Goal: Task Accomplishment & Management: Use online tool/utility

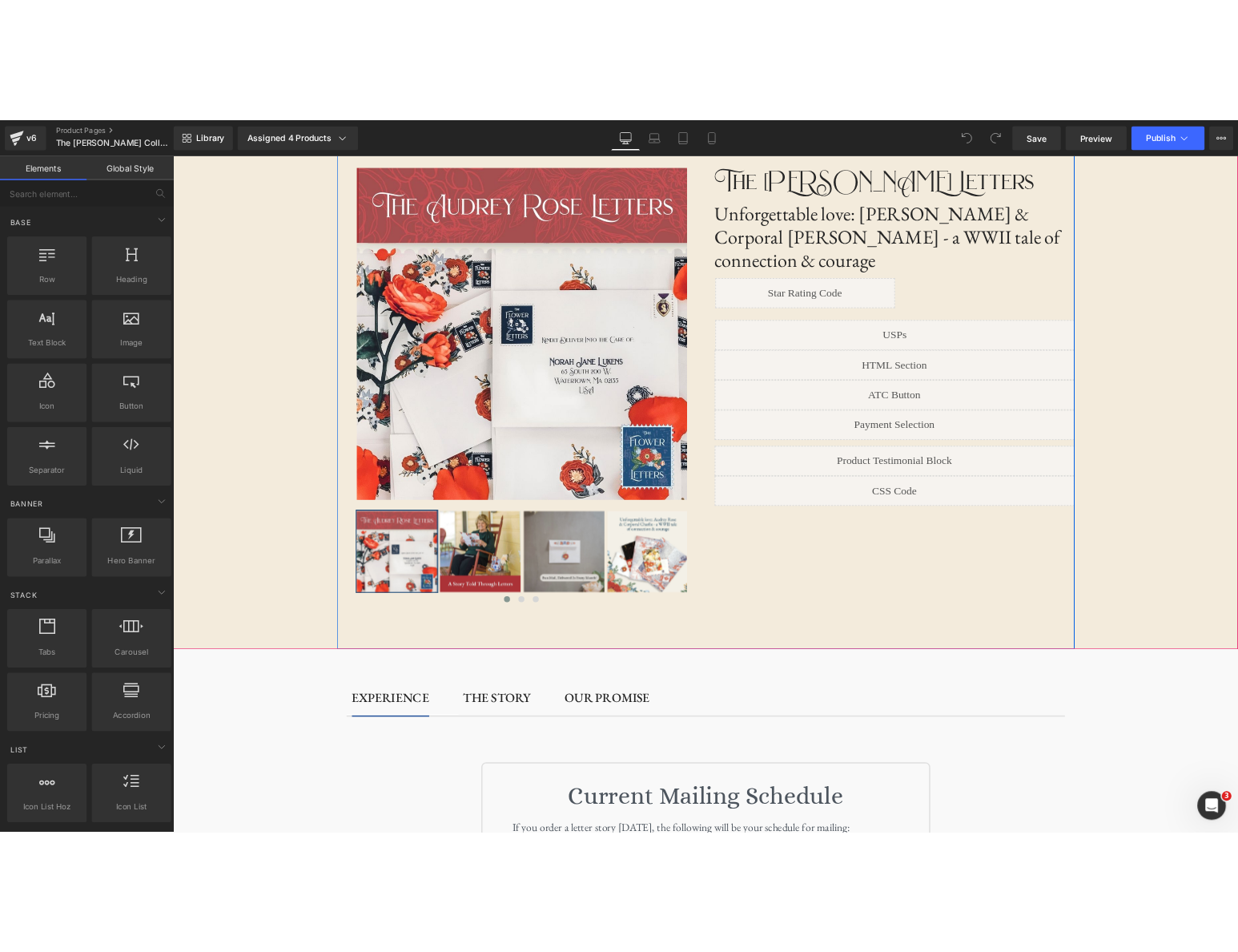
scroll to position [47, 0]
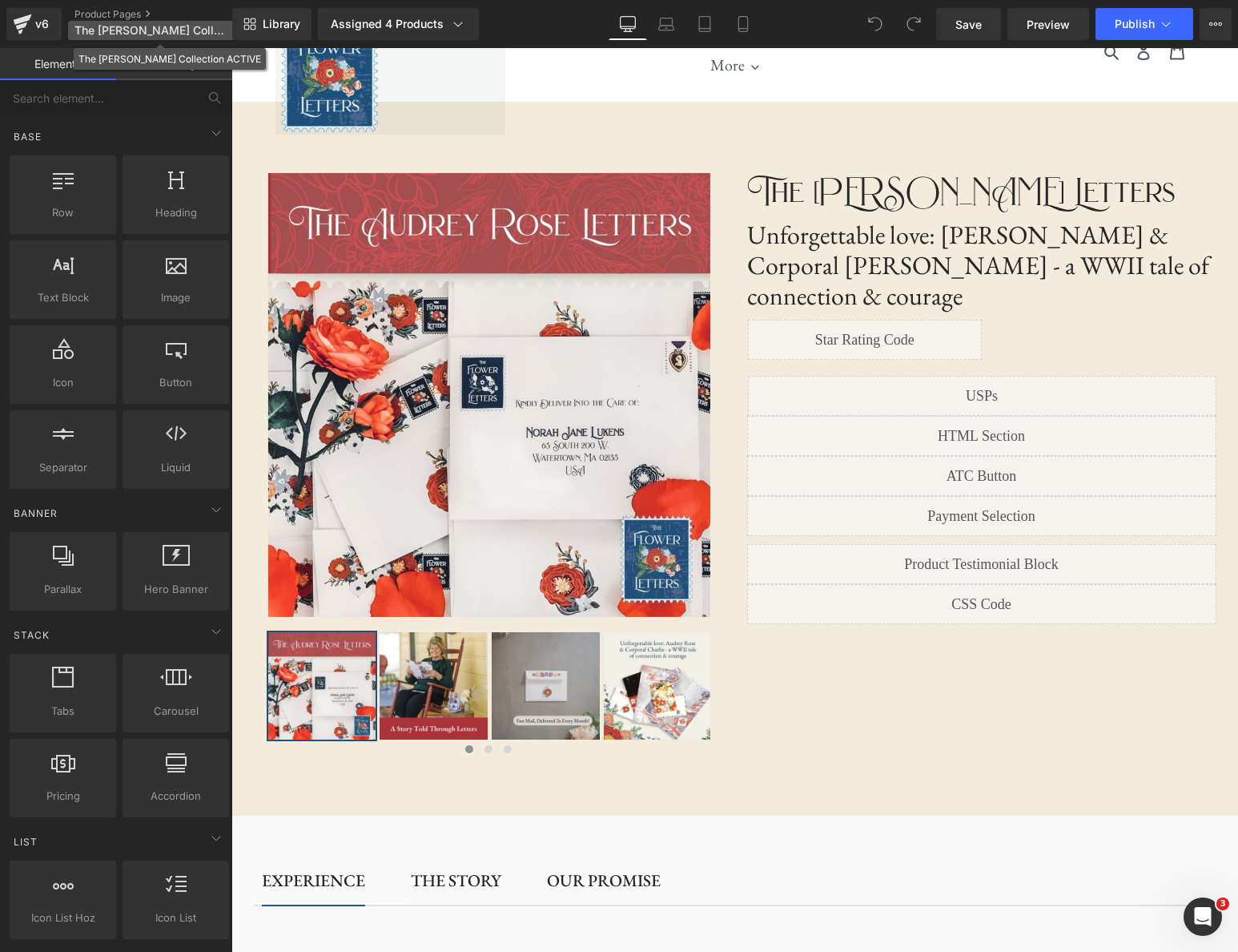
click at [128, 37] on p "The [PERSON_NAME] Collection ACTIVE" at bounding box center [160, 30] width 184 height 19
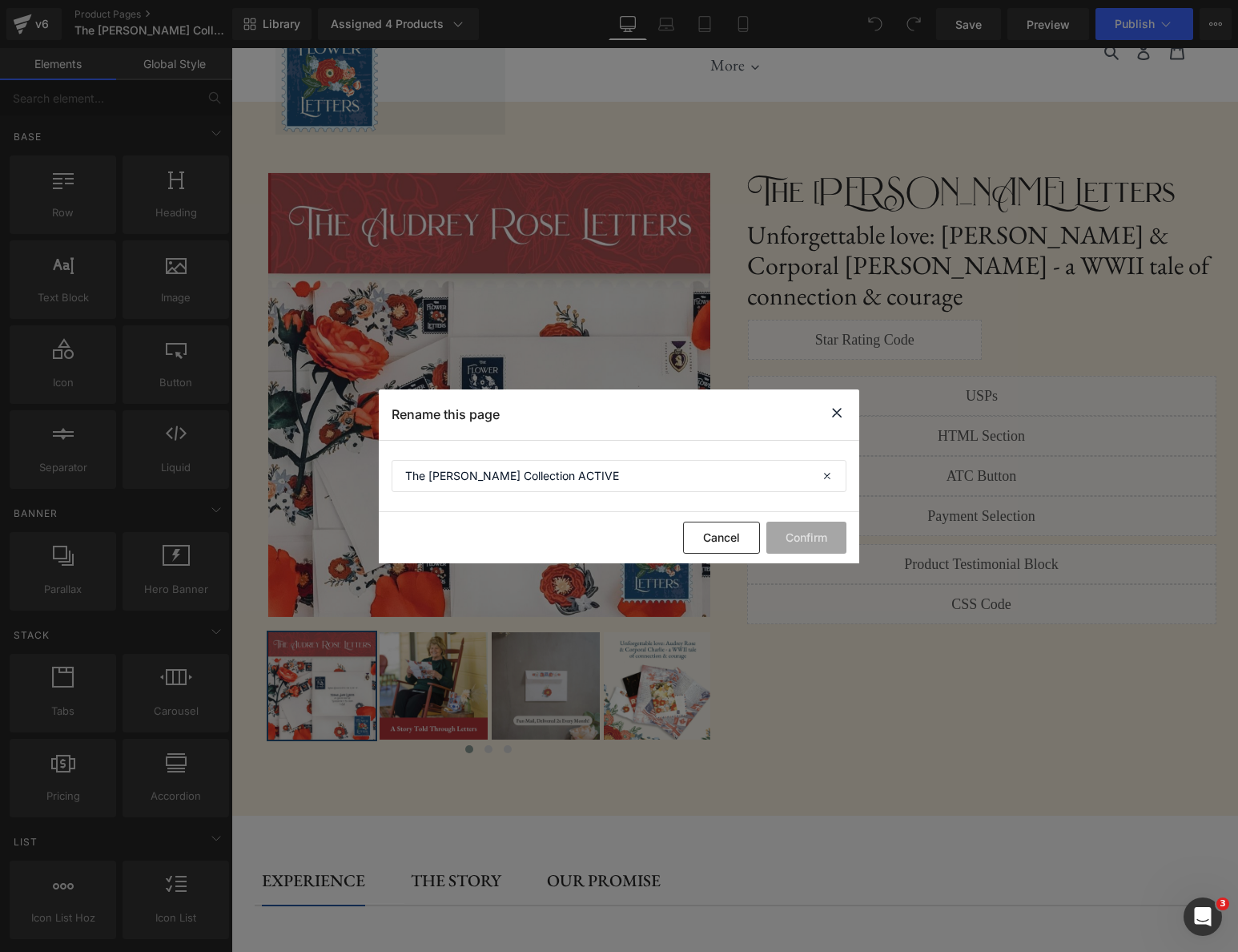
drag, startPoint x: 840, startPoint y: 414, endPoint x: 608, endPoint y: 366, distance: 236.9
click at [840, 414] on icon at bounding box center [836, 412] width 19 height 20
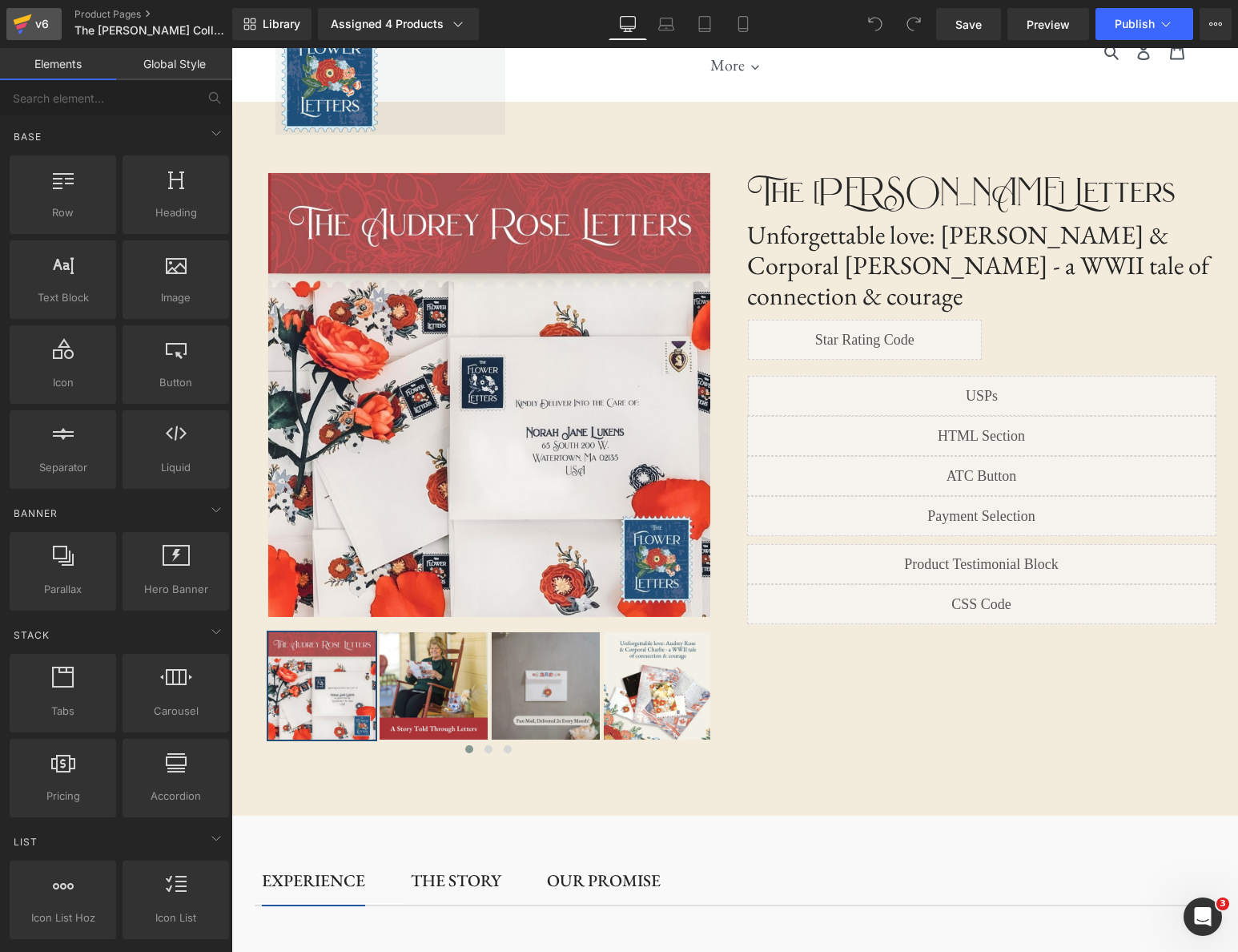
click at [43, 20] on div "v6" at bounding box center [42, 24] width 20 height 21
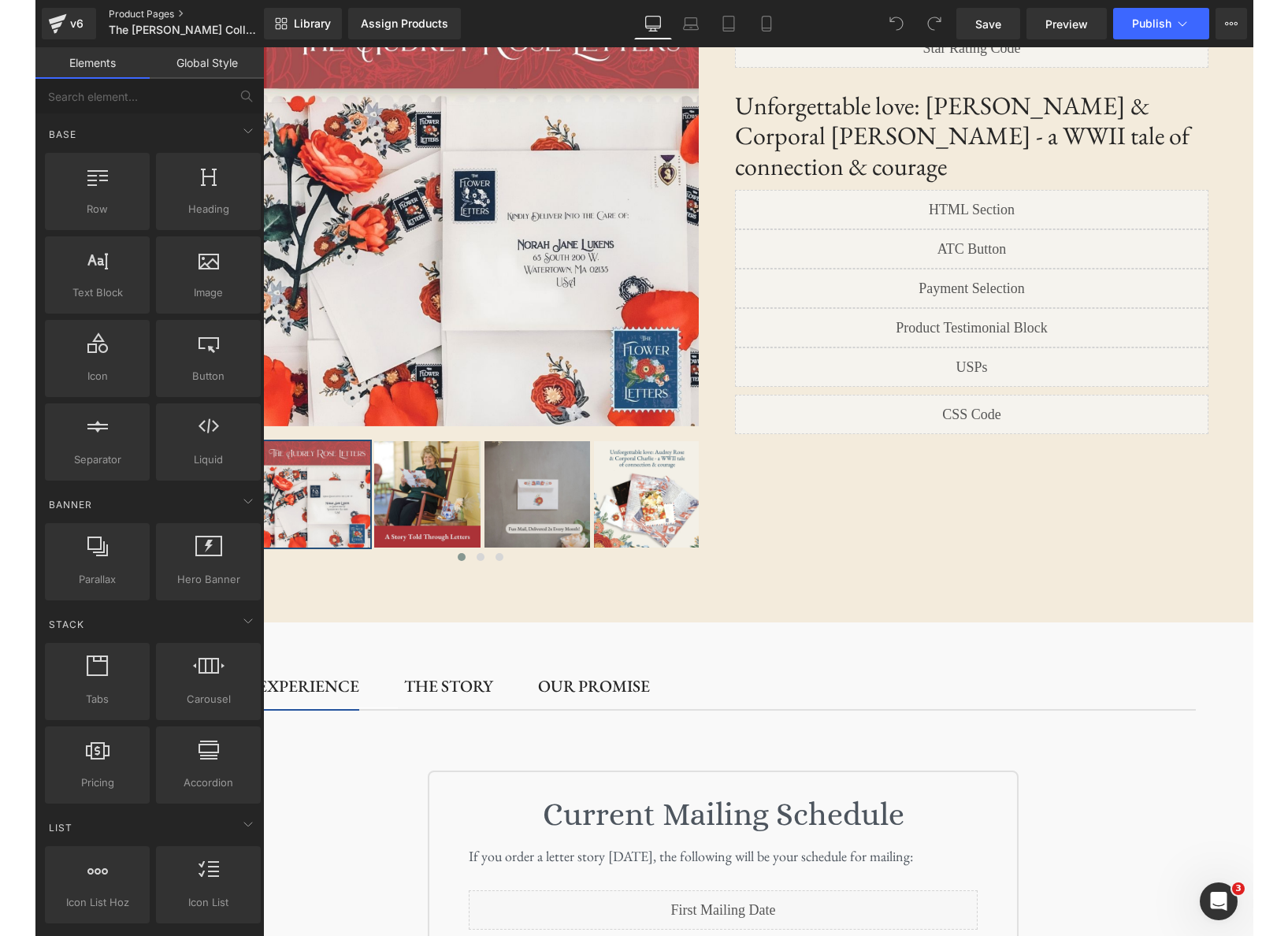
scroll to position [219, 0]
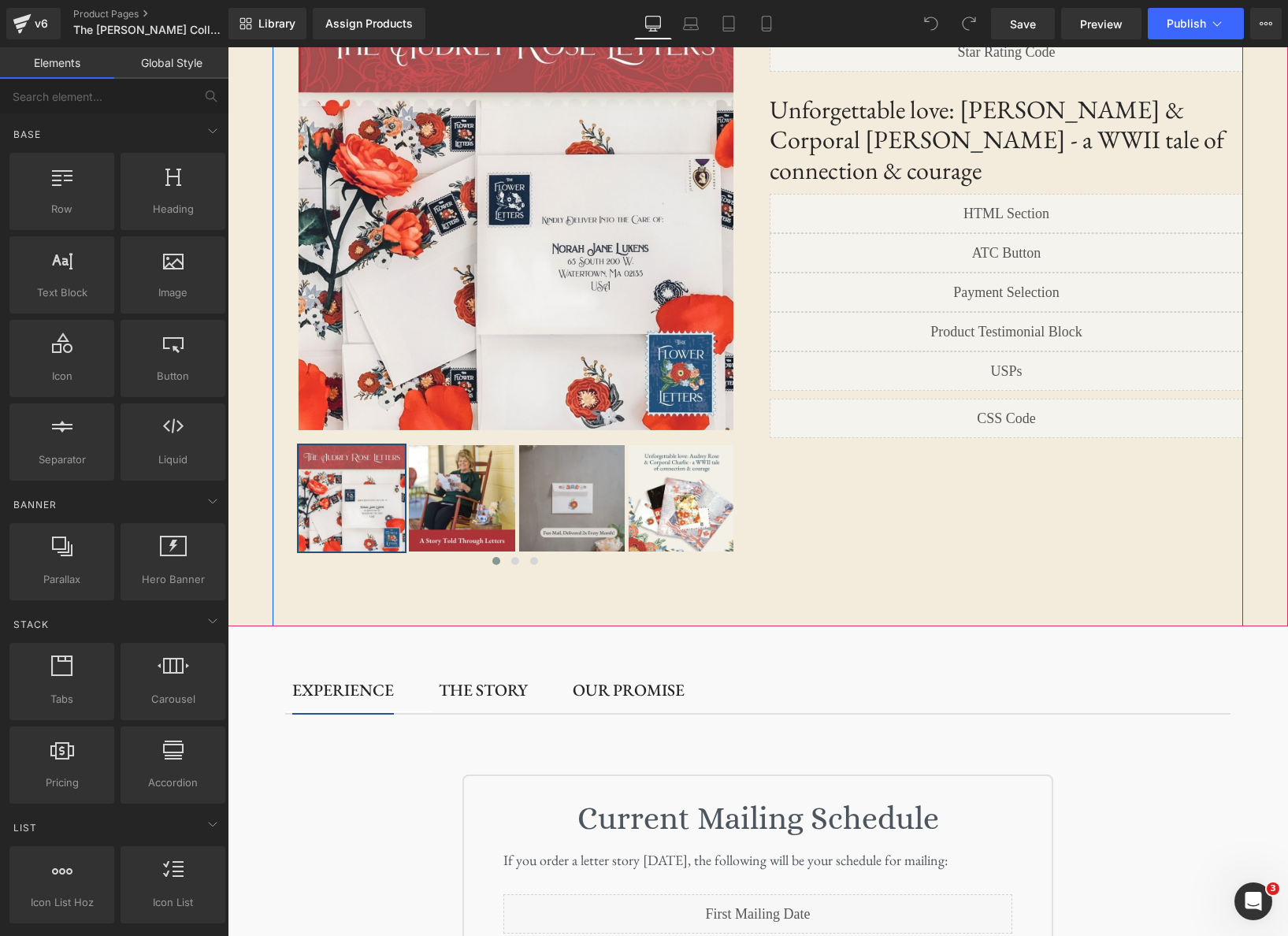
click at [1083, 508] on div "‹ ›" at bounding box center [758, 275] width 970 height 702
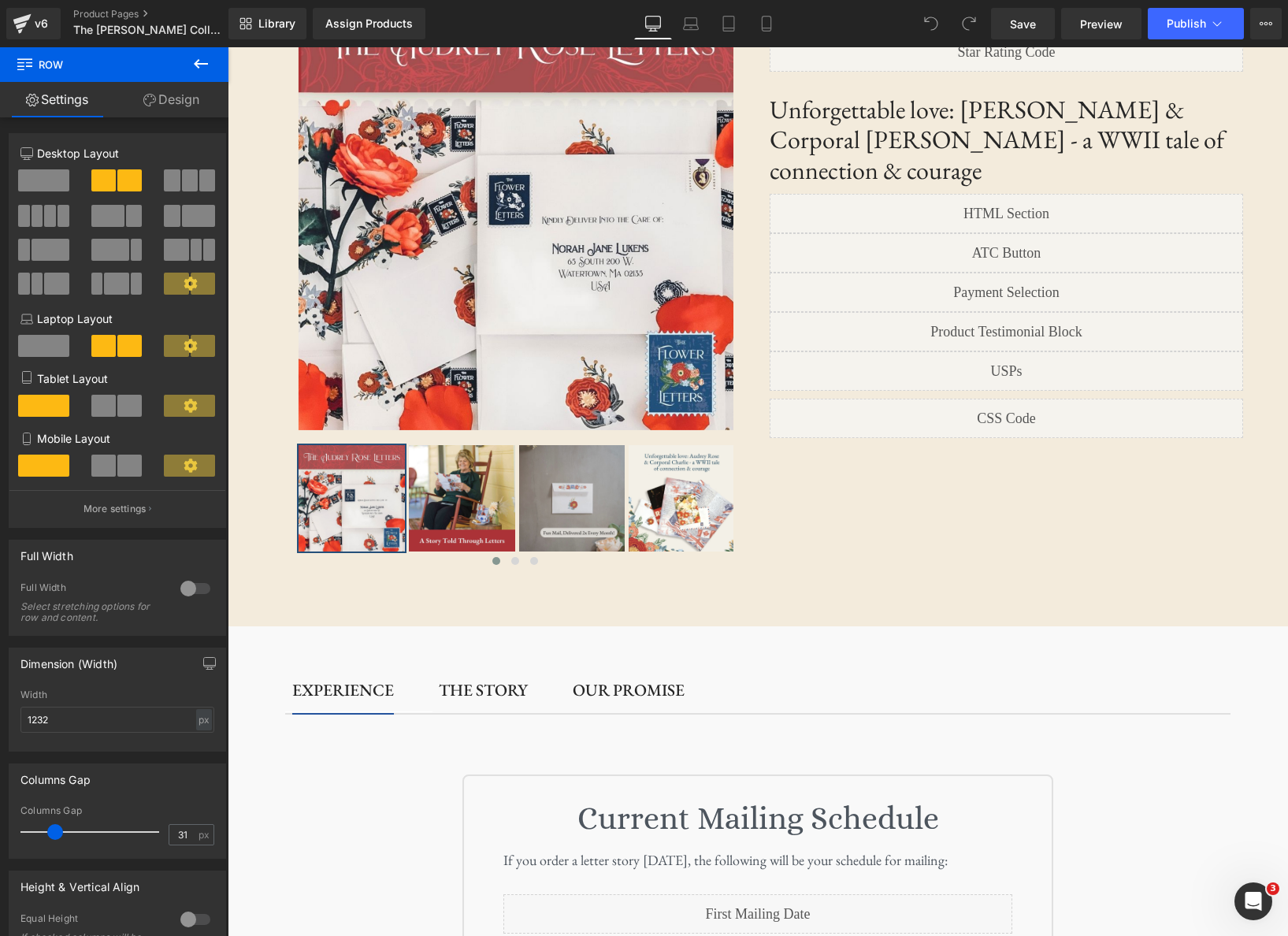
click at [199, 67] on icon at bounding box center [200, 64] width 14 height 10
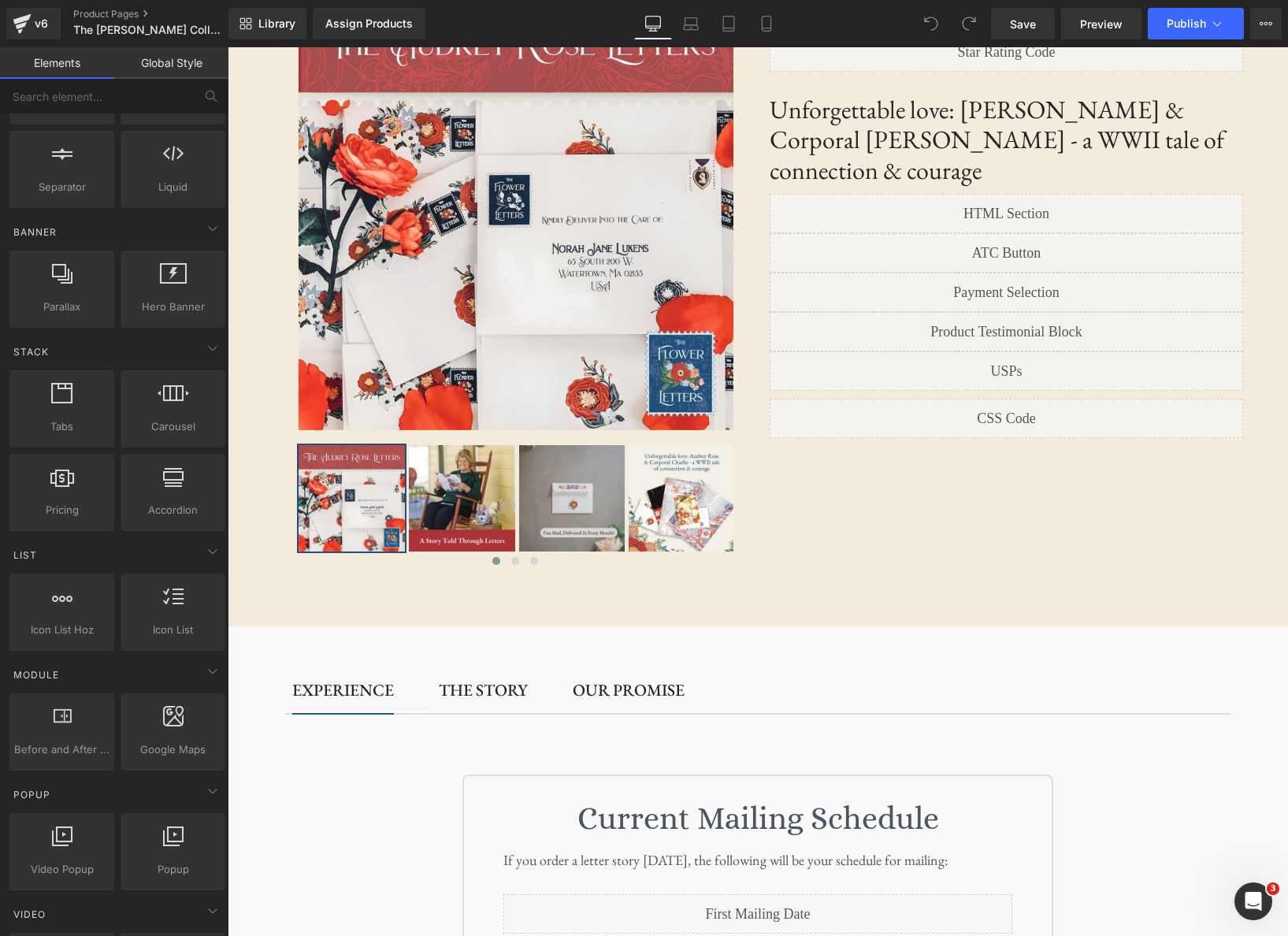
scroll to position [343, 0]
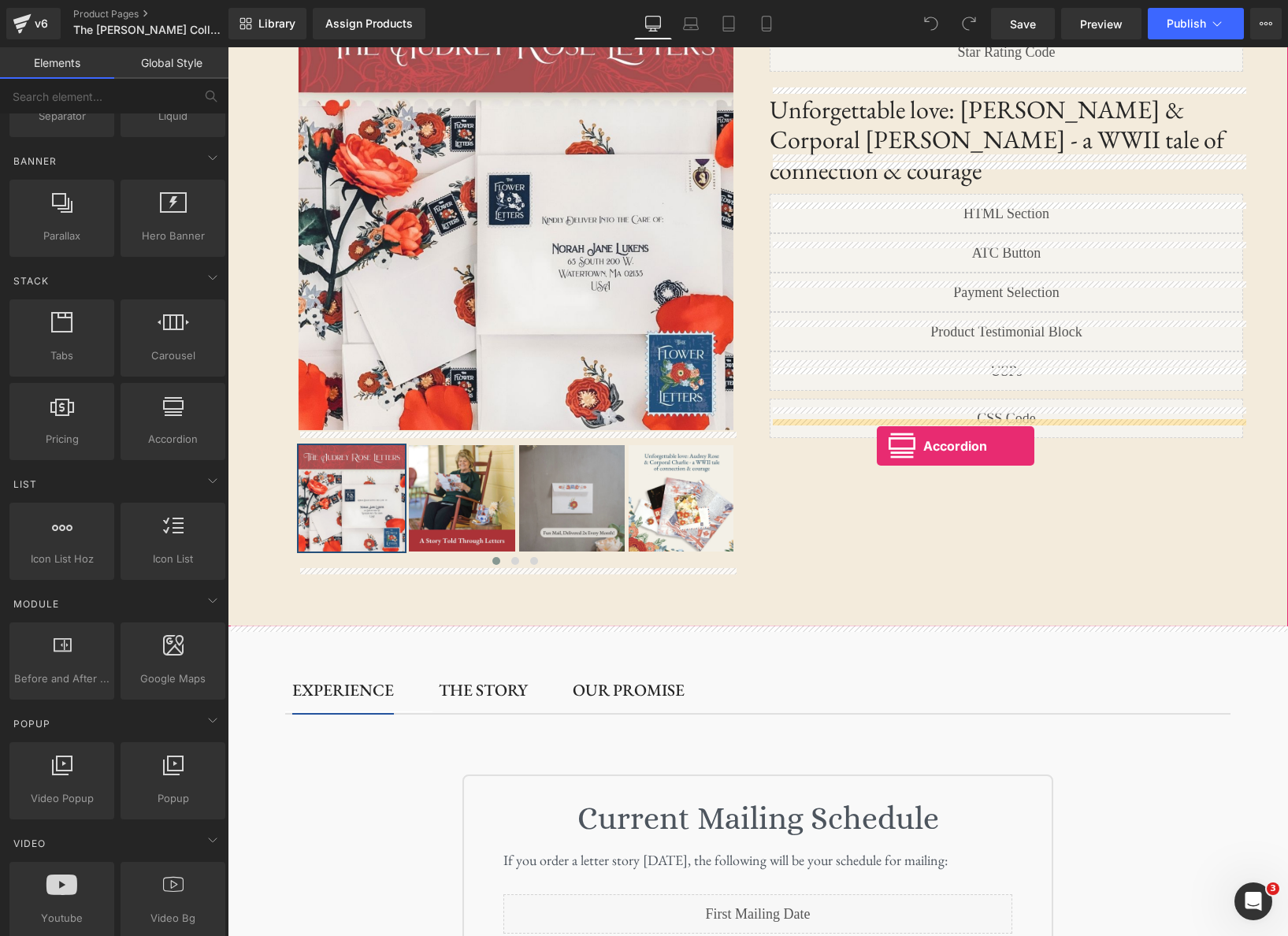
drag, startPoint x: 389, startPoint y: 485, endPoint x: 877, endPoint y: 445, distance: 489.6
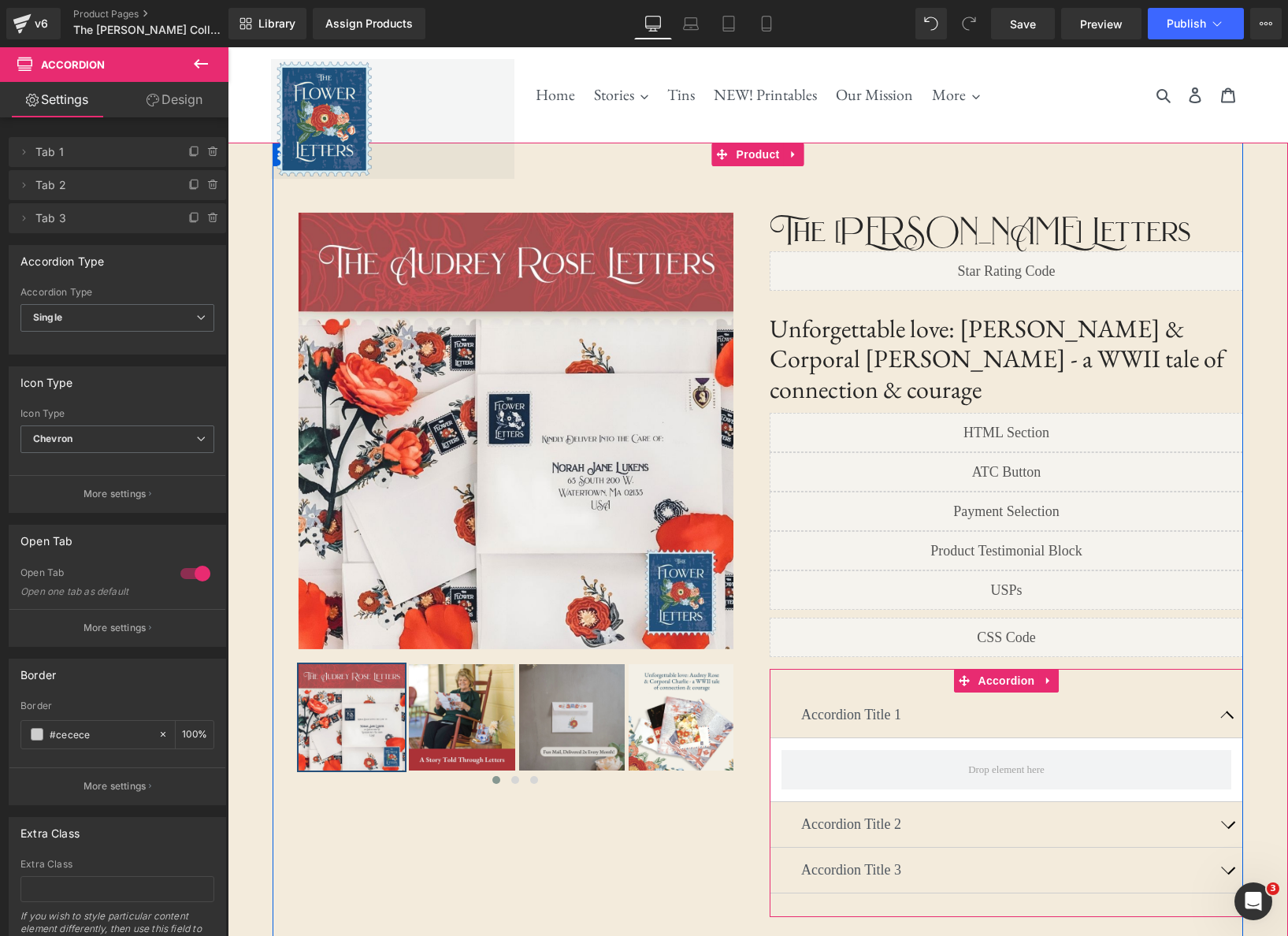
scroll to position [0, 0]
click at [1217, 693] on button "button" at bounding box center [1227, 715] width 32 height 45
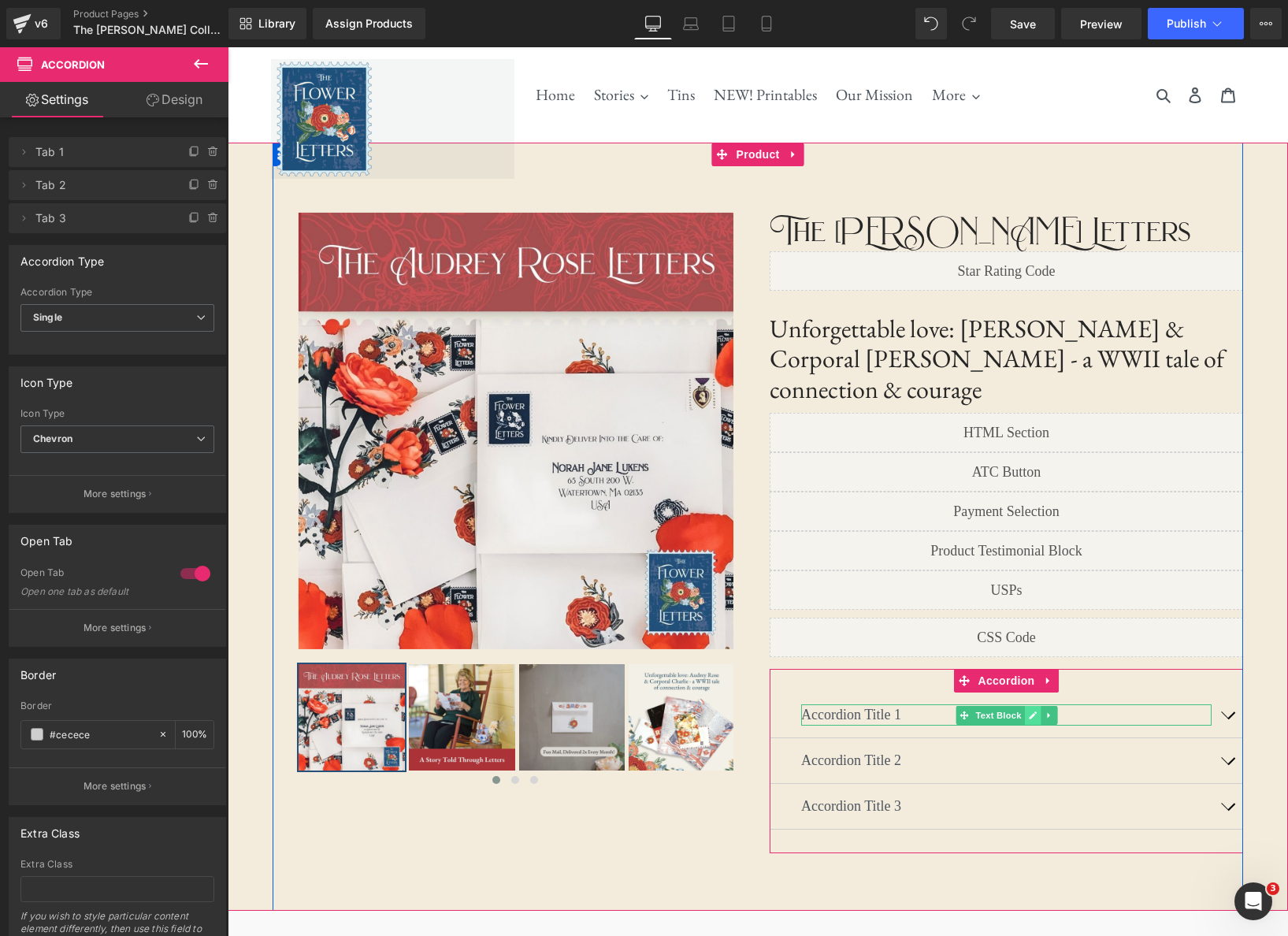
click at [1037, 706] on link at bounding box center [1032, 715] width 16 height 19
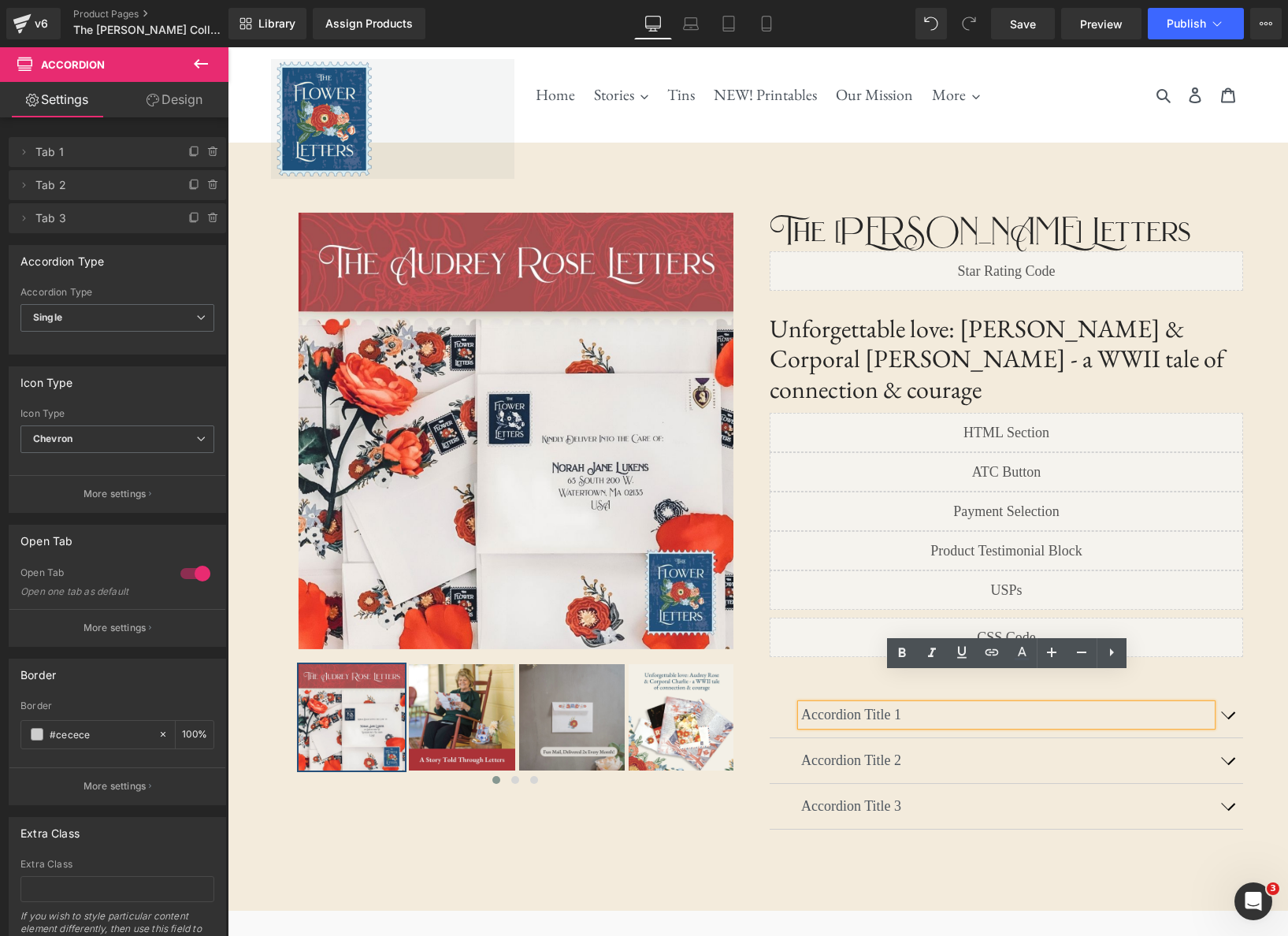
click at [912, 704] on p "Accordion Title 1" at bounding box center [1007, 715] width 410 height 21
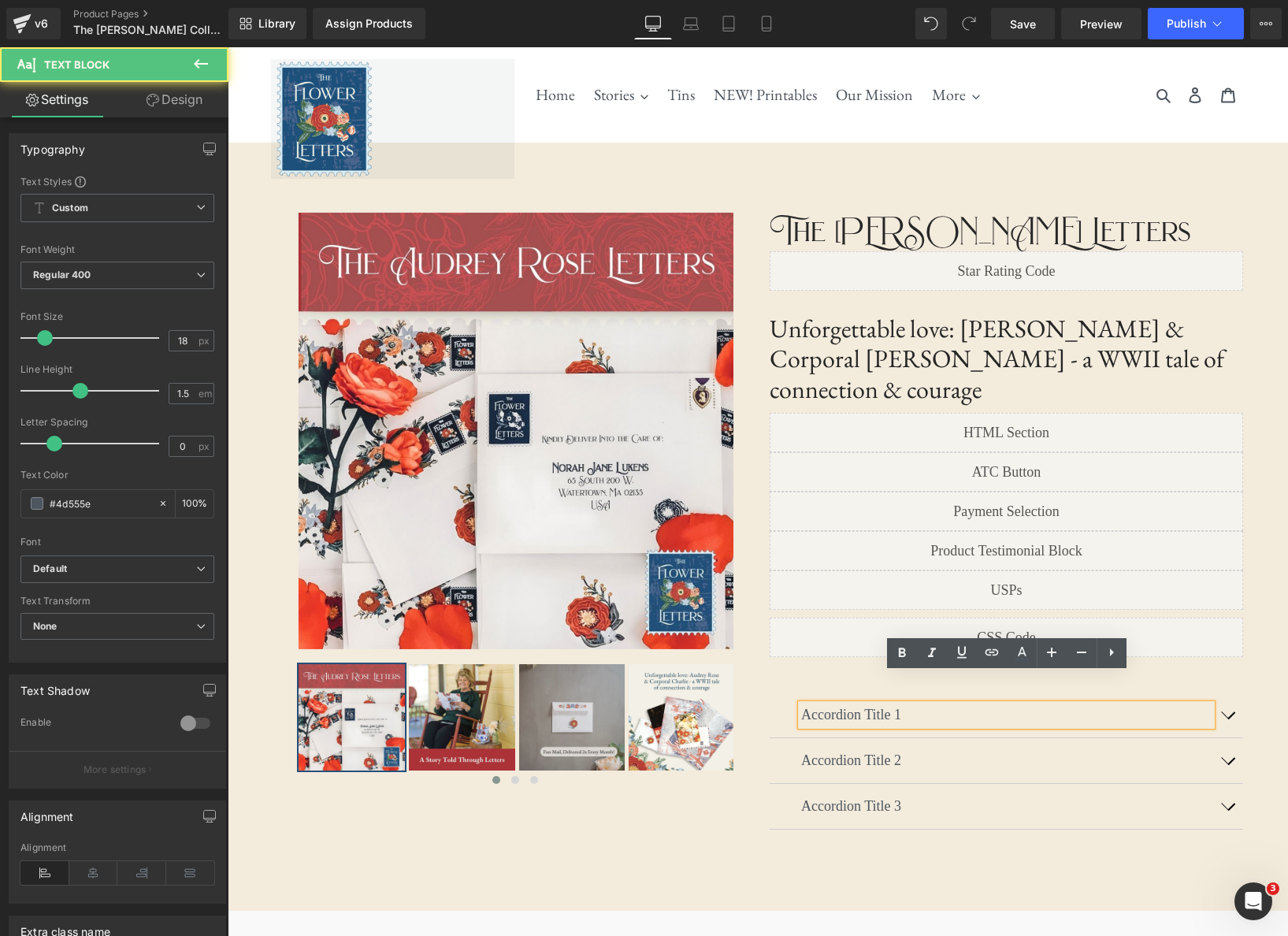
click at [912, 704] on p "Accordion Title 1" at bounding box center [1007, 715] width 410 height 21
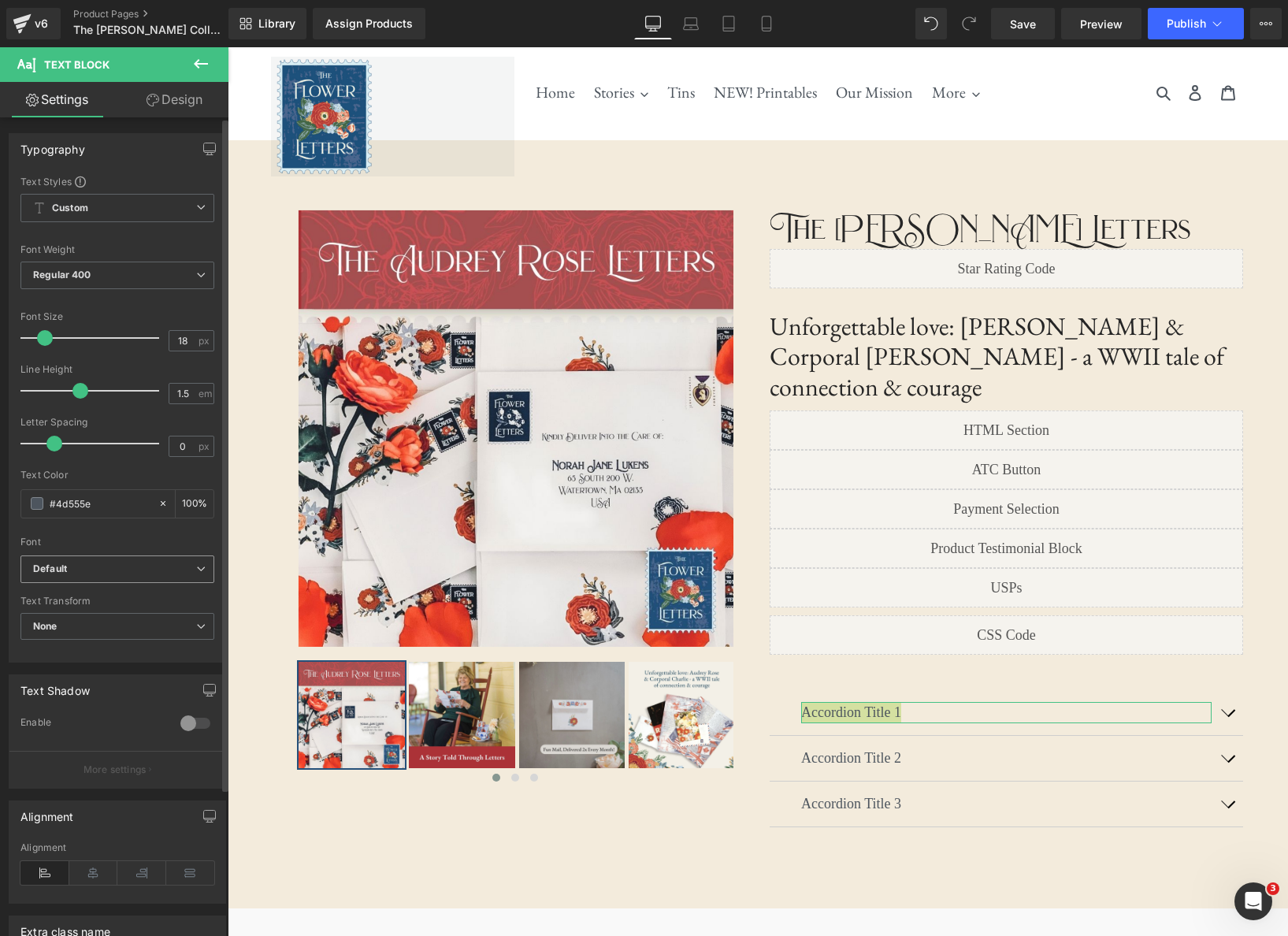
click at [196, 569] on icon at bounding box center [201, 569] width 10 height 10
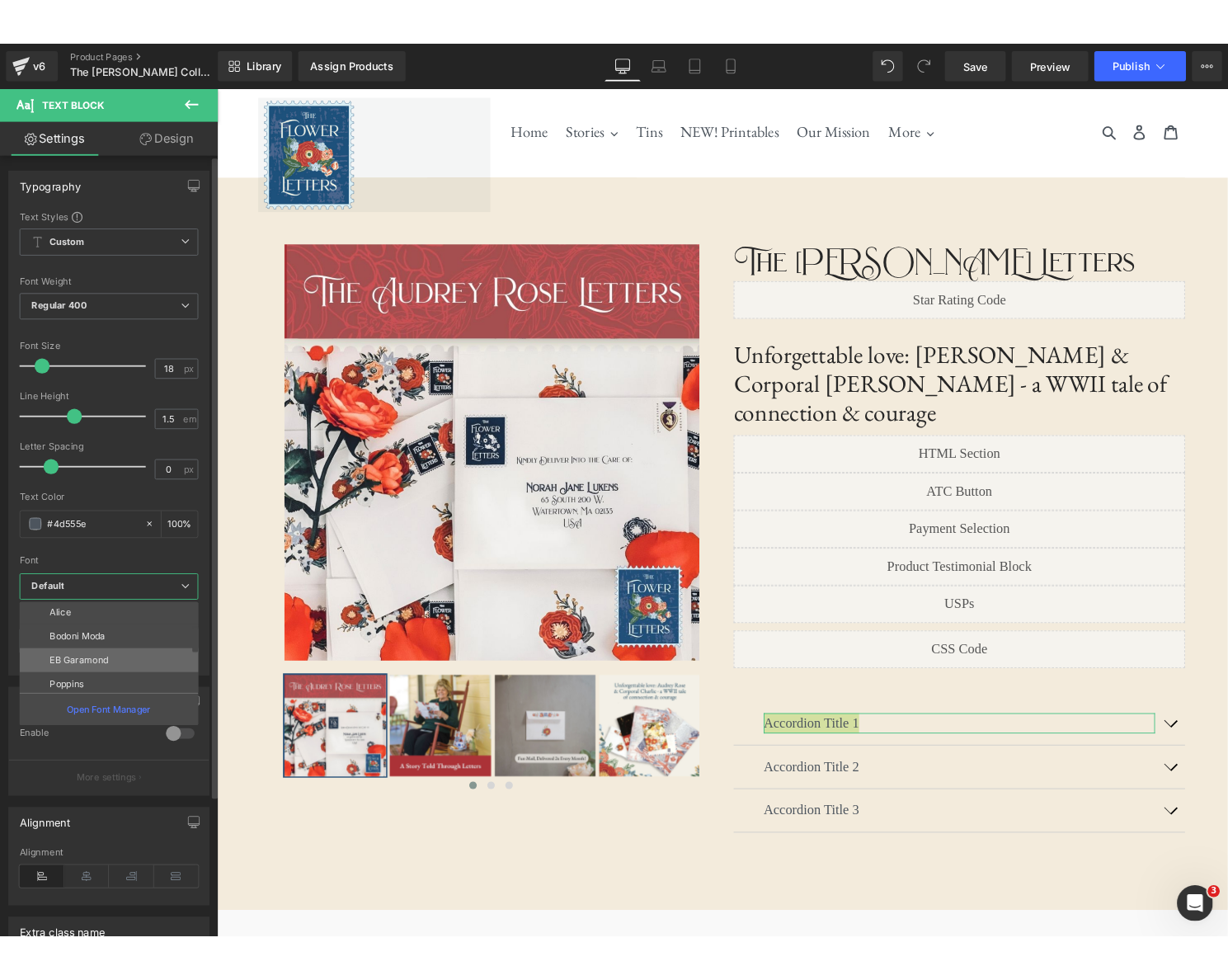
scroll to position [83, 0]
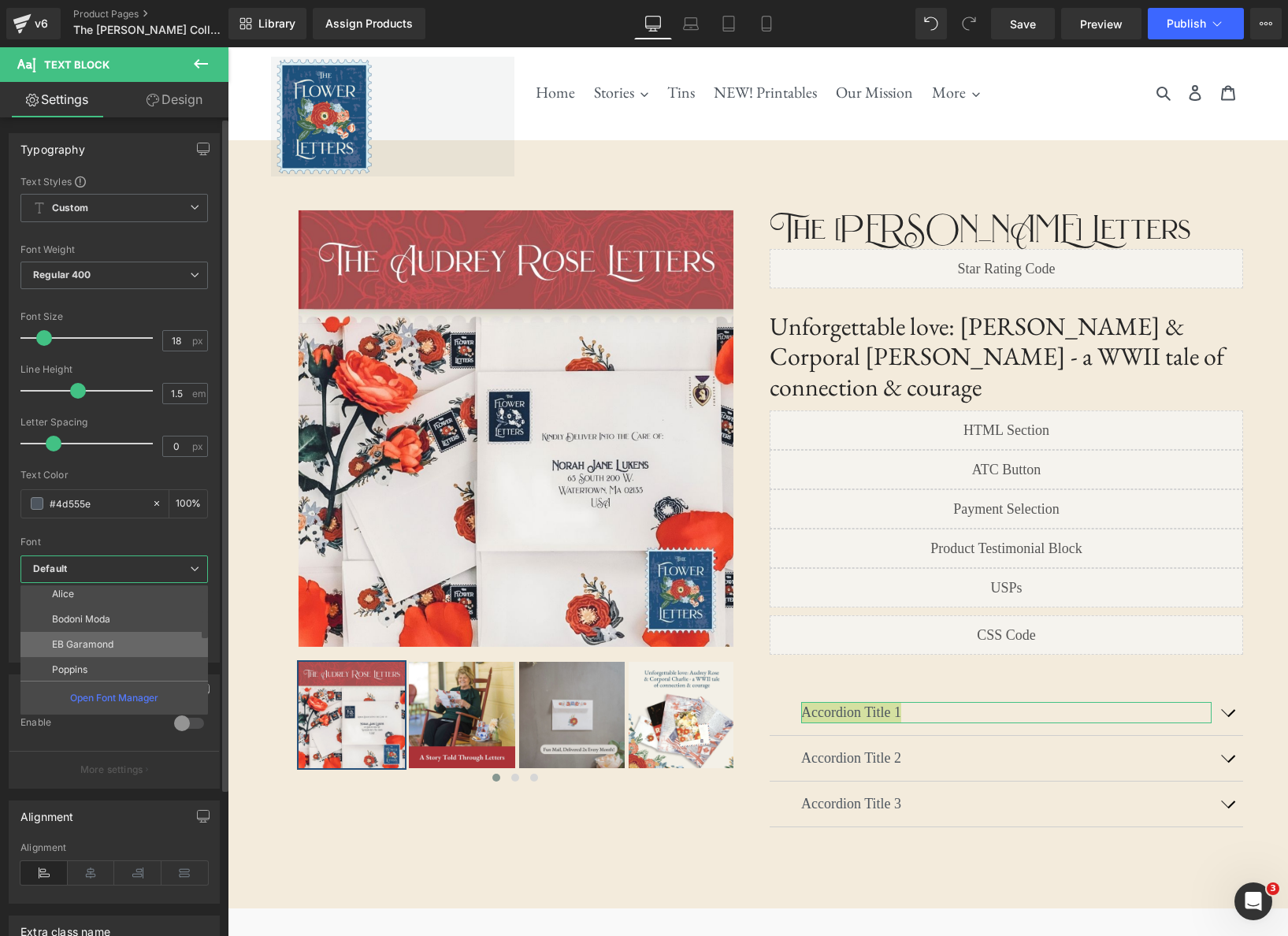
click at [149, 640] on li "EB Garamond" at bounding box center [118, 644] width 195 height 25
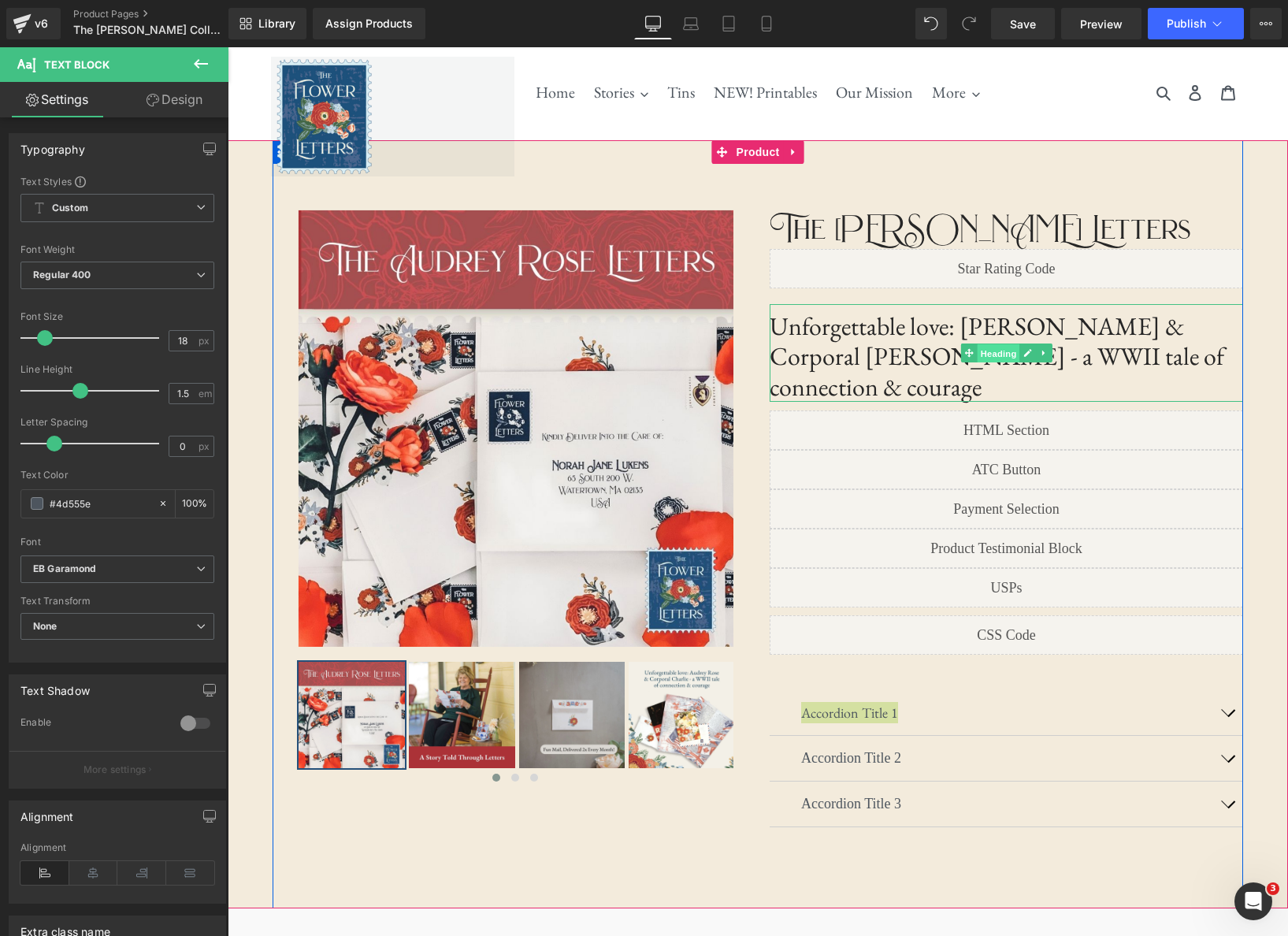
click at [994, 344] on span "Heading" at bounding box center [998, 353] width 42 height 19
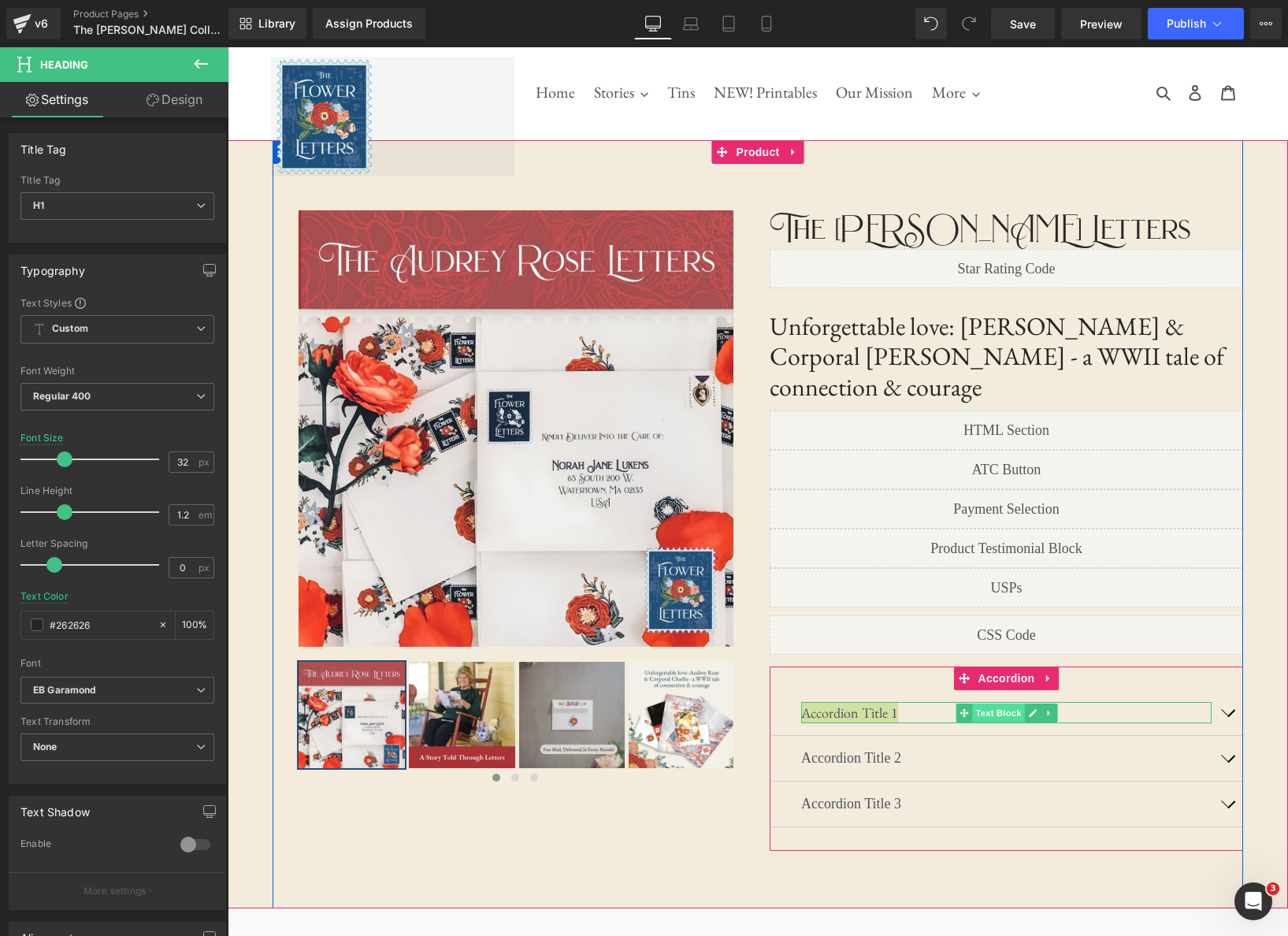
click at [1011, 703] on span "Text Block" at bounding box center [998, 712] width 52 height 19
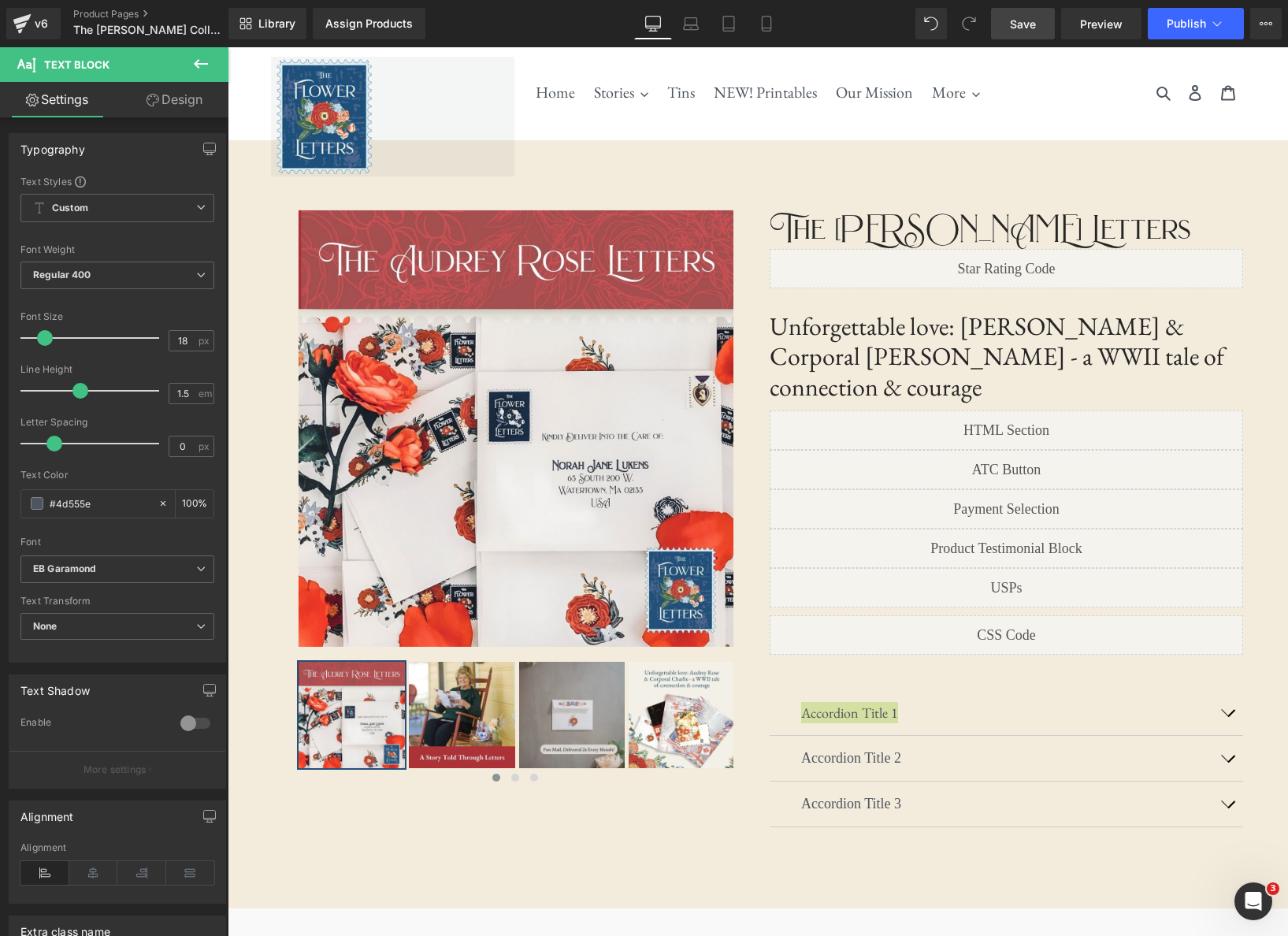
click at [998, 25] on link "Save" at bounding box center [1023, 24] width 64 height 32
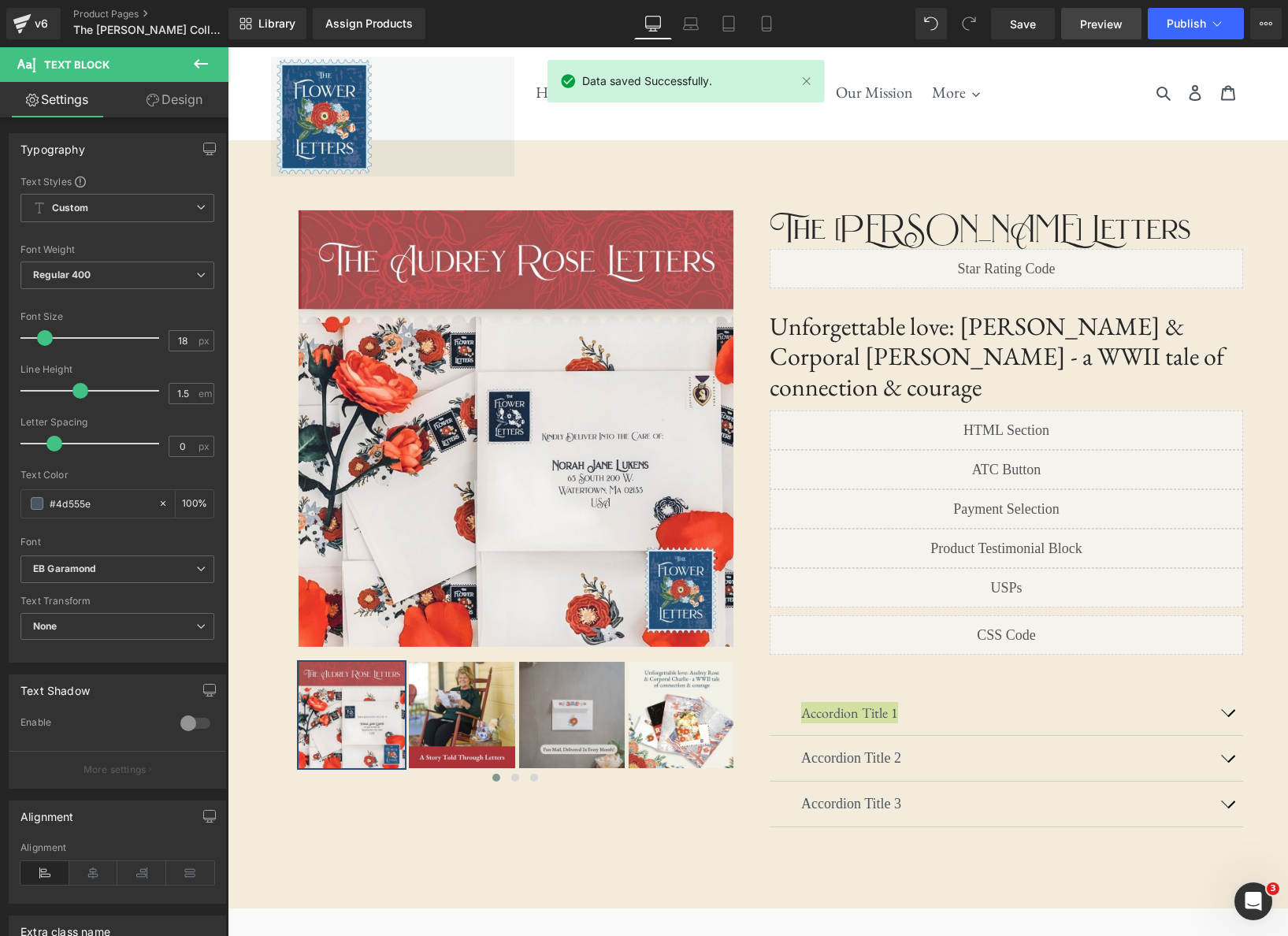
click at [1119, 26] on span "Preview" at bounding box center [1101, 24] width 42 height 16
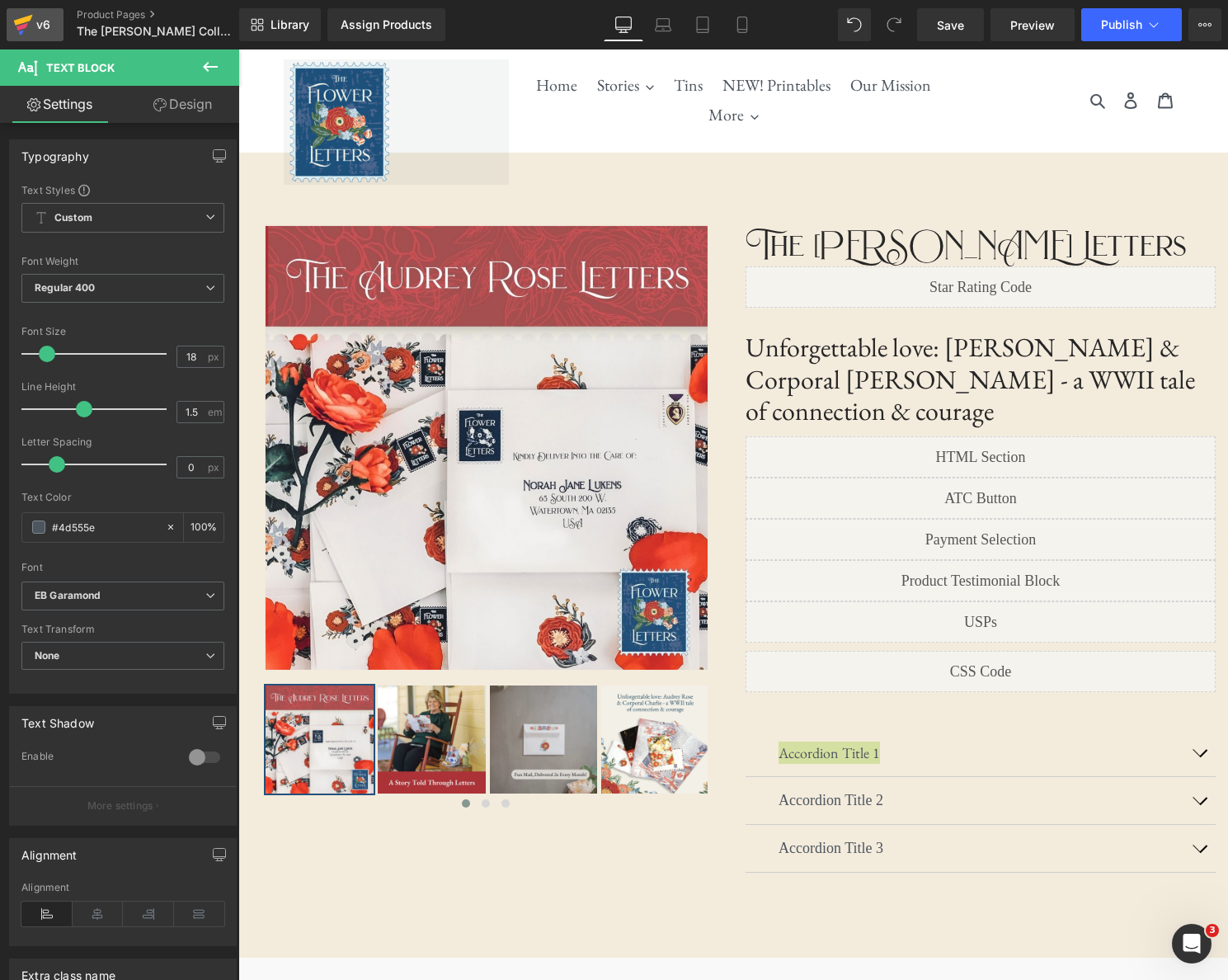
click at [41, 27] on div "v6" at bounding box center [43, 25] width 20 height 21
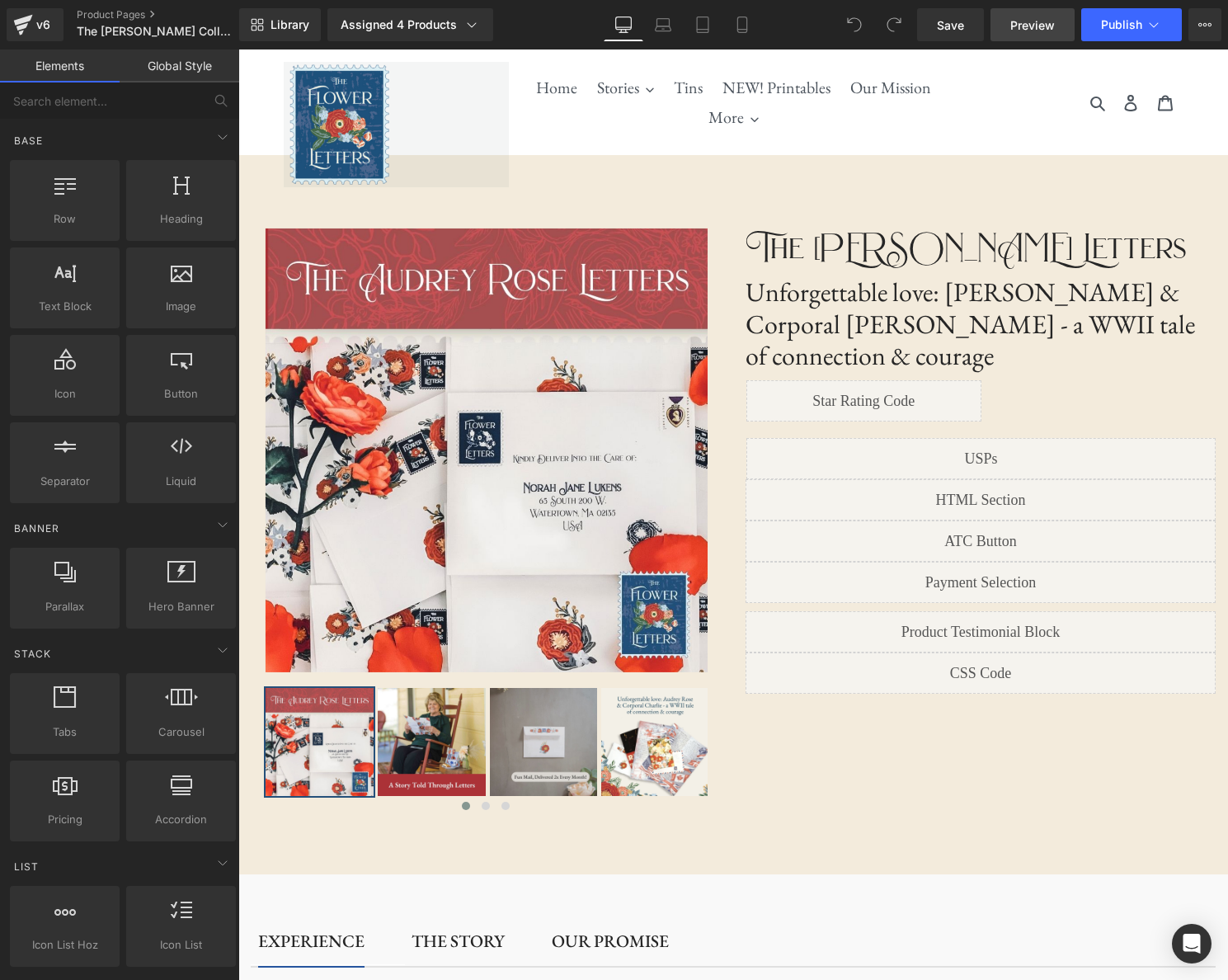
click at [1054, 32] on span "Preview" at bounding box center [1033, 25] width 44 height 17
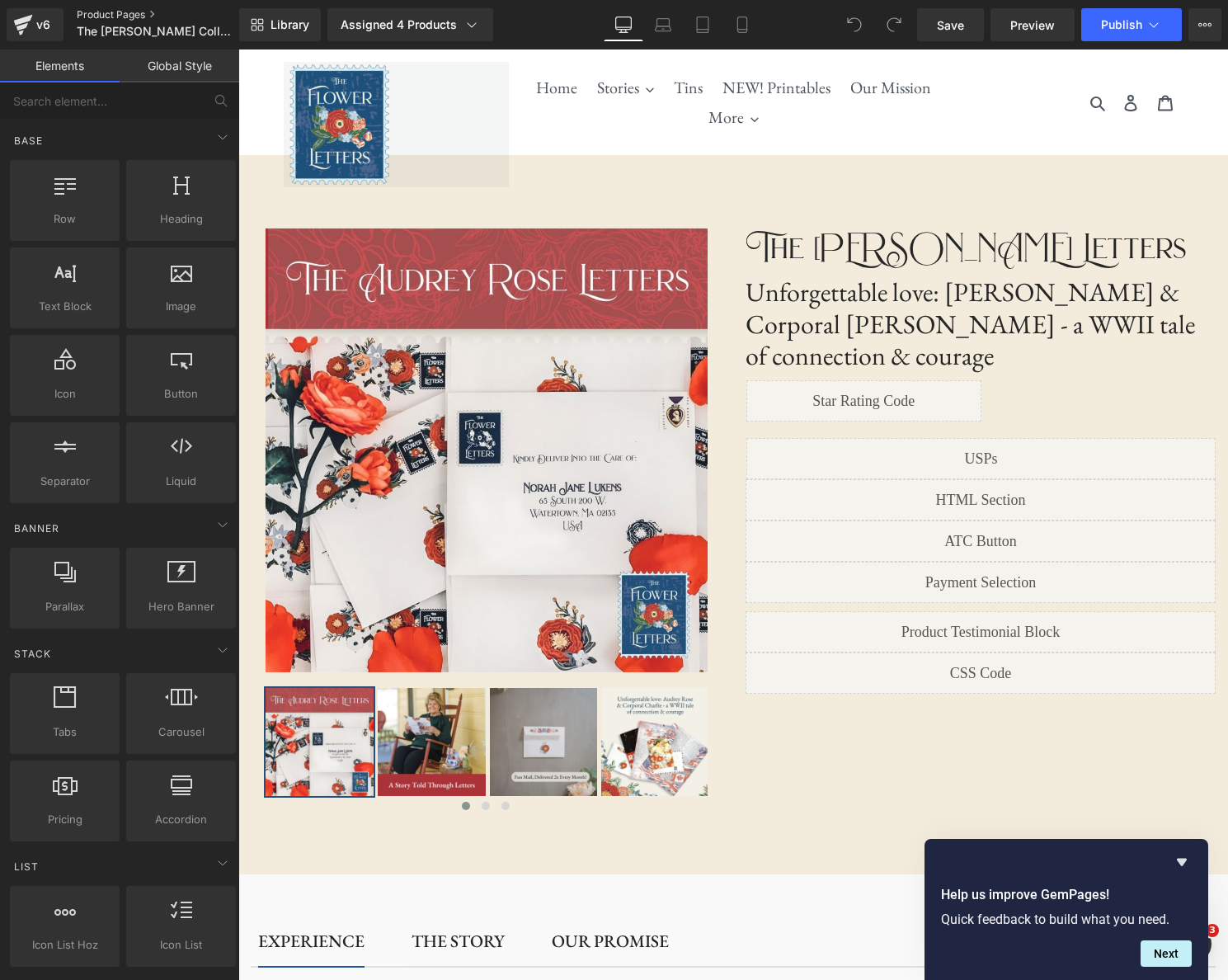
click at [95, 14] on link "Product Pages" at bounding box center [171, 15] width 189 height 14
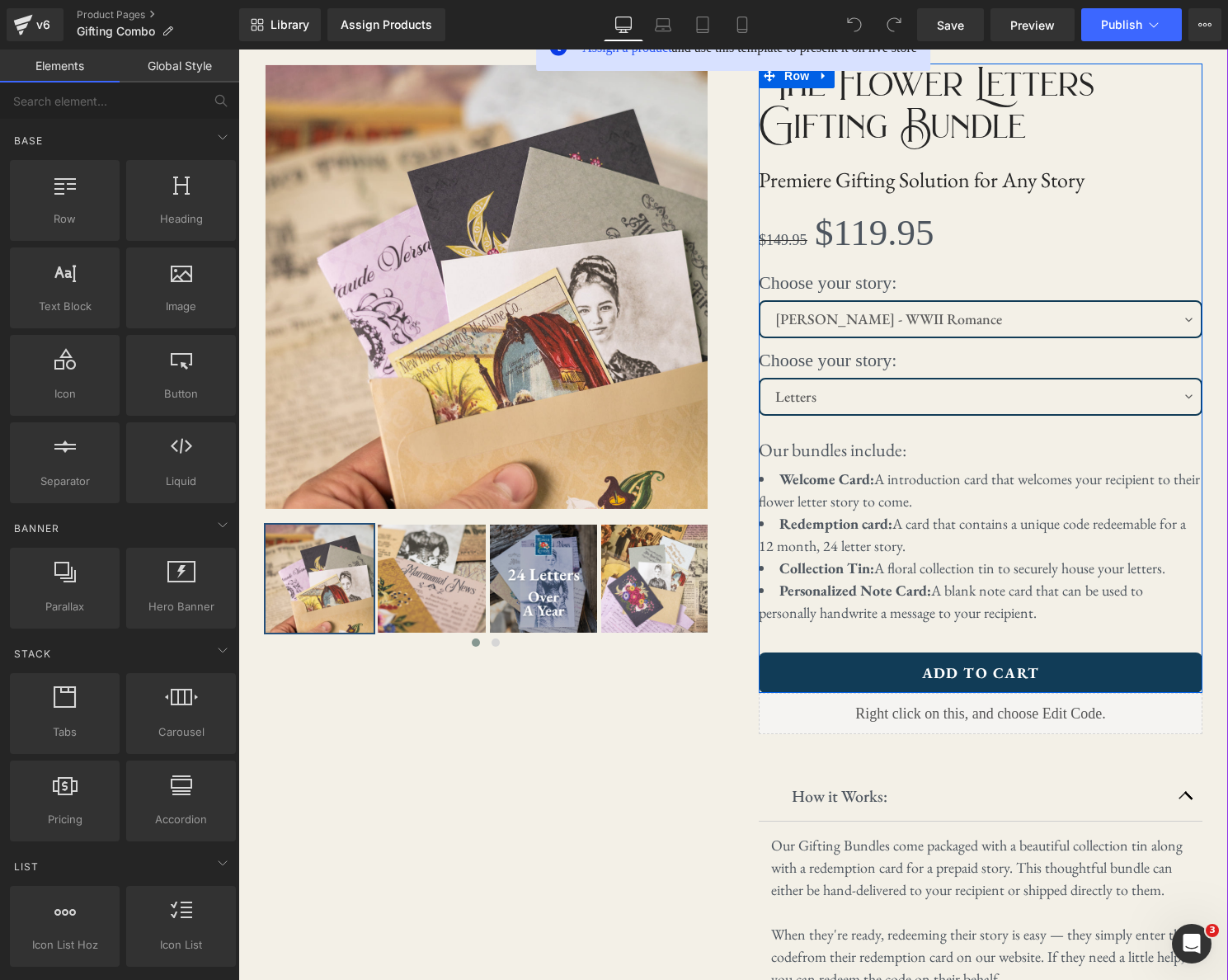
scroll to position [178, 0]
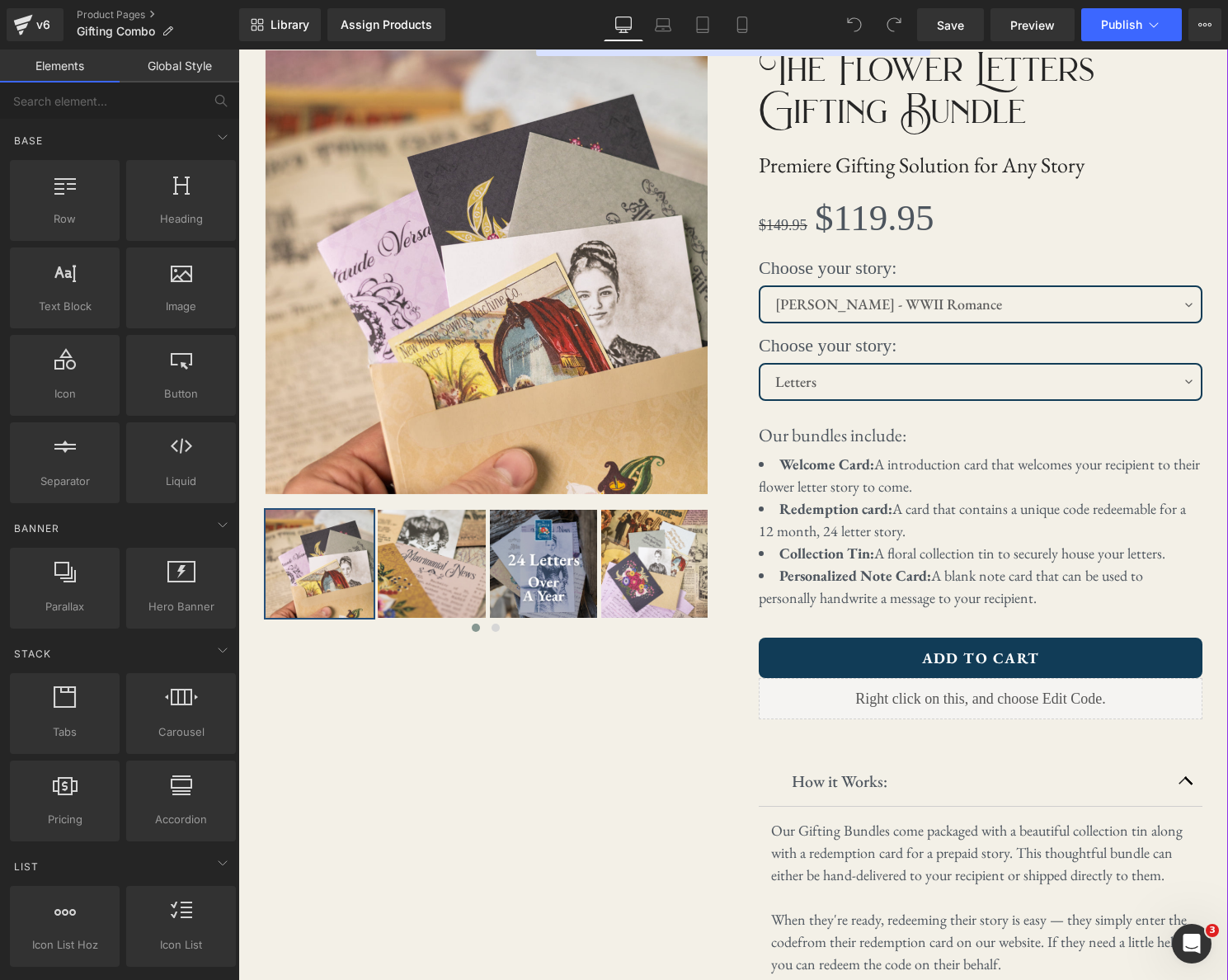
click at [998, 693] on div "Liquid" at bounding box center [980, 698] width 443 height 42
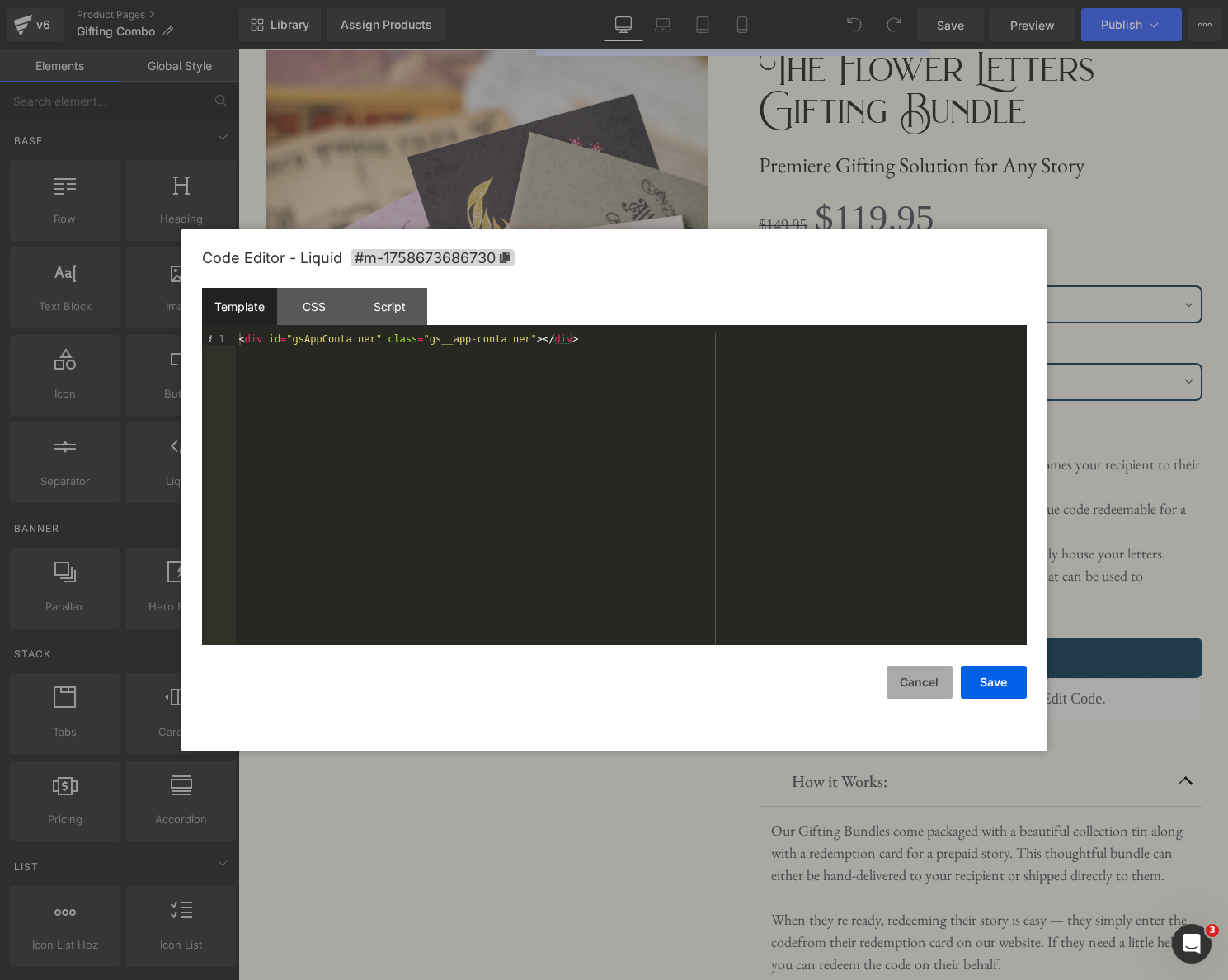
click at [921, 672] on button "Cancel" at bounding box center [920, 682] width 66 height 33
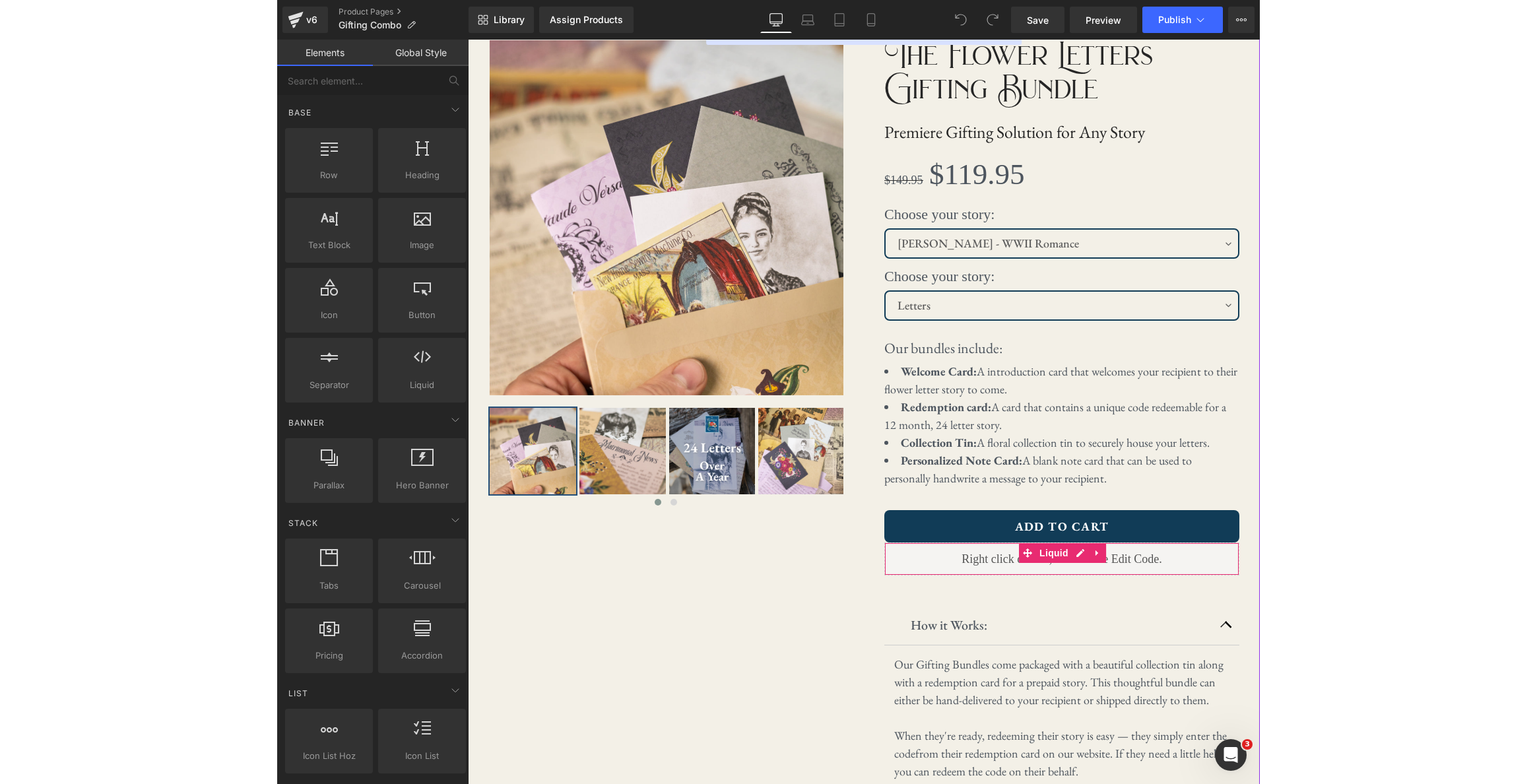
scroll to position [0, 0]
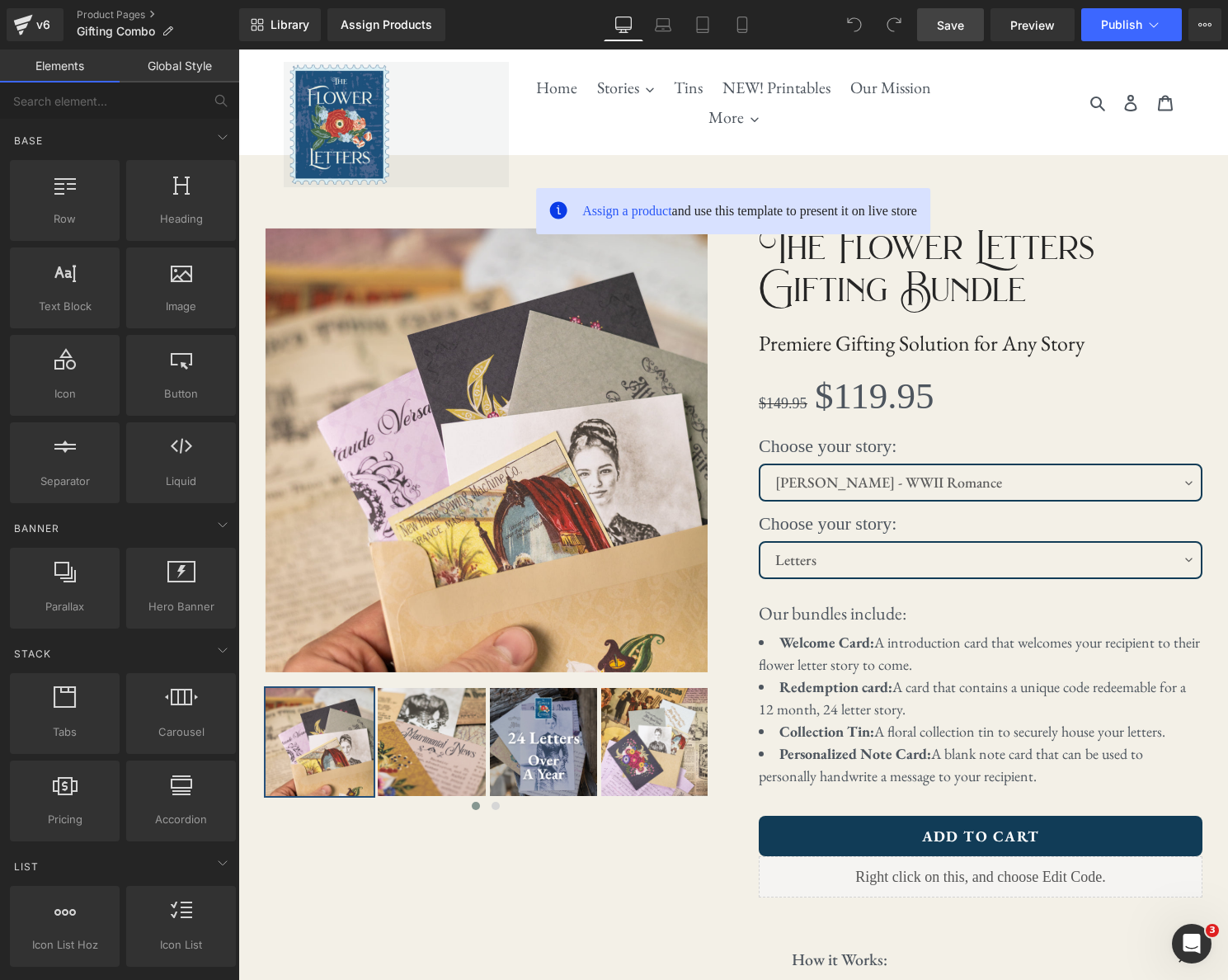
click at [949, 22] on span "Save" at bounding box center [950, 25] width 27 height 17
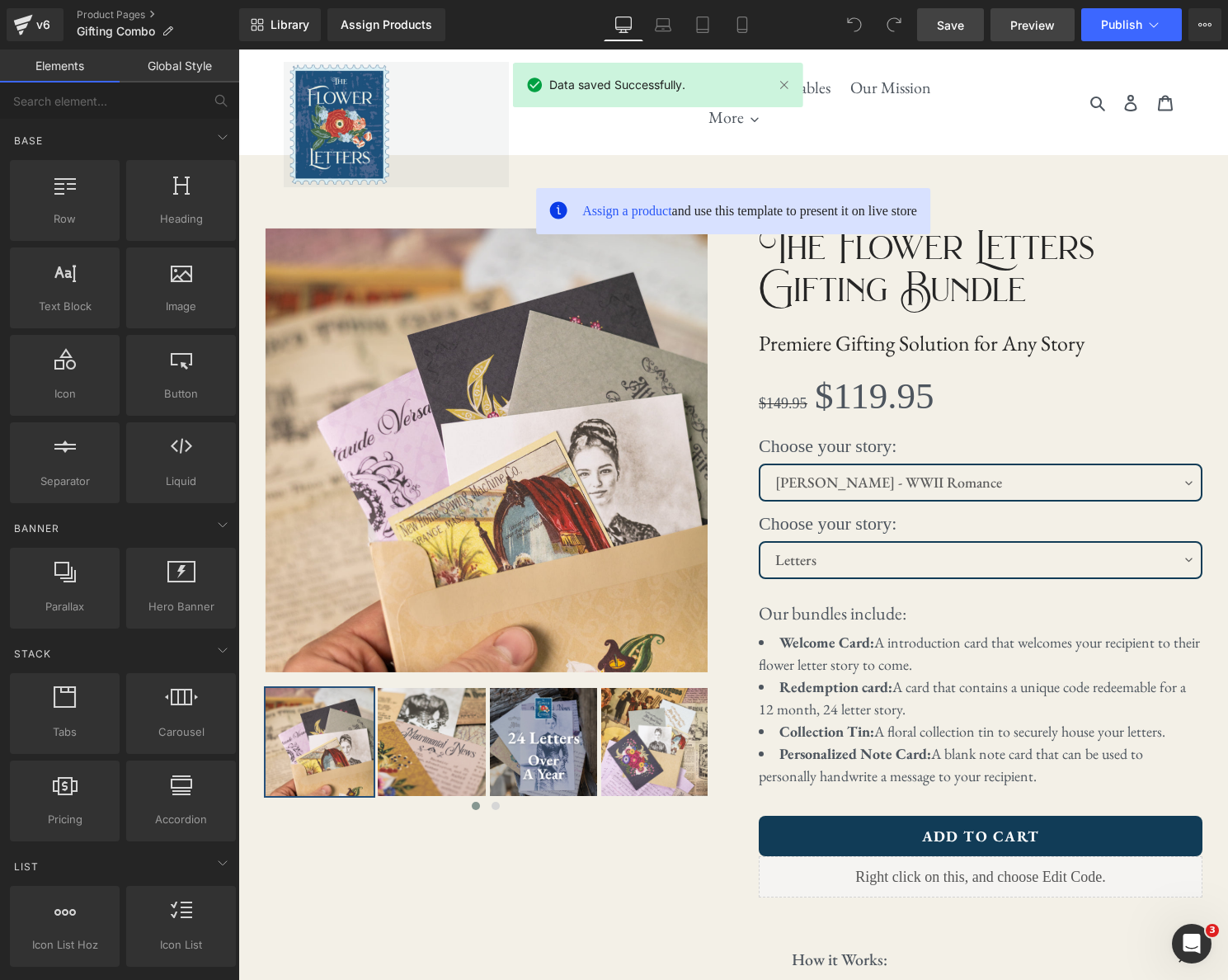
click at [1028, 28] on span "Preview" at bounding box center [1033, 25] width 44 height 17
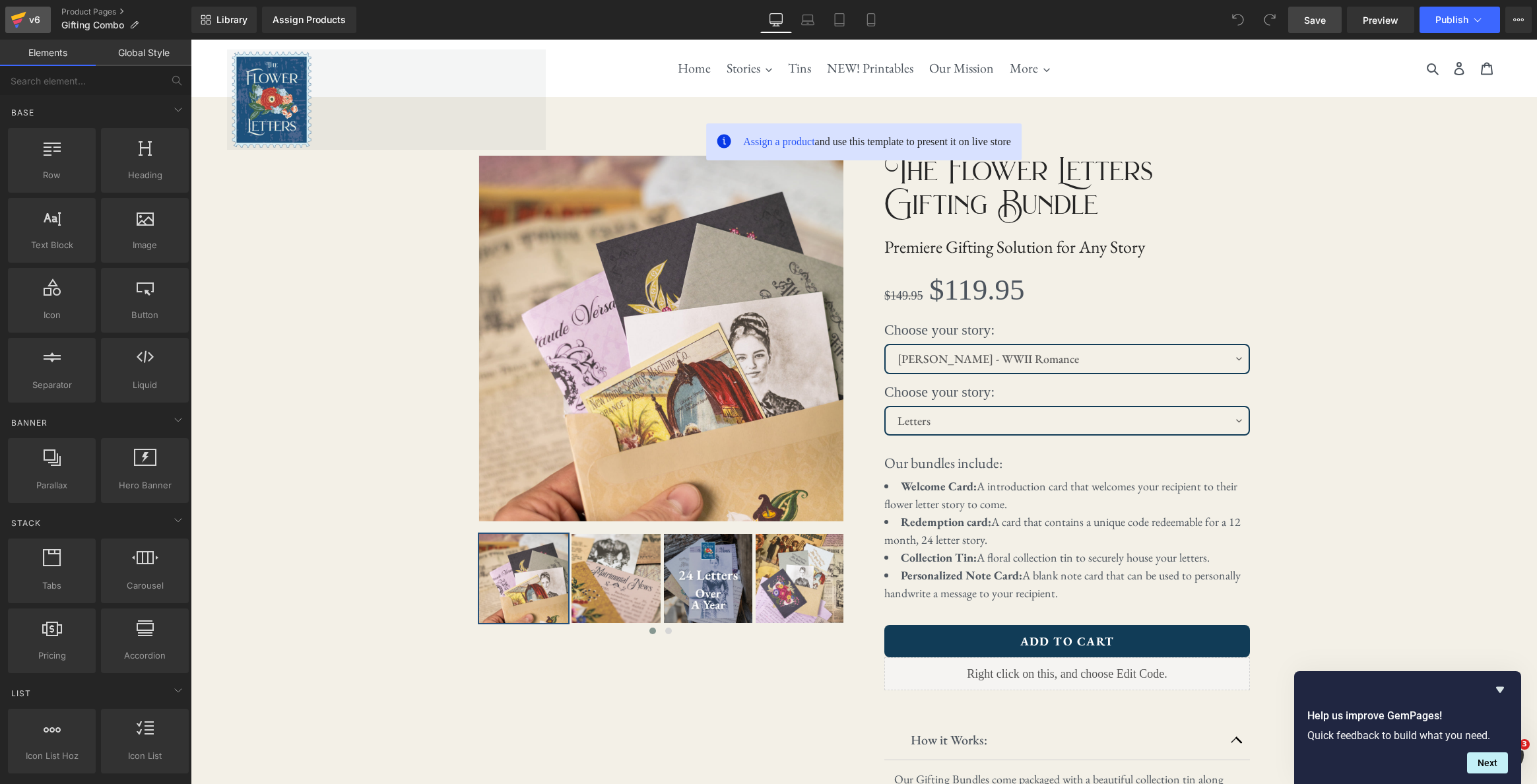
click at [26, 15] on div "v6" at bounding box center [35, 20] width 16 height 17
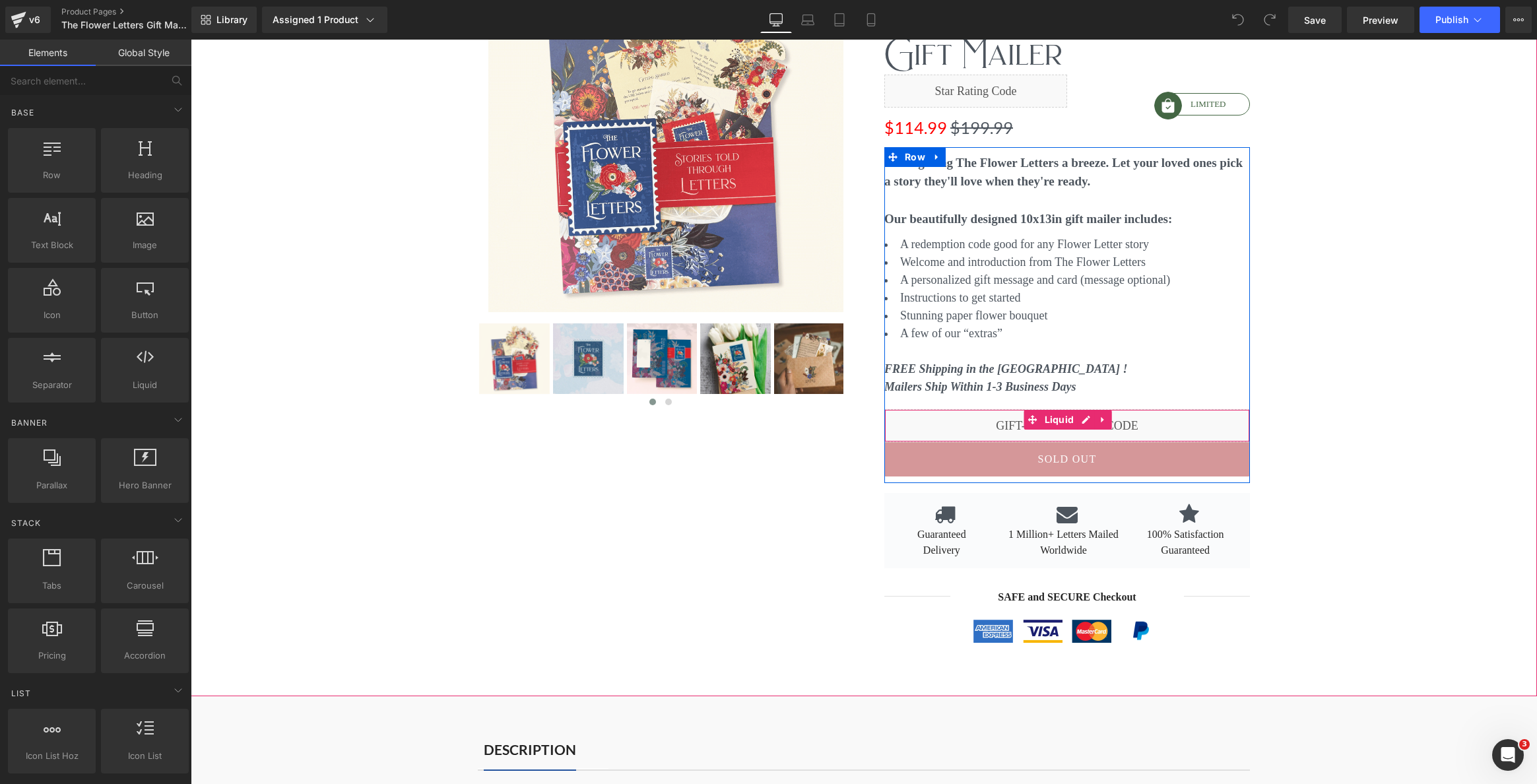
click at [1052, 418] on div "Liquid" at bounding box center [1067, 425] width 366 height 33
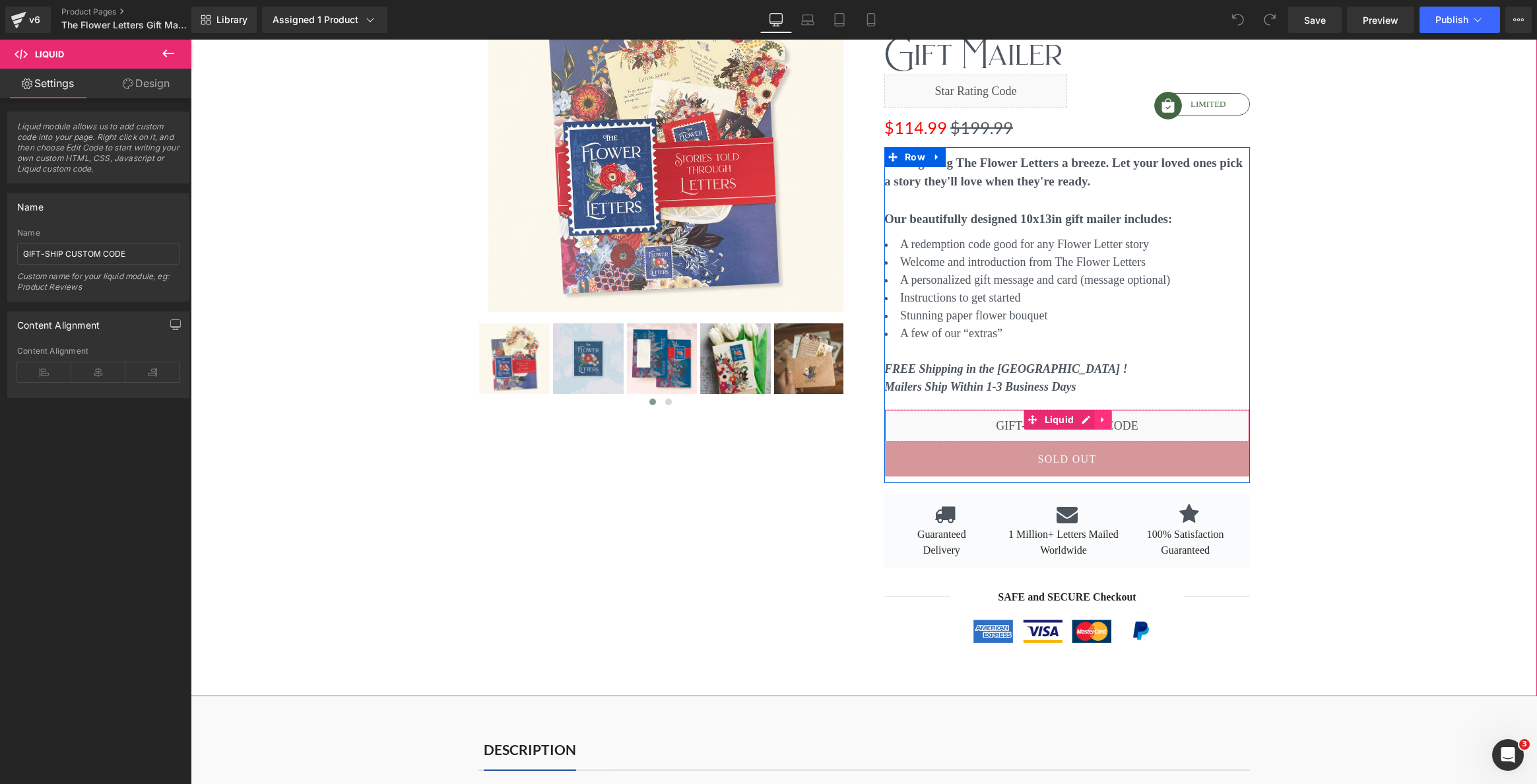
click at [1108, 421] on link at bounding box center [1102, 419] width 17 height 20
click at [1080, 421] on icon at bounding box center [1077, 420] width 10 height 10
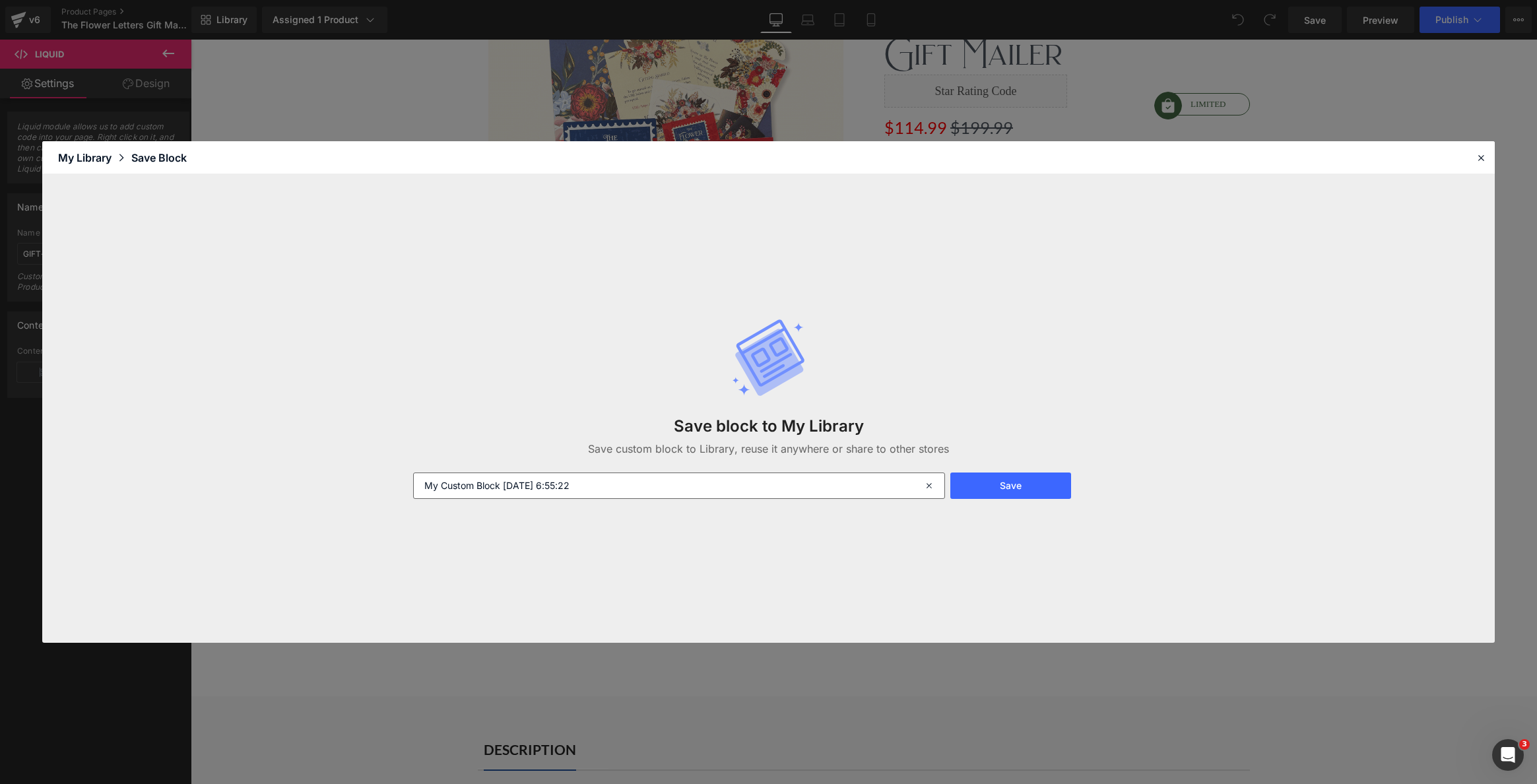
click at [729, 480] on input "My Custom Block 2025-09-25 6:55:22" at bounding box center [679, 485] width 531 height 26
type input "GIFT SHIP CODE"
click at [1037, 488] on button "Save" at bounding box center [1010, 485] width 121 height 26
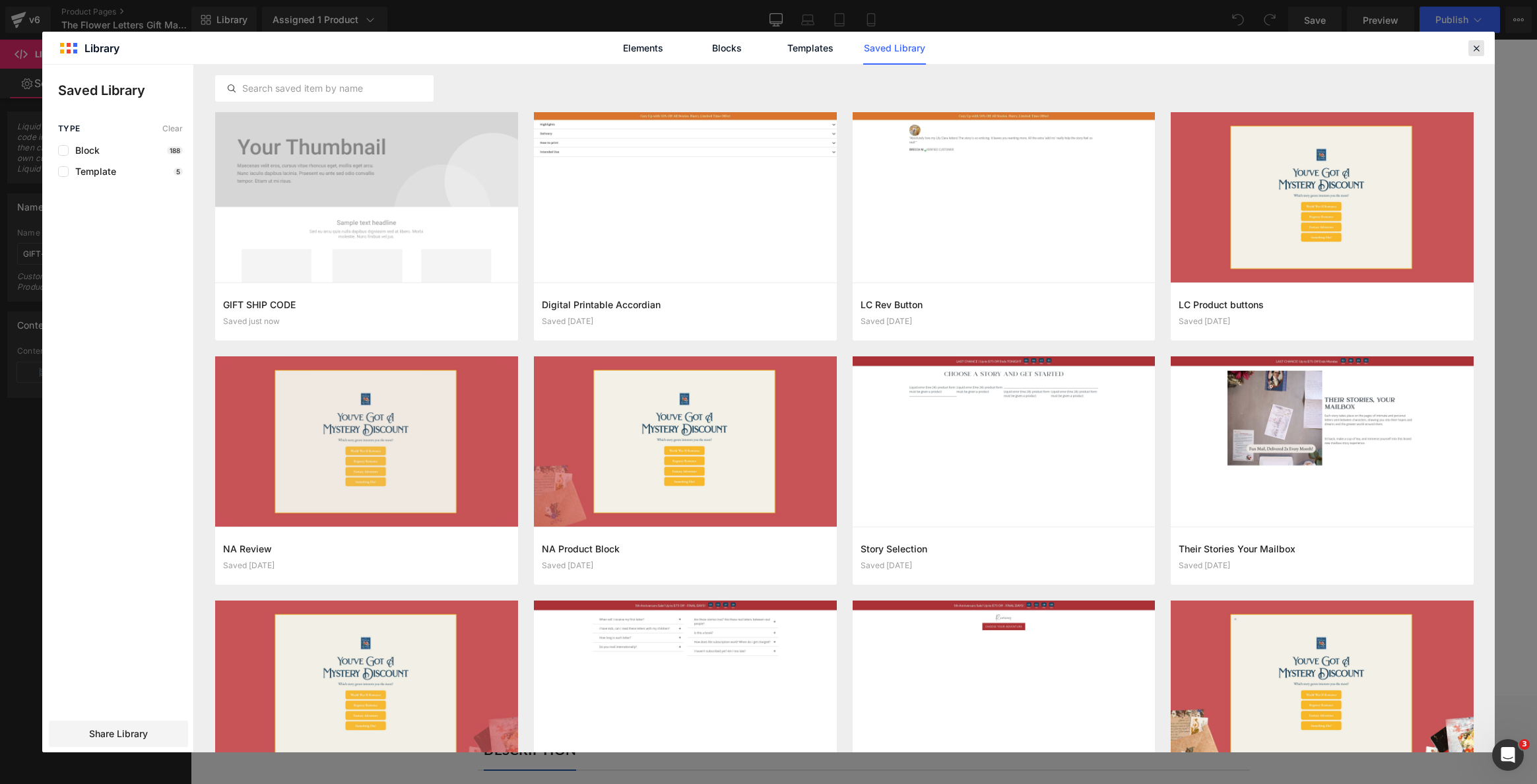
click at [1475, 52] on icon at bounding box center [1476, 48] width 12 height 12
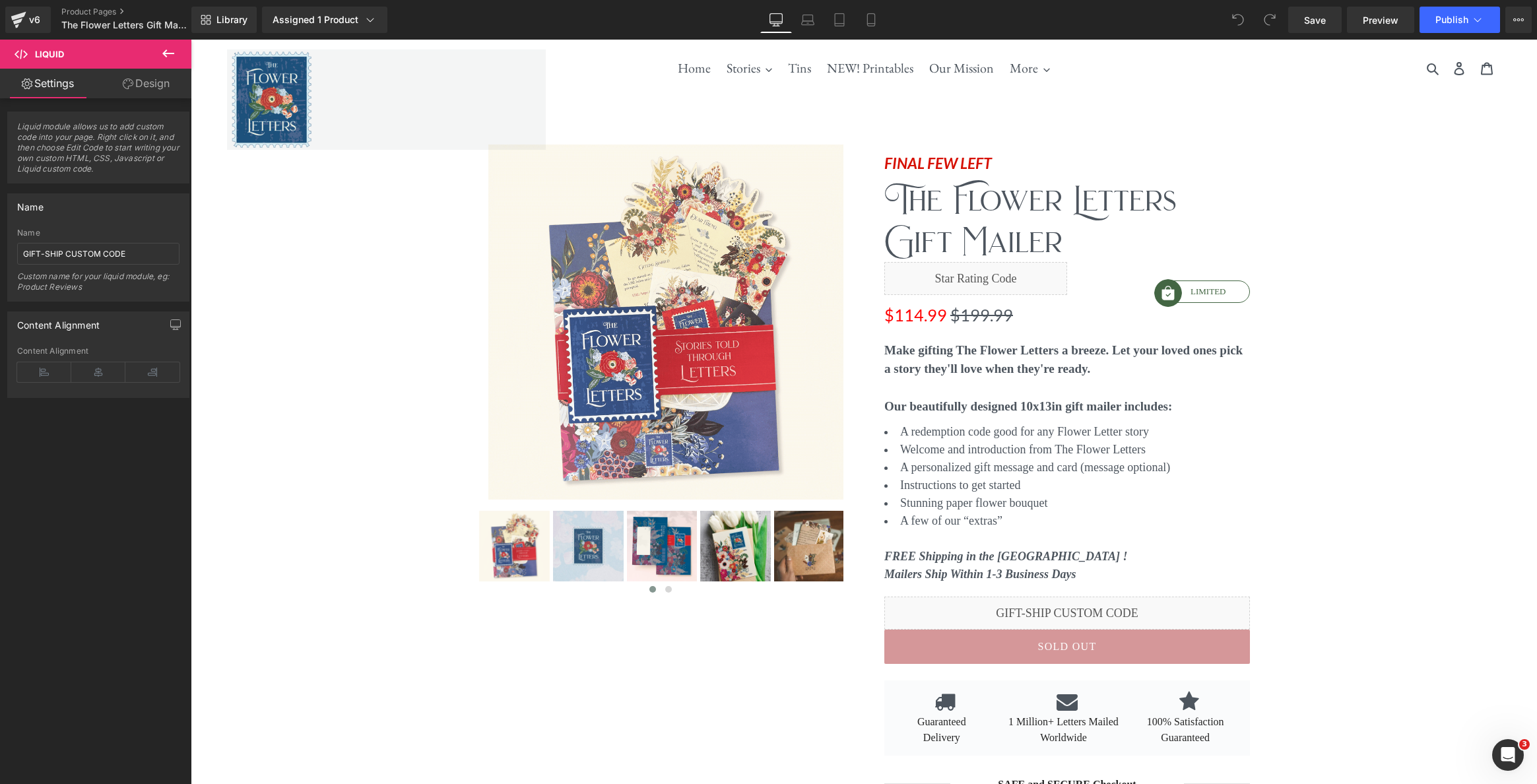
click at [173, 53] on icon at bounding box center [168, 54] width 12 height 8
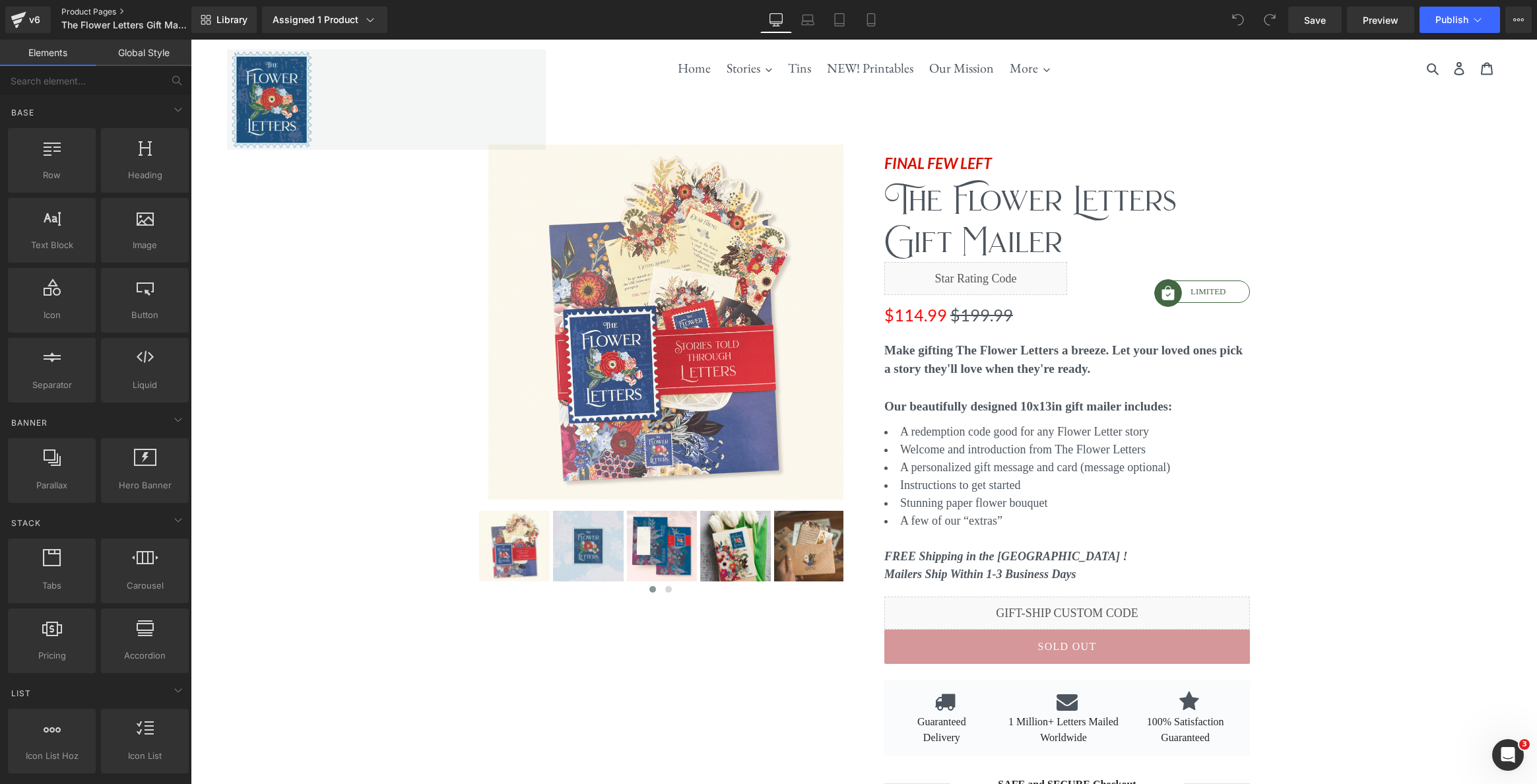
click at [80, 10] on link "Product Pages" at bounding box center [136, 12] width 150 height 11
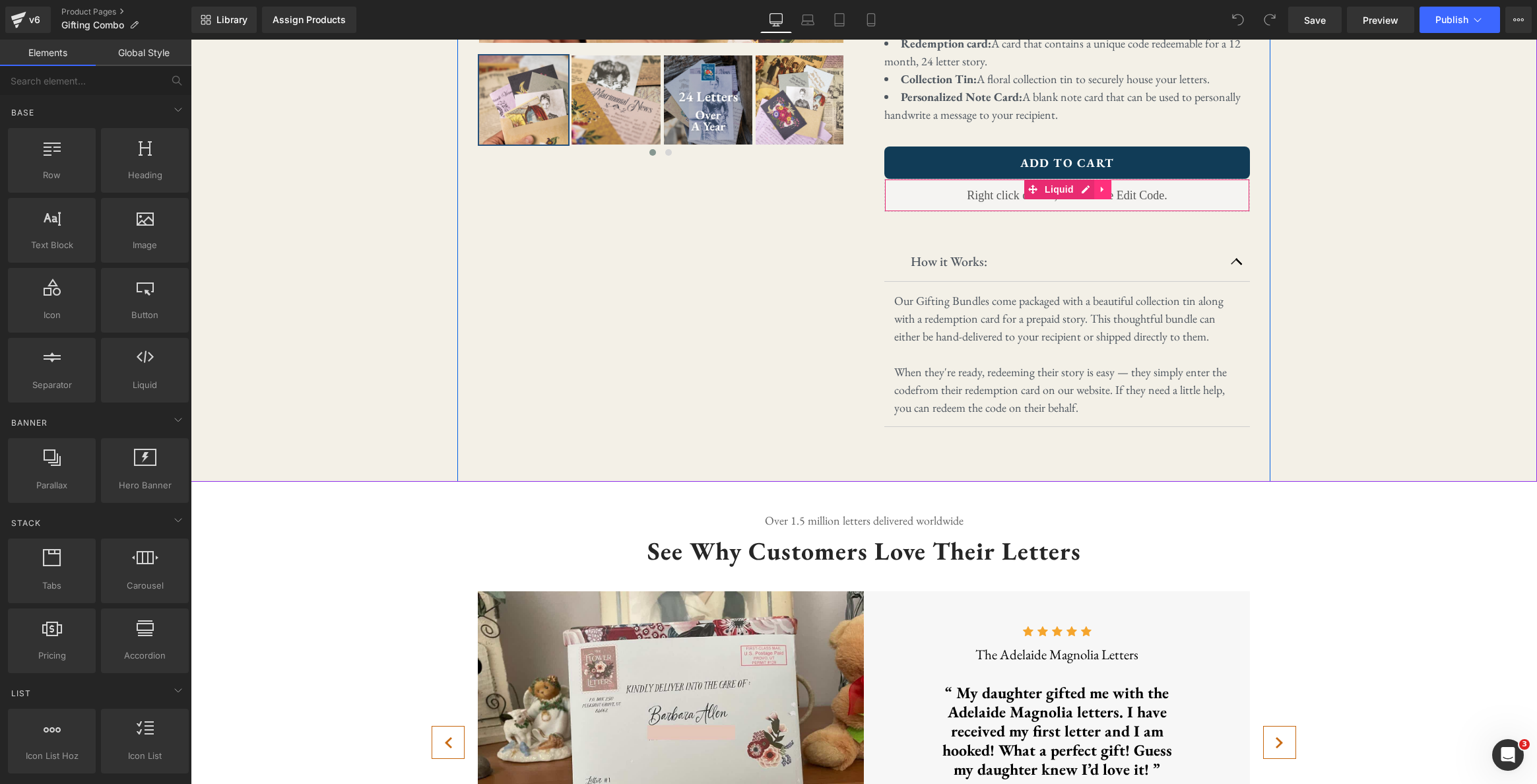
click at [1104, 189] on icon at bounding box center [1103, 190] width 10 height 10
click at [1112, 192] on icon at bounding box center [1112, 190] width 10 height 10
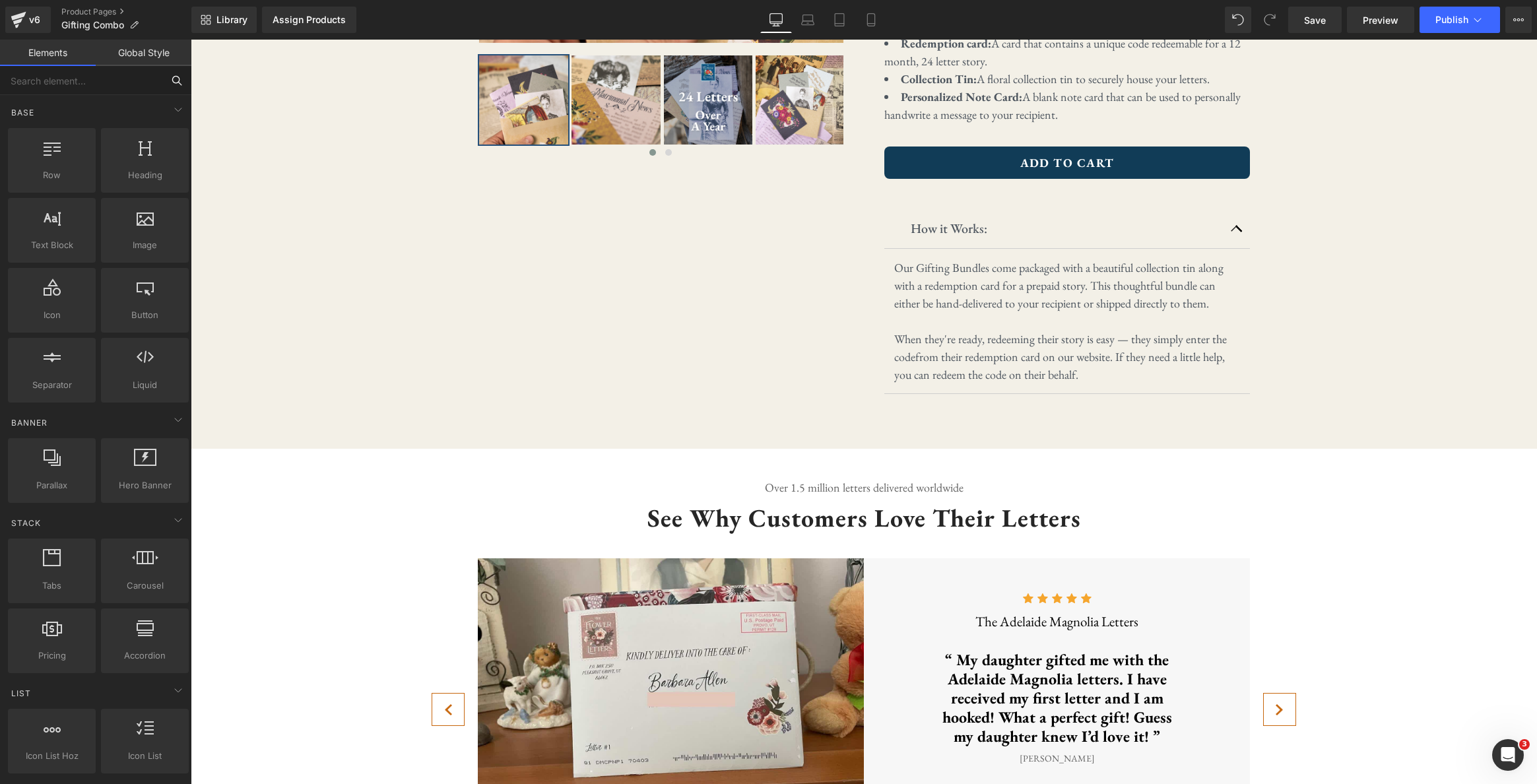
click at [125, 82] on input "text" at bounding box center [81, 80] width 162 height 29
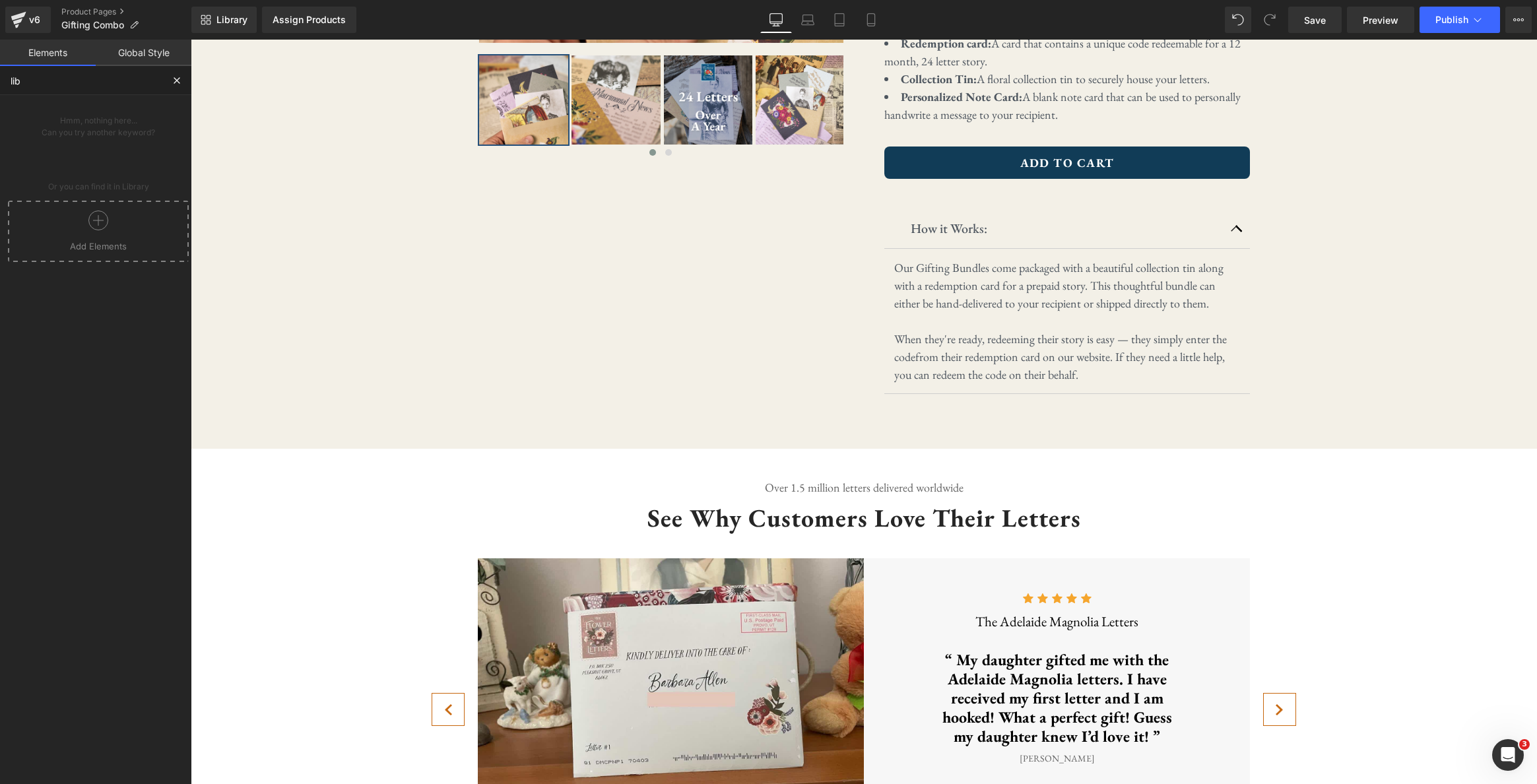
click at [118, 237] on div at bounding box center [99, 226] width 174 height 30
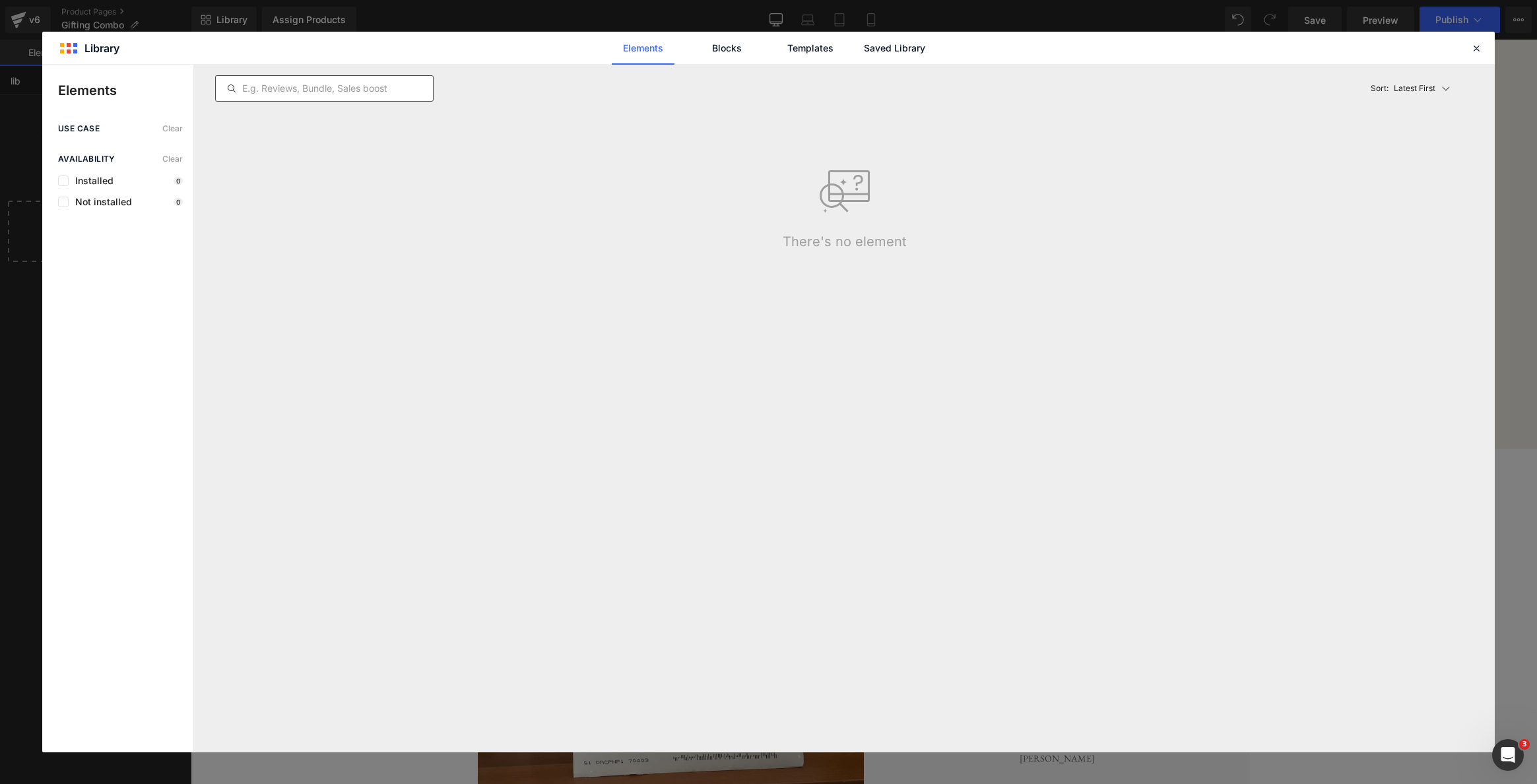
type input "lib"
click at [353, 92] on input "text" at bounding box center [325, 88] width 217 height 16
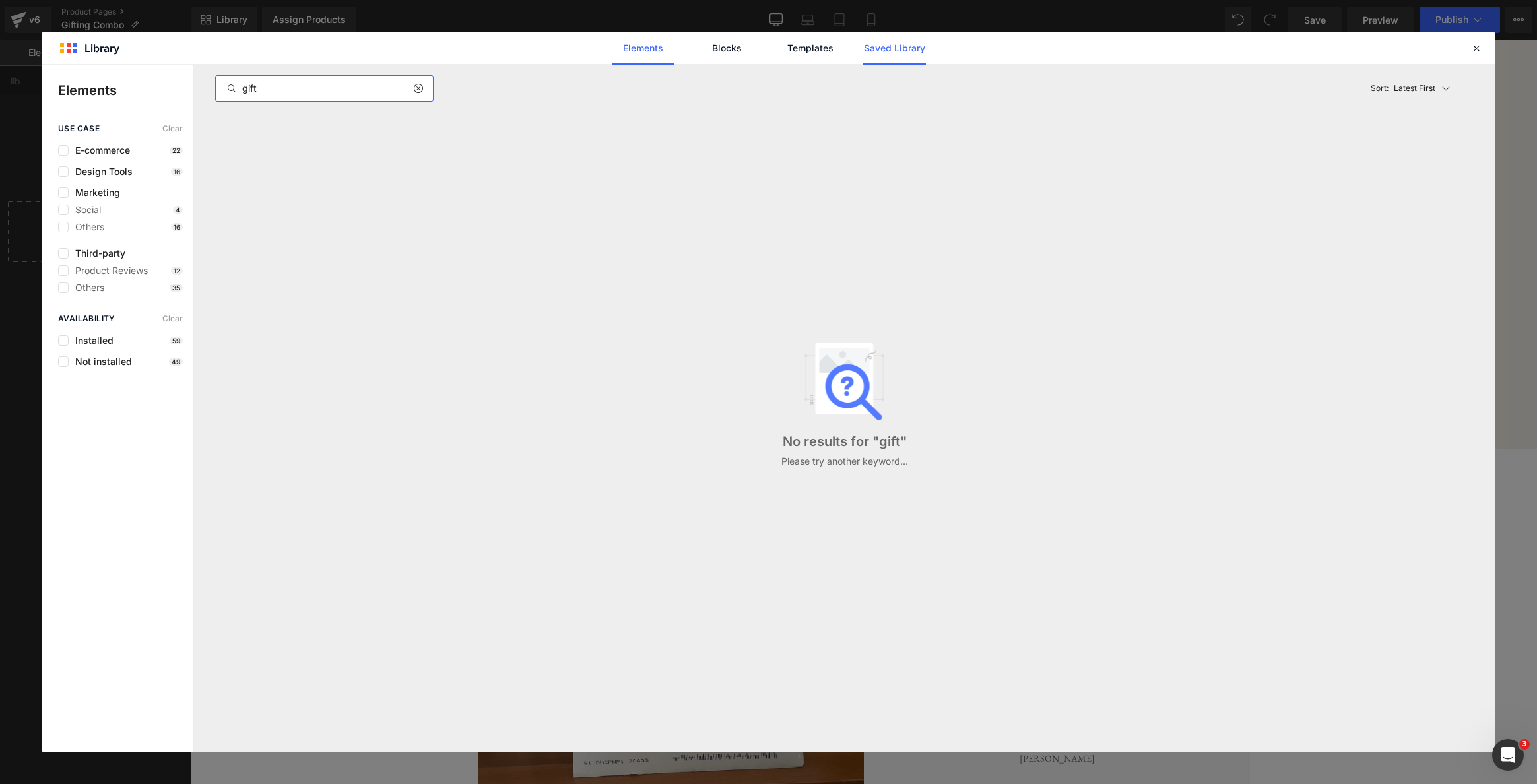
type input "gift"
click at [911, 46] on link "Saved Library" at bounding box center [894, 48] width 63 height 33
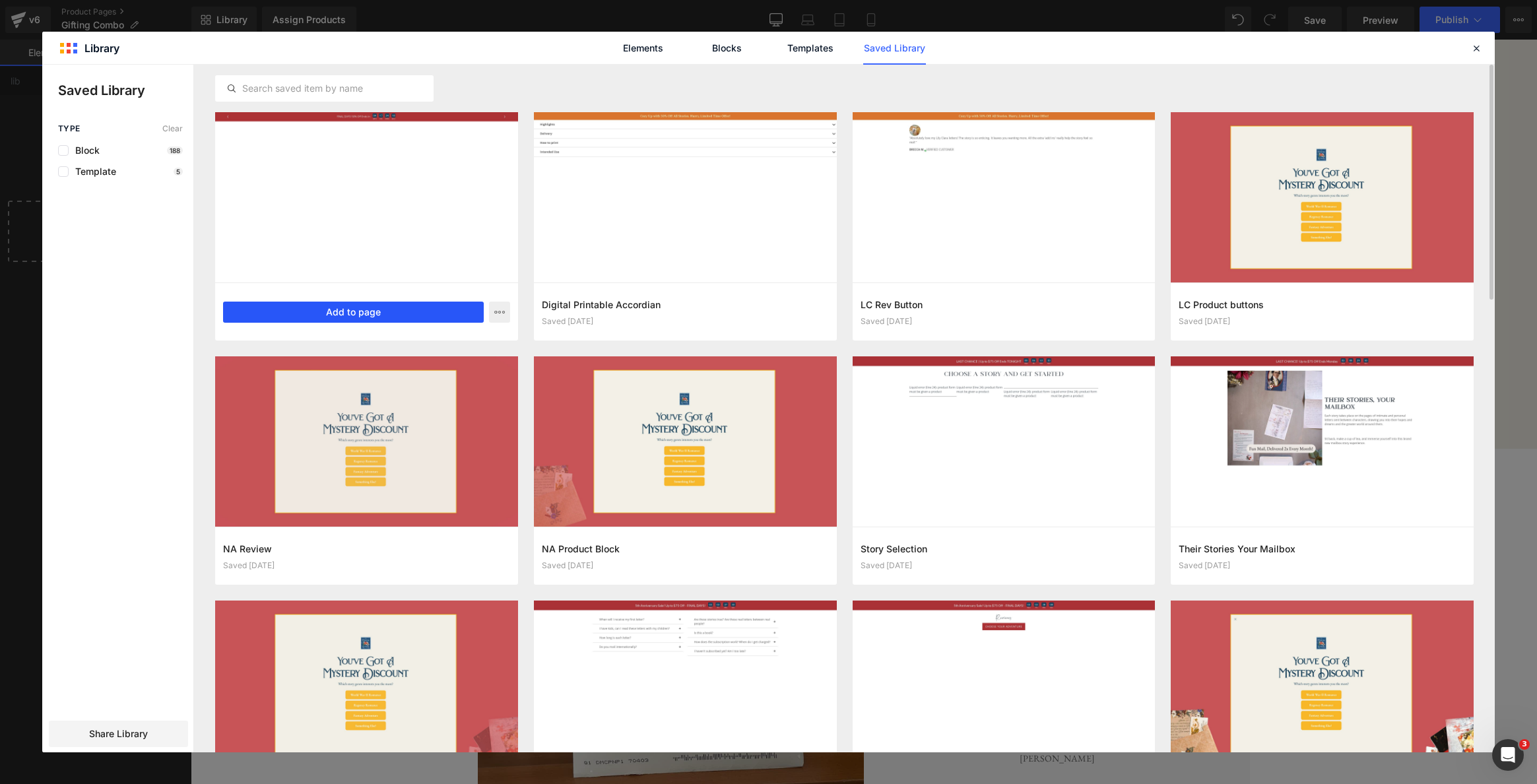
click at [382, 313] on button "Add to page" at bounding box center [353, 312] width 261 height 21
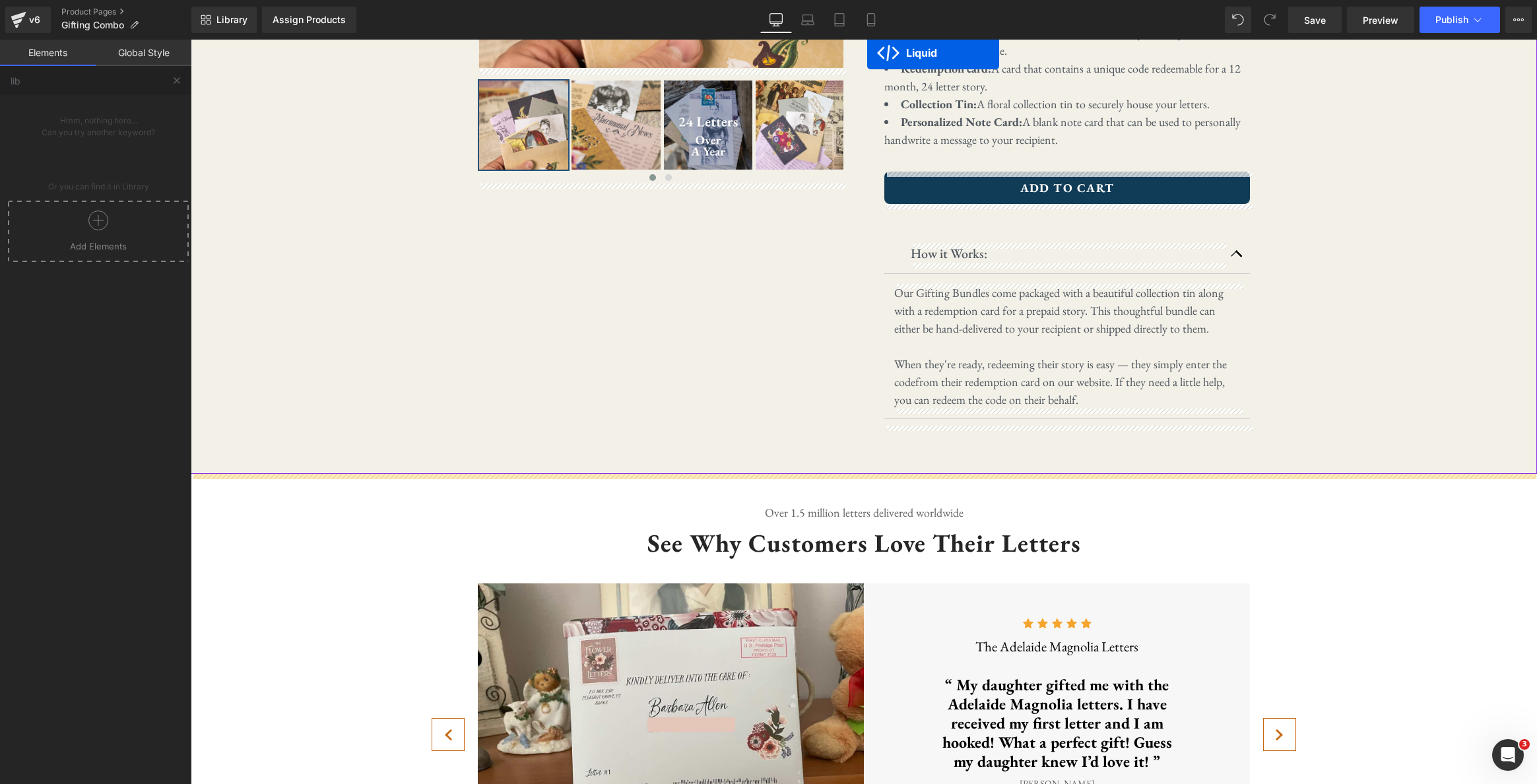
scroll to position [387, 0]
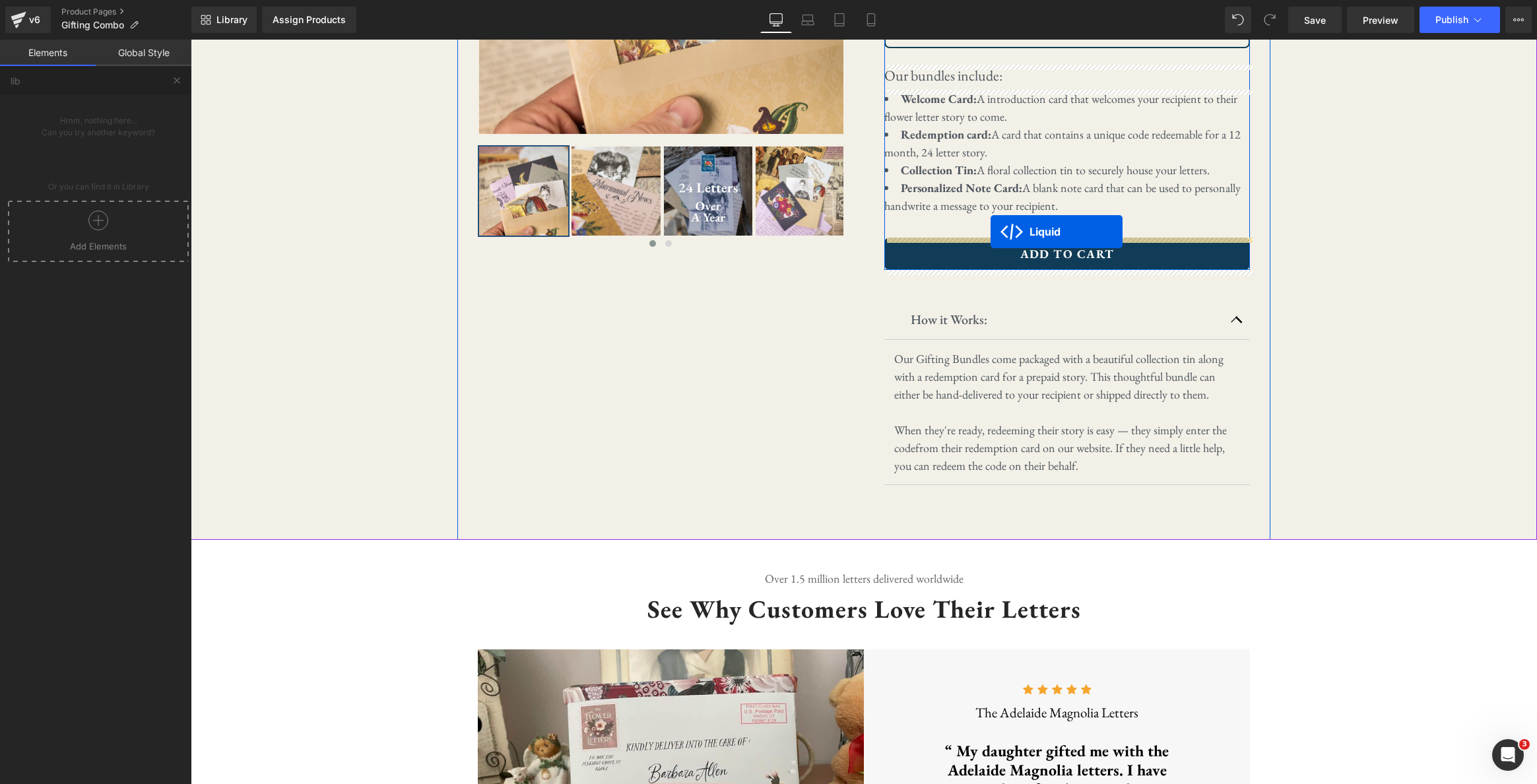
drag, startPoint x: 824, startPoint y: 234, endPoint x: 991, endPoint y: 231, distance: 167.0
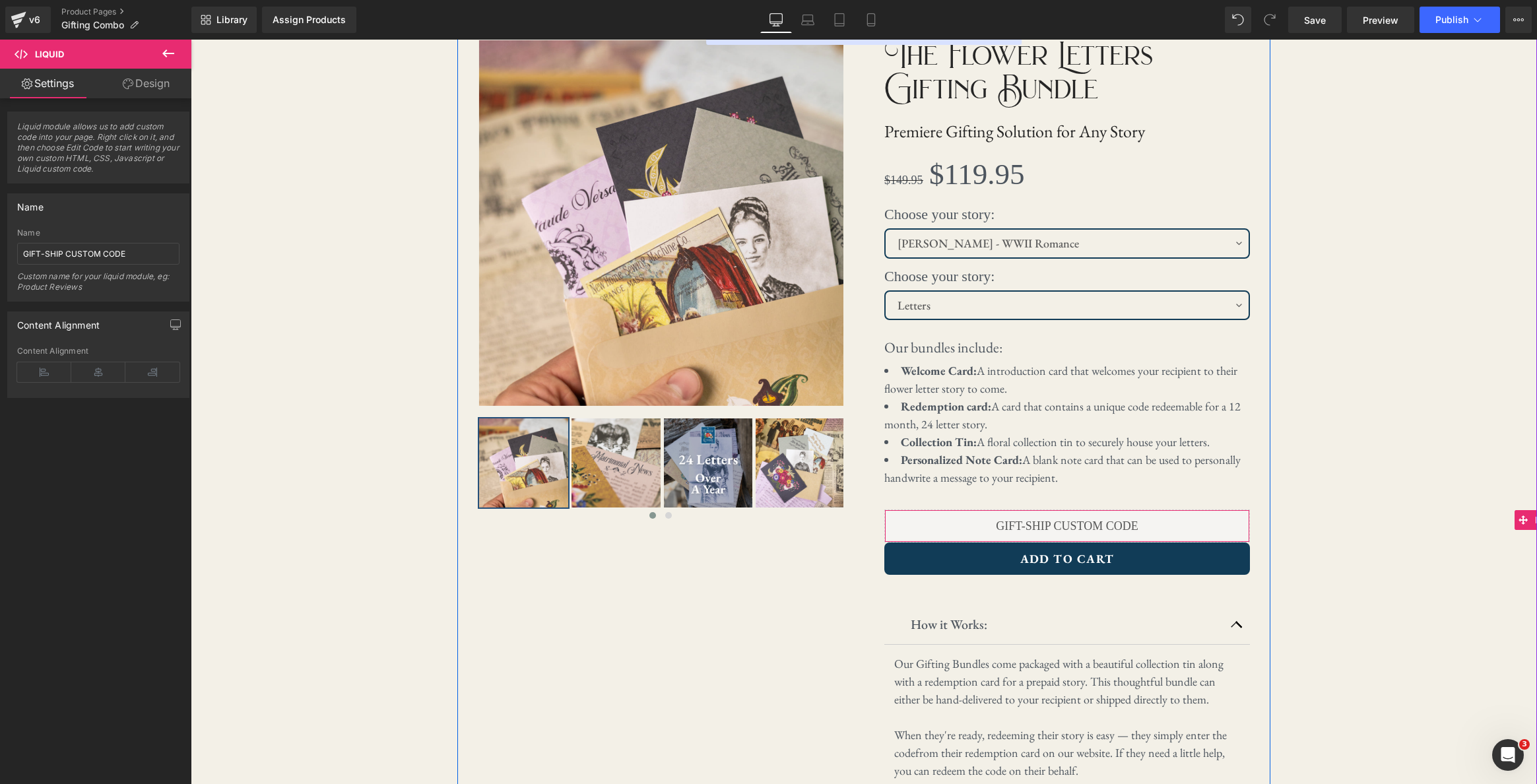
scroll to position [0, 0]
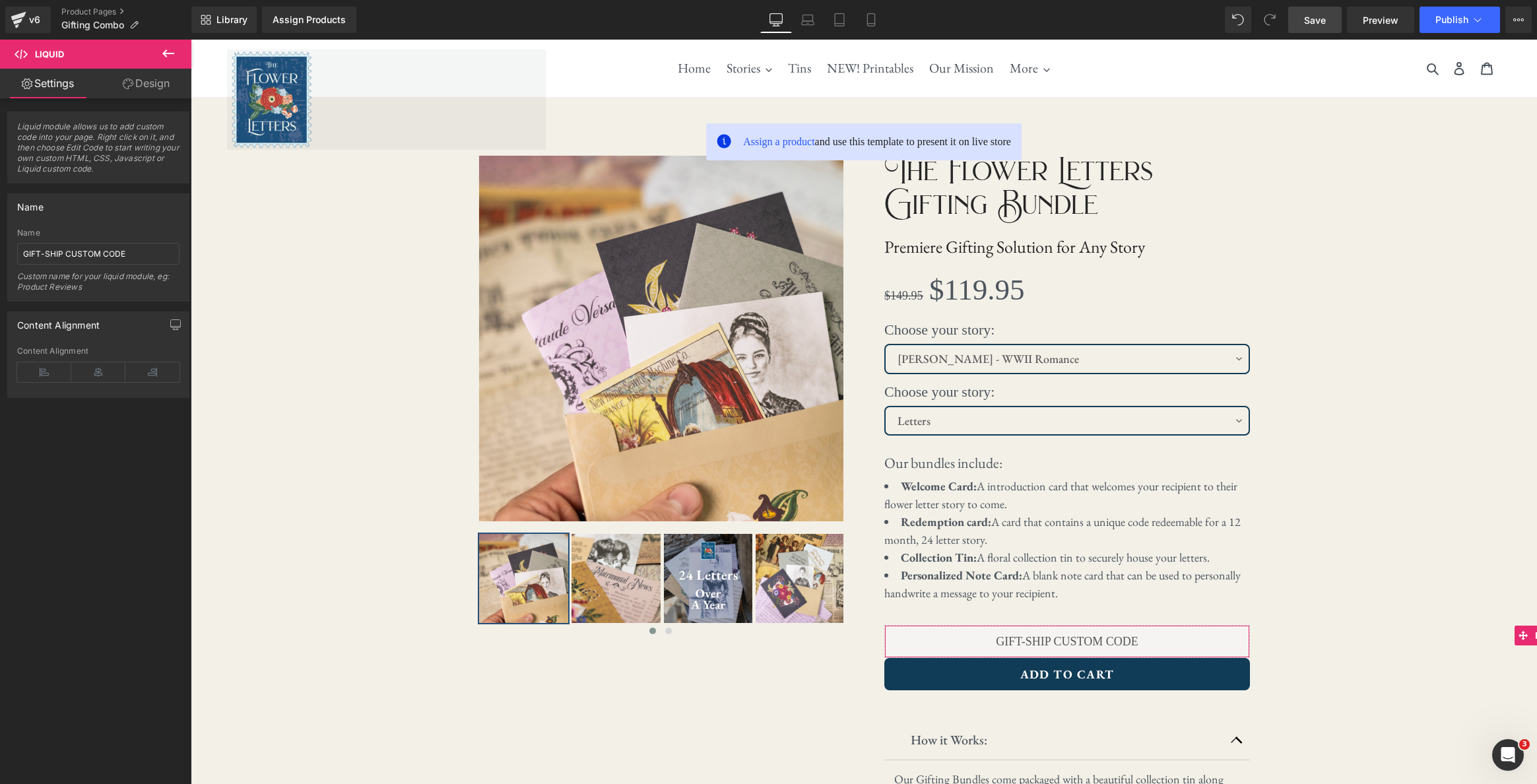
click at [1320, 24] on span "Save" at bounding box center [1315, 20] width 22 height 14
click at [1369, 33] on link "Preview" at bounding box center [1380, 20] width 67 height 26
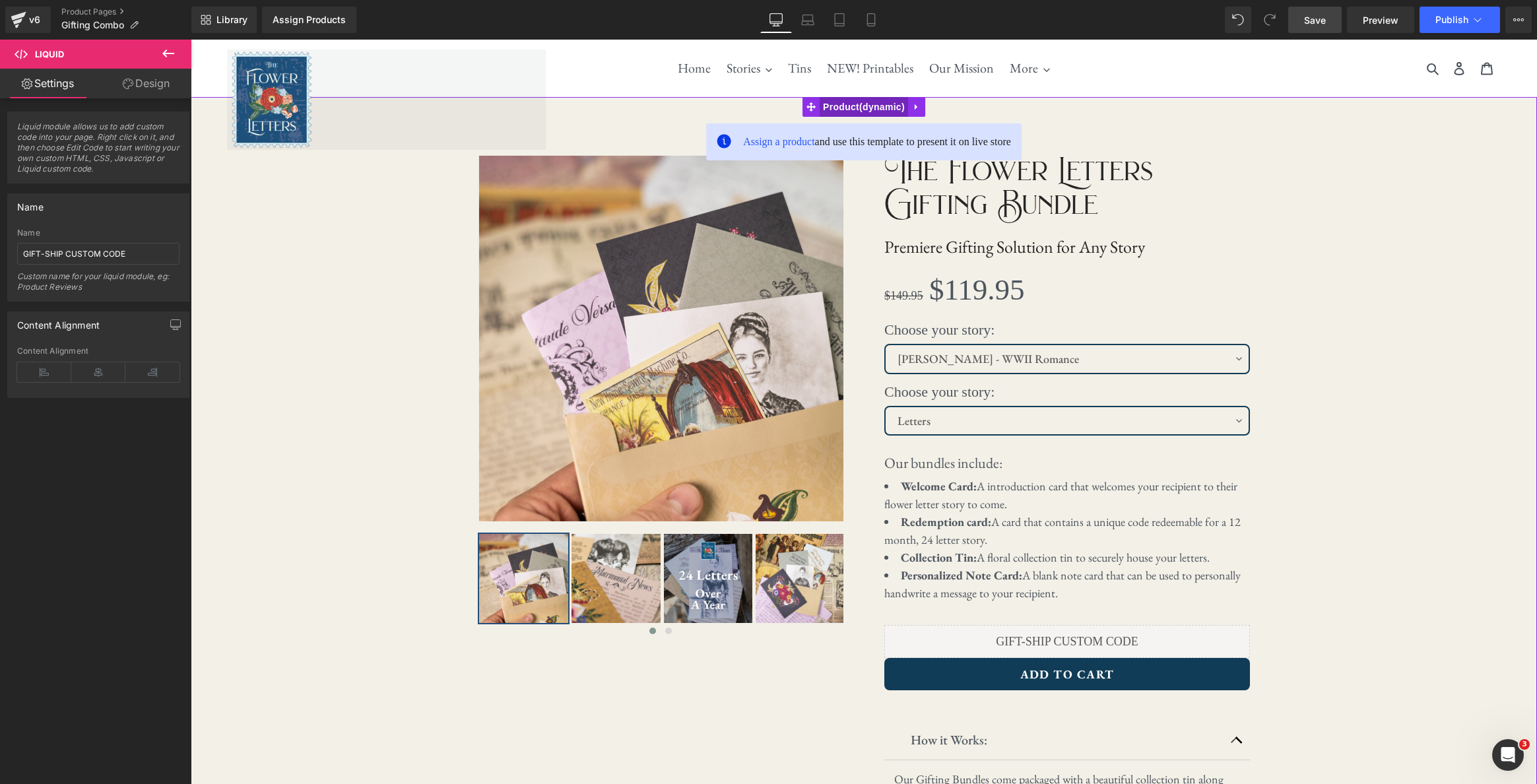
click at [855, 108] on span "Product" at bounding box center [864, 107] width 88 height 20
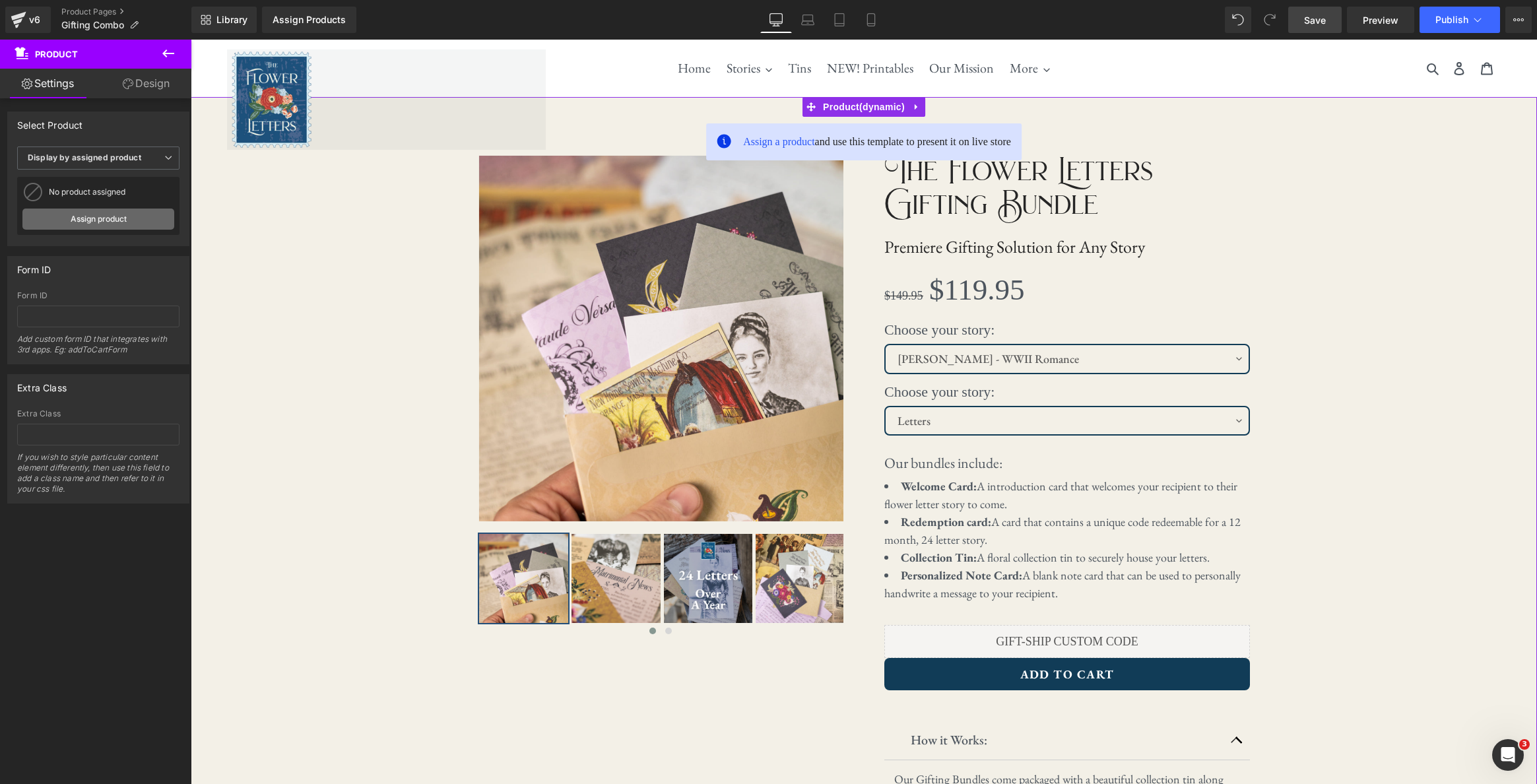
click at [116, 225] on link "Assign product" at bounding box center [98, 219] width 152 height 21
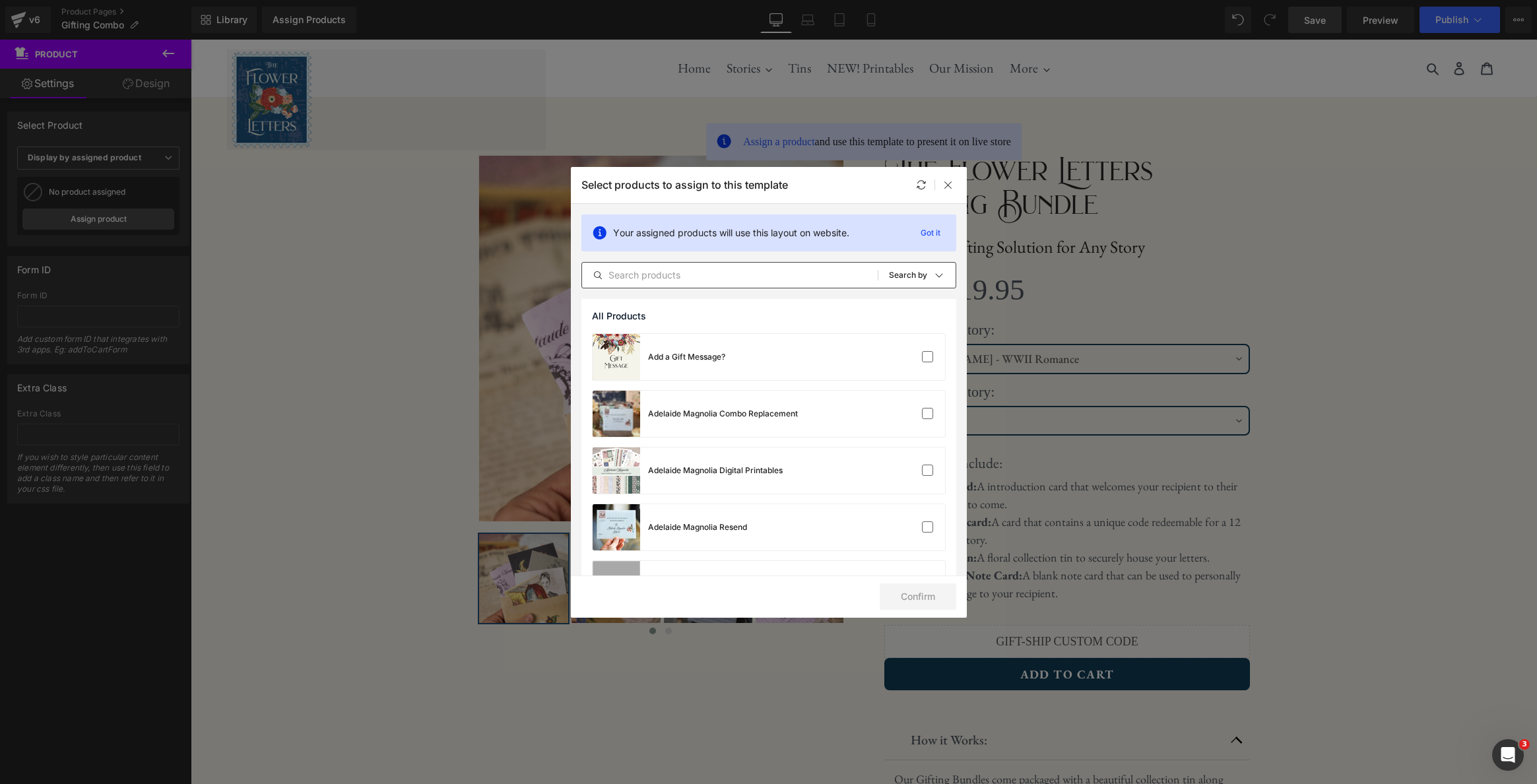
click at [711, 263] on div "All Products Shopify Collections Product Templates Shopify Collections Sort: Se…" at bounding box center [769, 275] width 375 height 26
click at [707, 267] on input "text" at bounding box center [730, 274] width 296 height 16
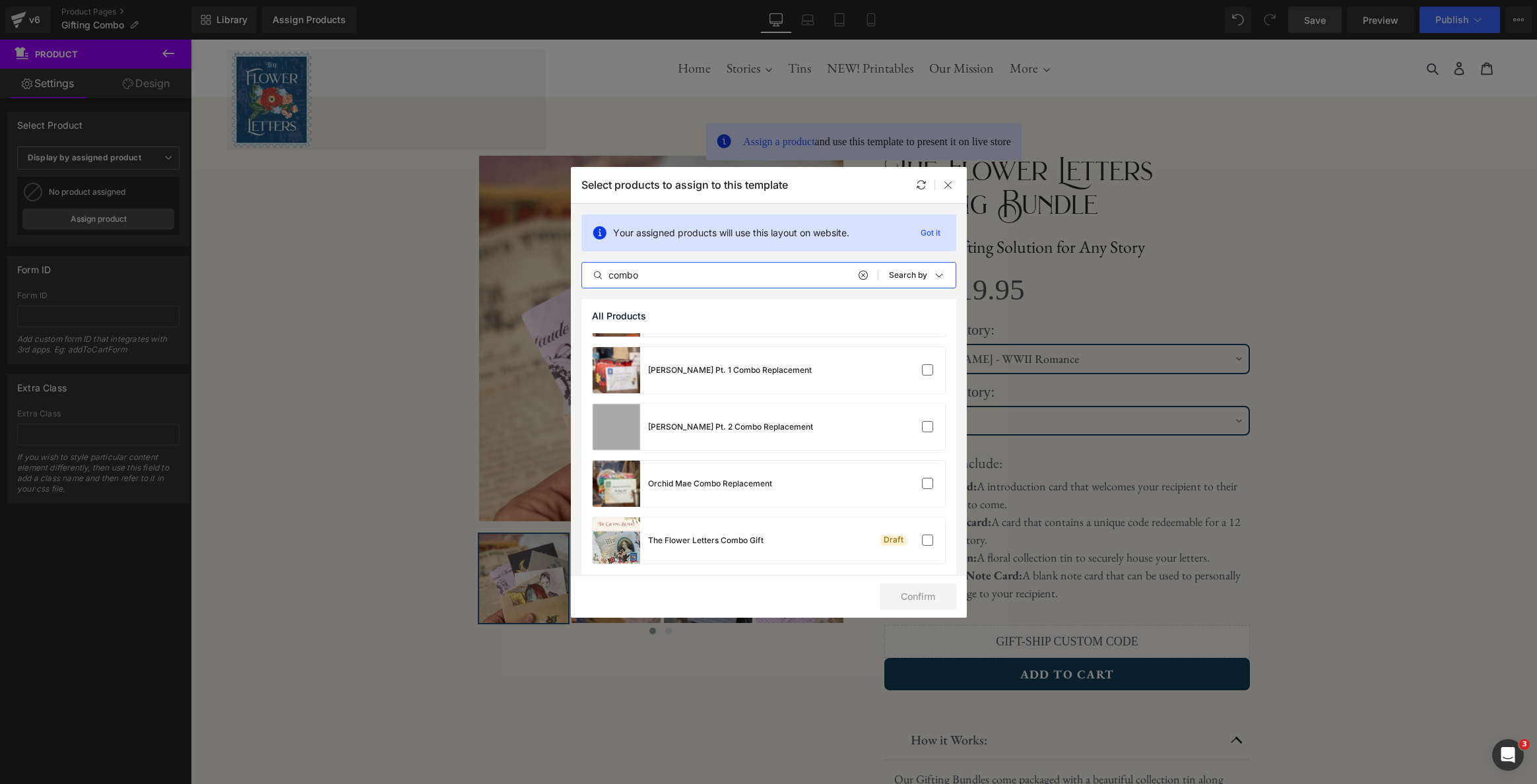
scroll to position [164, 0]
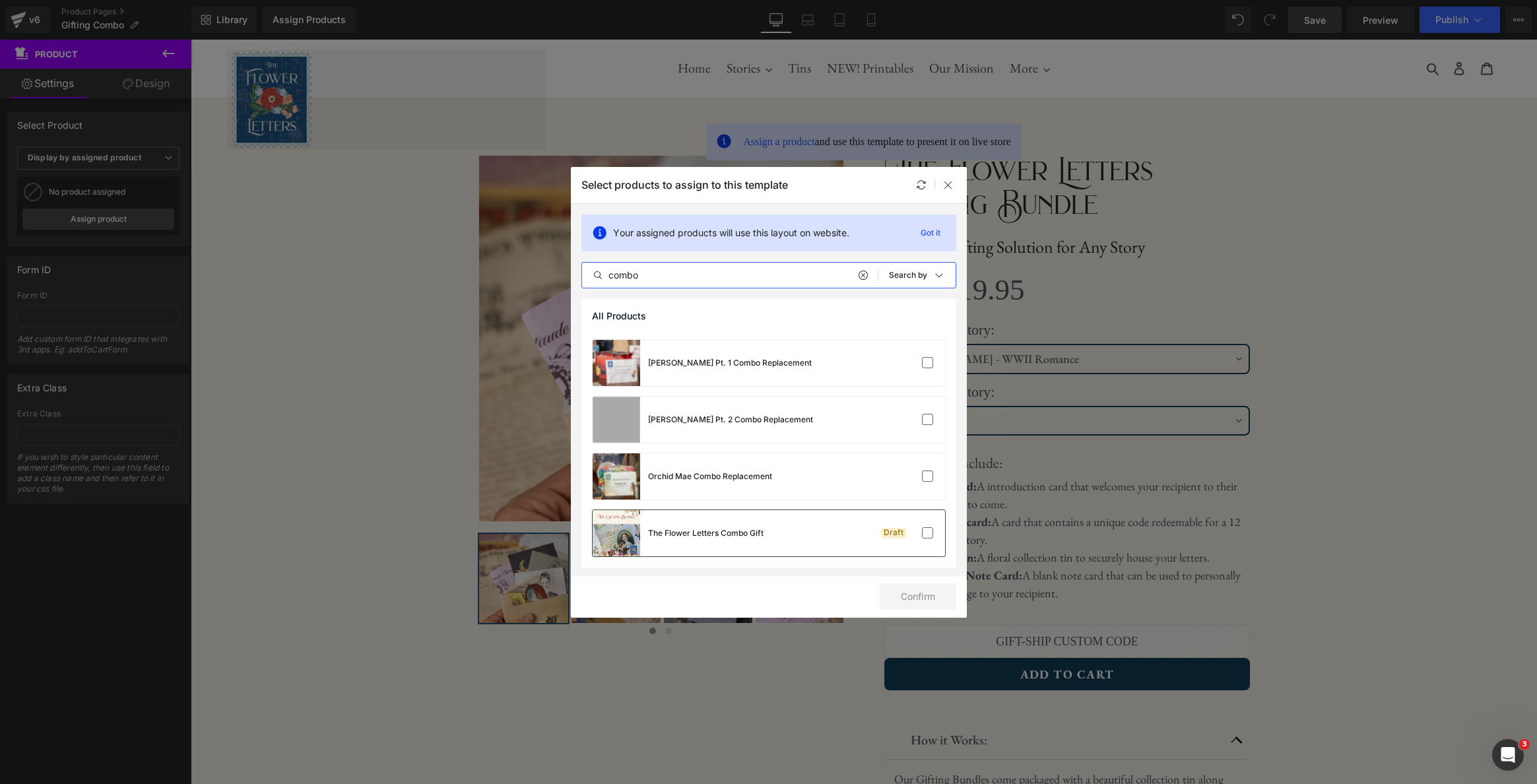
type input "combo"
click at [796, 533] on div "The Flower Letters Combo Gift Draft" at bounding box center [768, 533] width 353 height 46
click at [900, 596] on button "Confirm" at bounding box center [918, 596] width 77 height 26
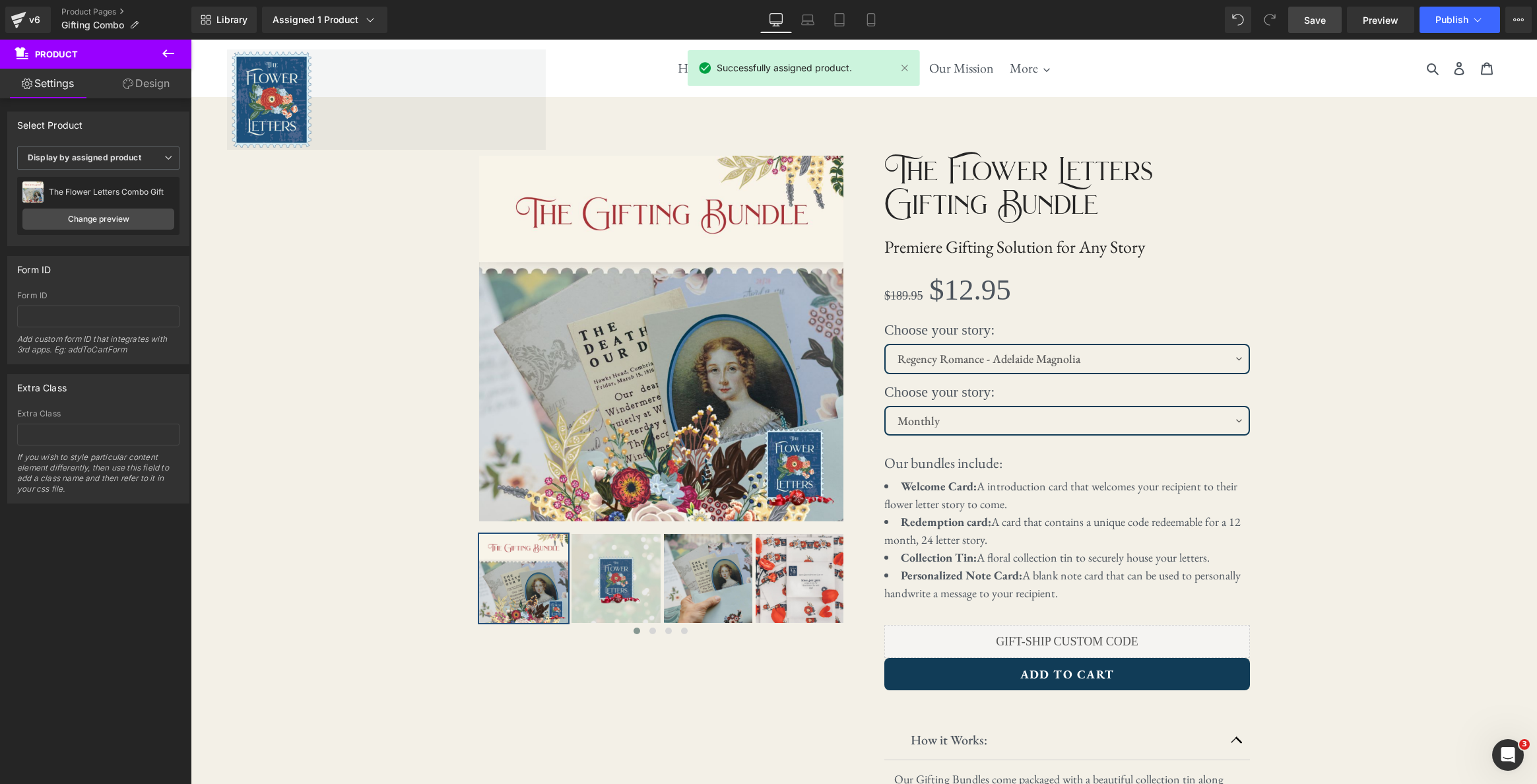
click at [1309, 24] on span "Save" at bounding box center [1315, 20] width 22 height 14
click at [1379, 24] on span "Preview" at bounding box center [1380, 20] width 35 height 14
click at [89, 12] on link "Product Pages" at bounding box center [126, 12] width 130 height 11
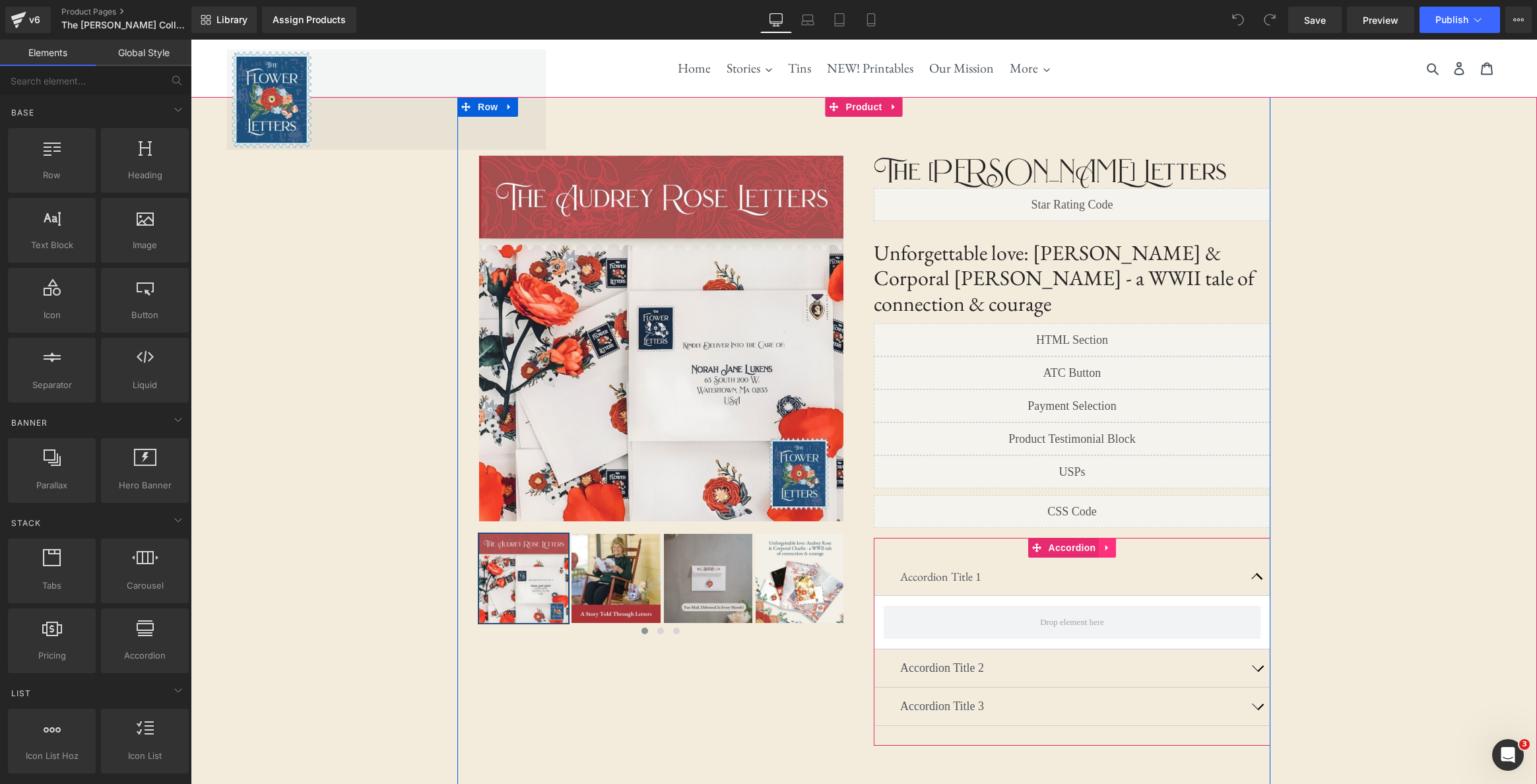
click at [1111, 543] on icon at bounding box center [1108, 548] width 10 height 10
click at [1116, 543] on icon at bounding box center [1116, 548] width 10 height 10
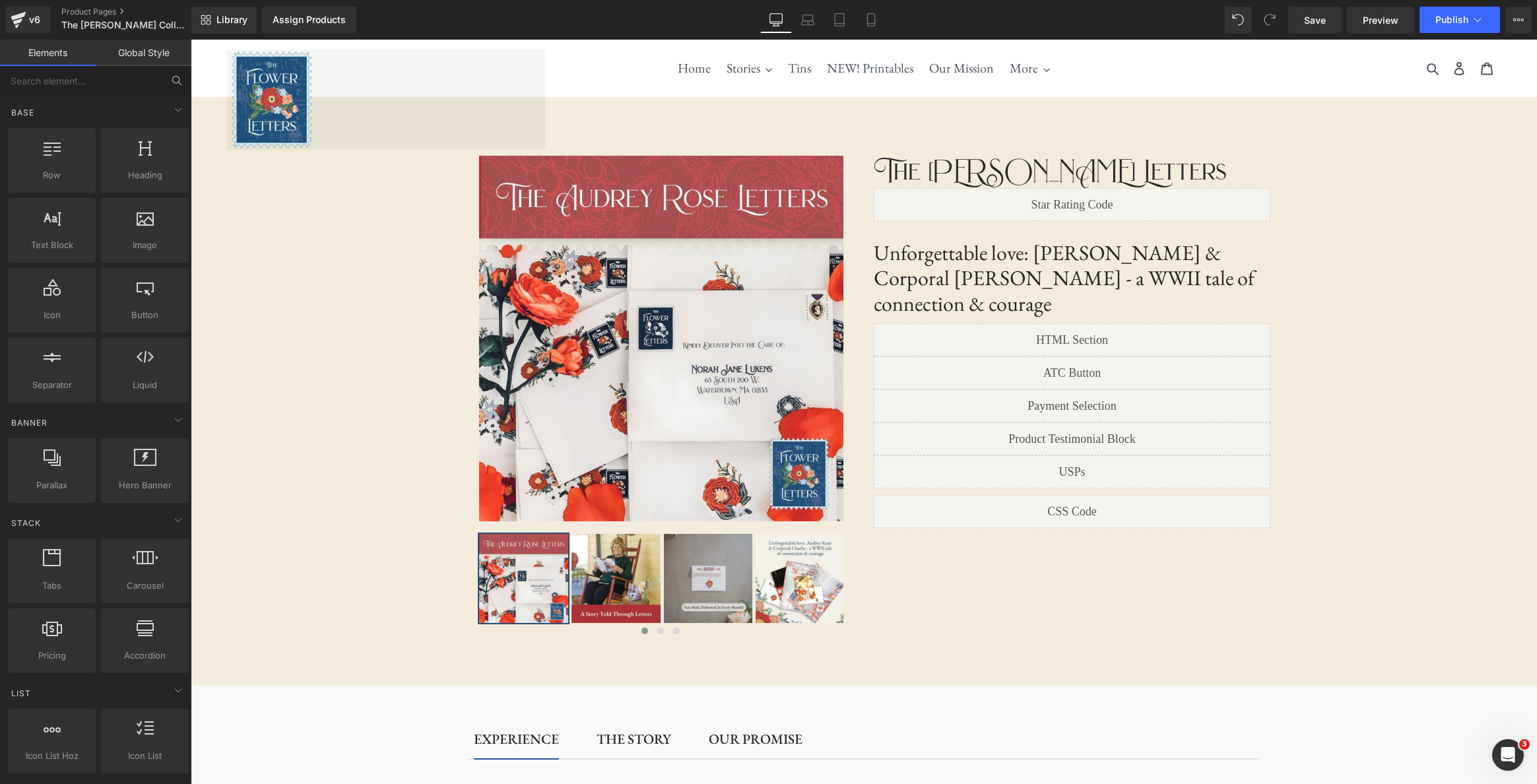
click at [176, 79] on icon at bounding box center [177, 80] width 12 height 12
click at [131, 82] on input "text" at bounding box center [81, 80] width 162 height 29
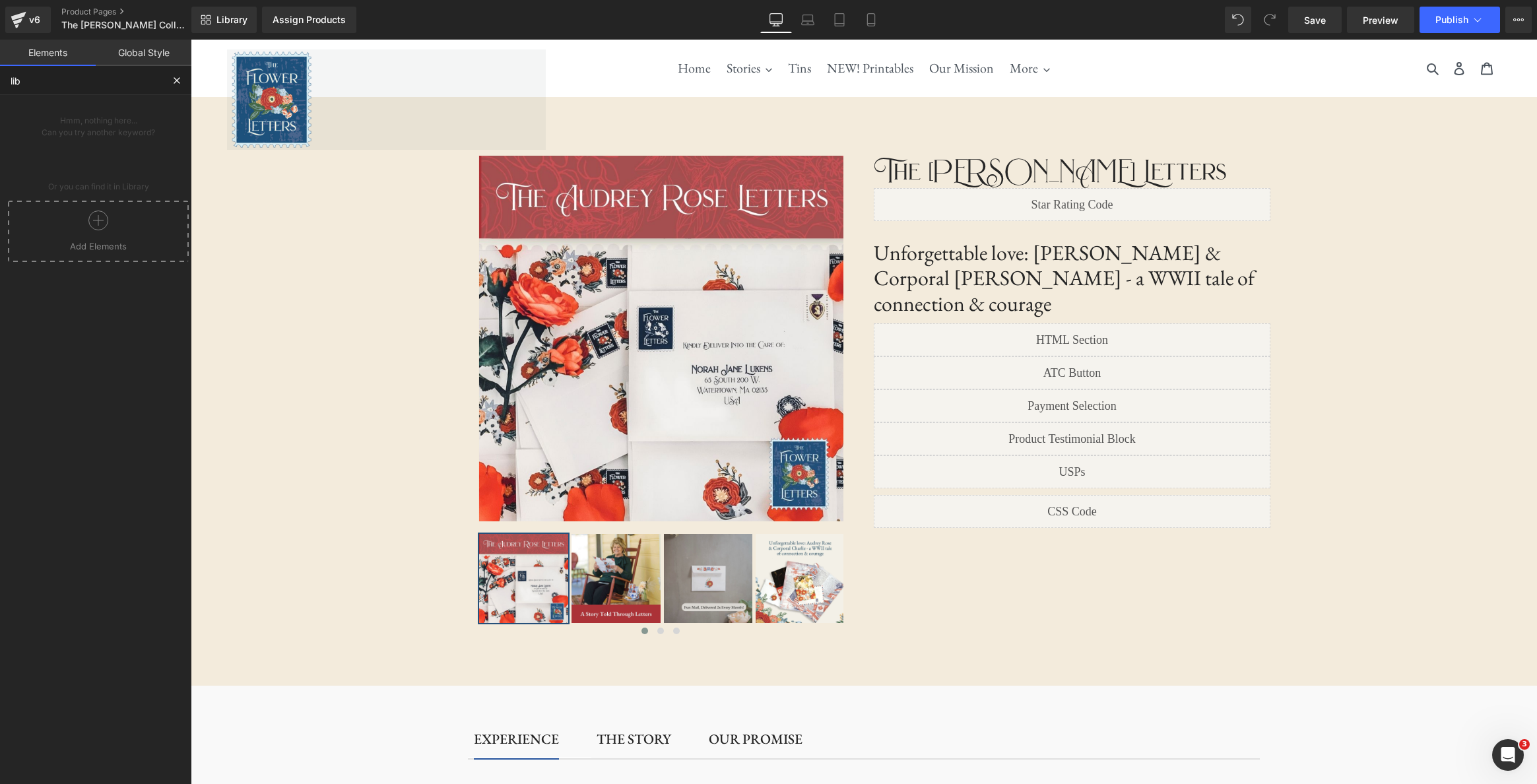
click at [67, 240] on span "Add Elements" at bounding box center [99, 245] width 174 height 12
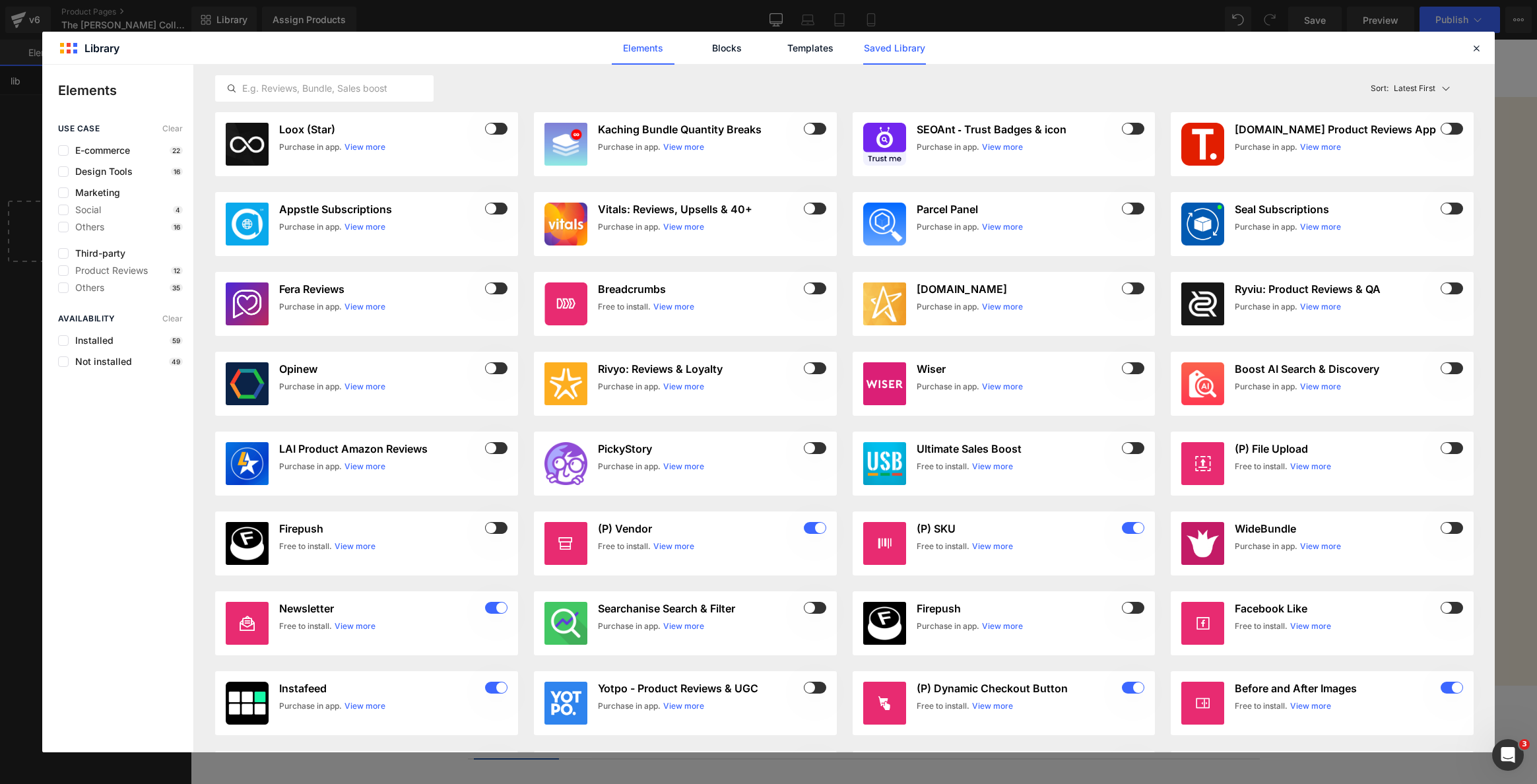
type input "lib"
click at [913, 43] on link "Saved Library" at bounding box center [894, 48] width 63 height 33
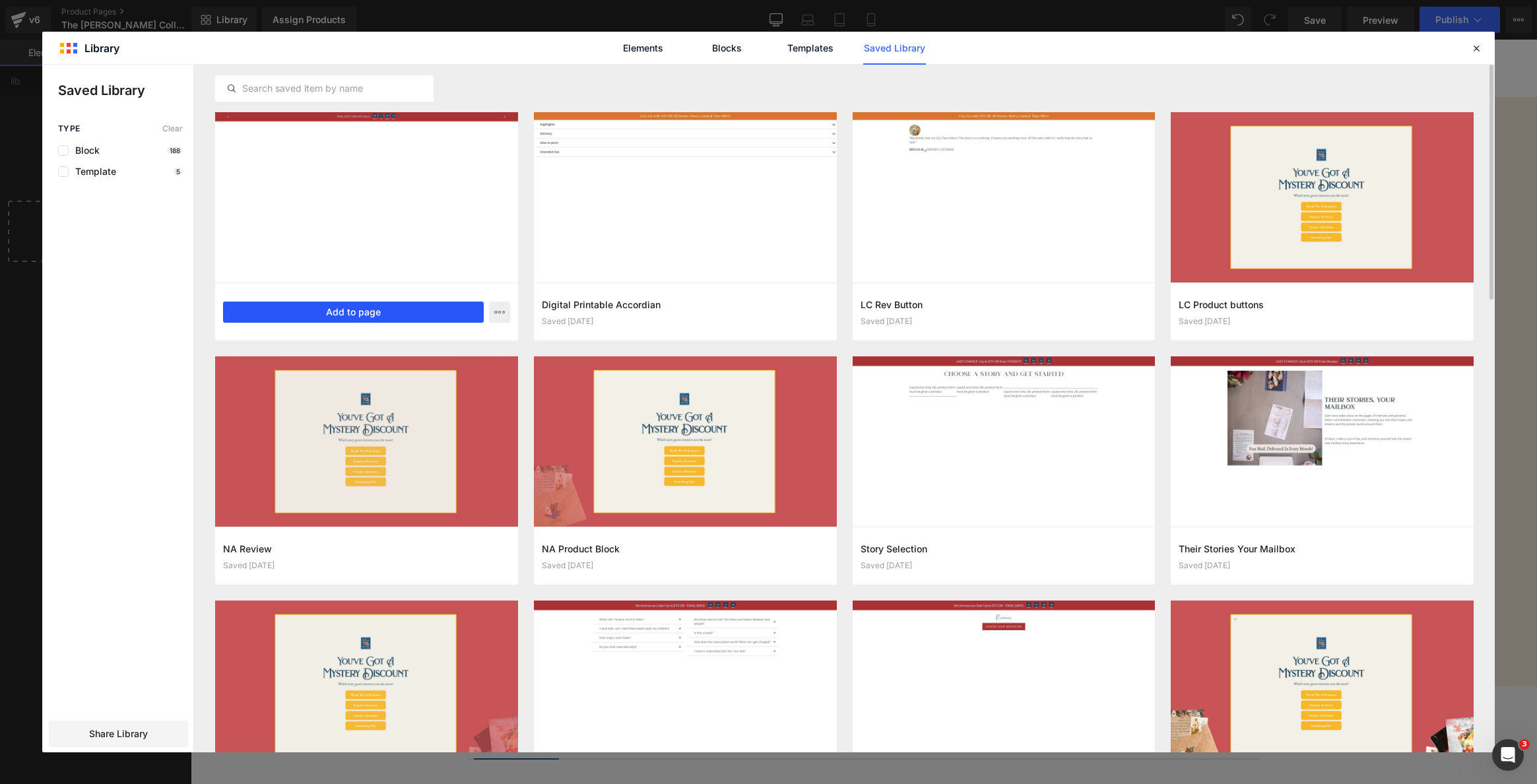
click at [408, 313] on button "Add to page" at bounding box center [353, 312] width 261 height 21
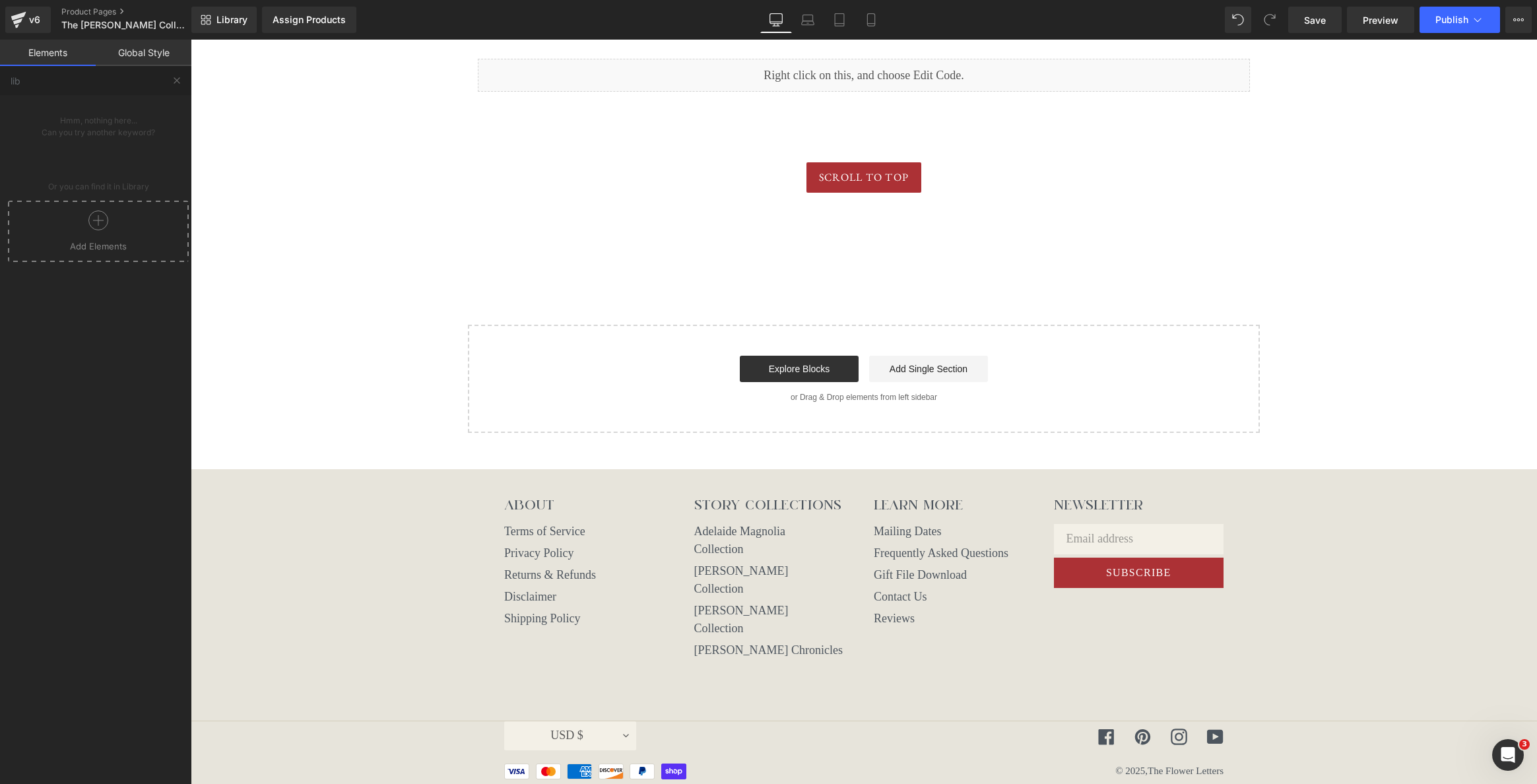
scroll to position [2726, 0]
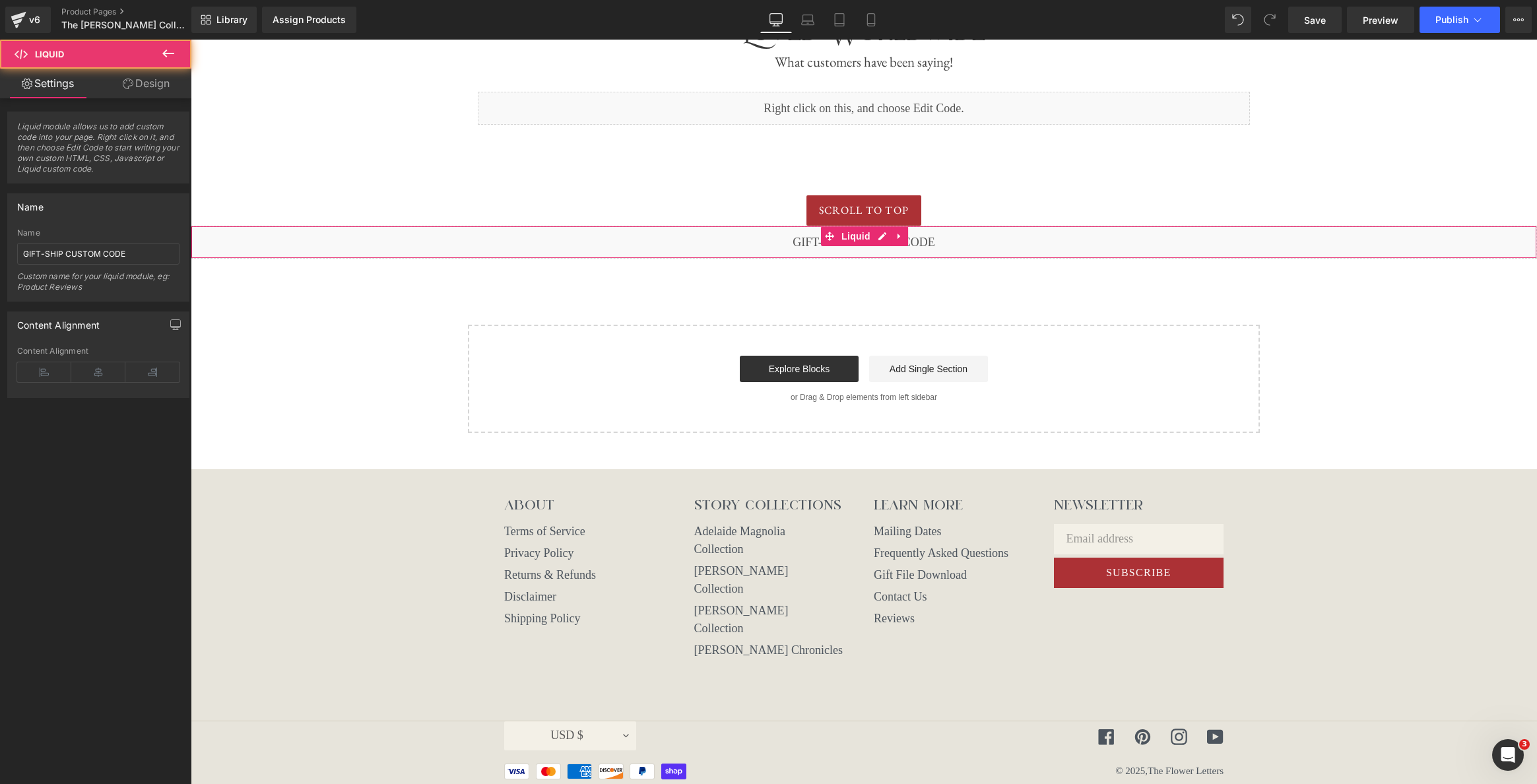
click at [771, 237] on div "Liquid" at bounding box center [864, 242] width 1346 height 33
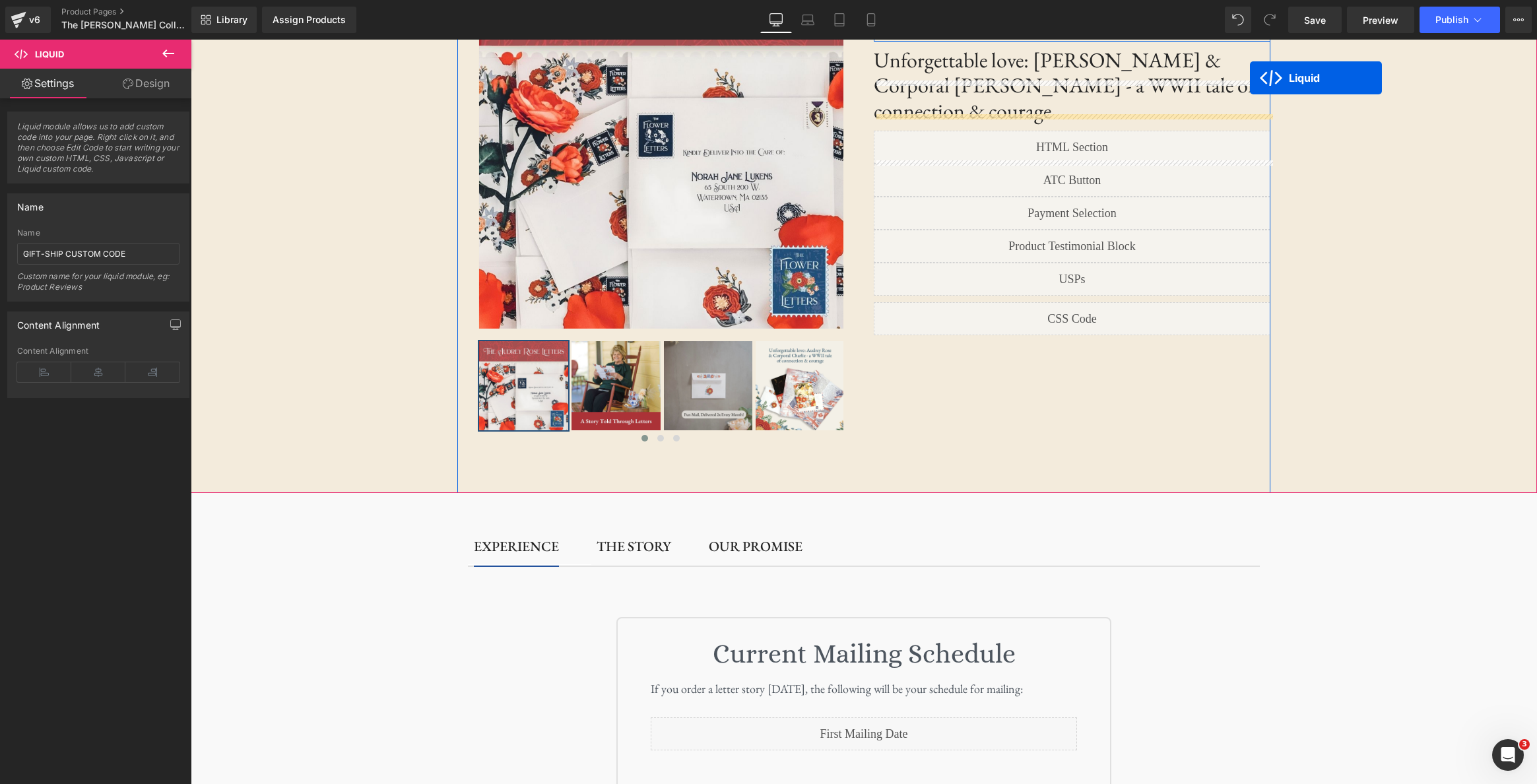
scroll to position [0, 0]
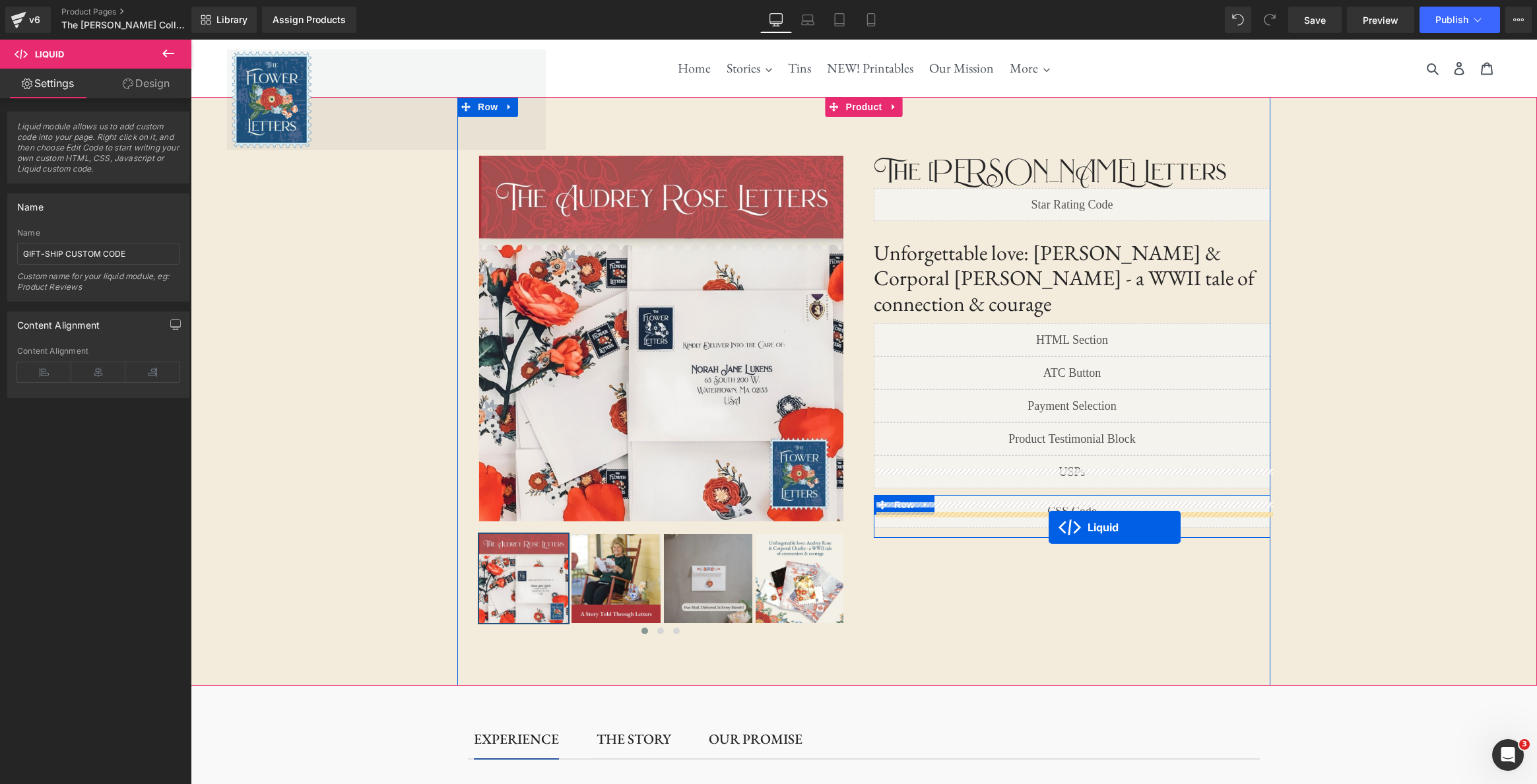
drag, startPoint x: 823, startPoint y: 237, endPoint x: 1048, endPoint y: 527, distance: 367.0
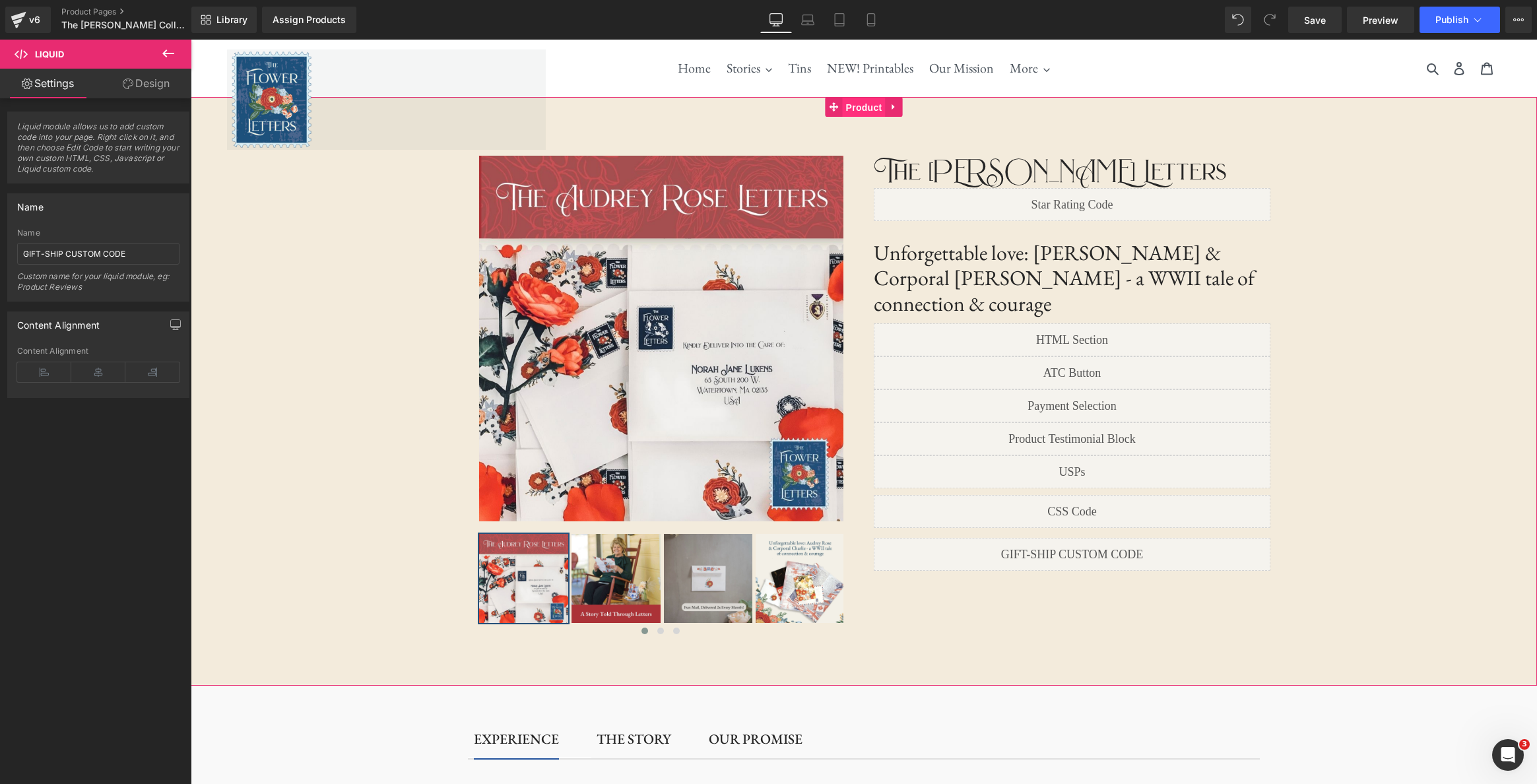
click at [874, 103] on span "Product" at bounding box center [864, 107] width 43 height 20
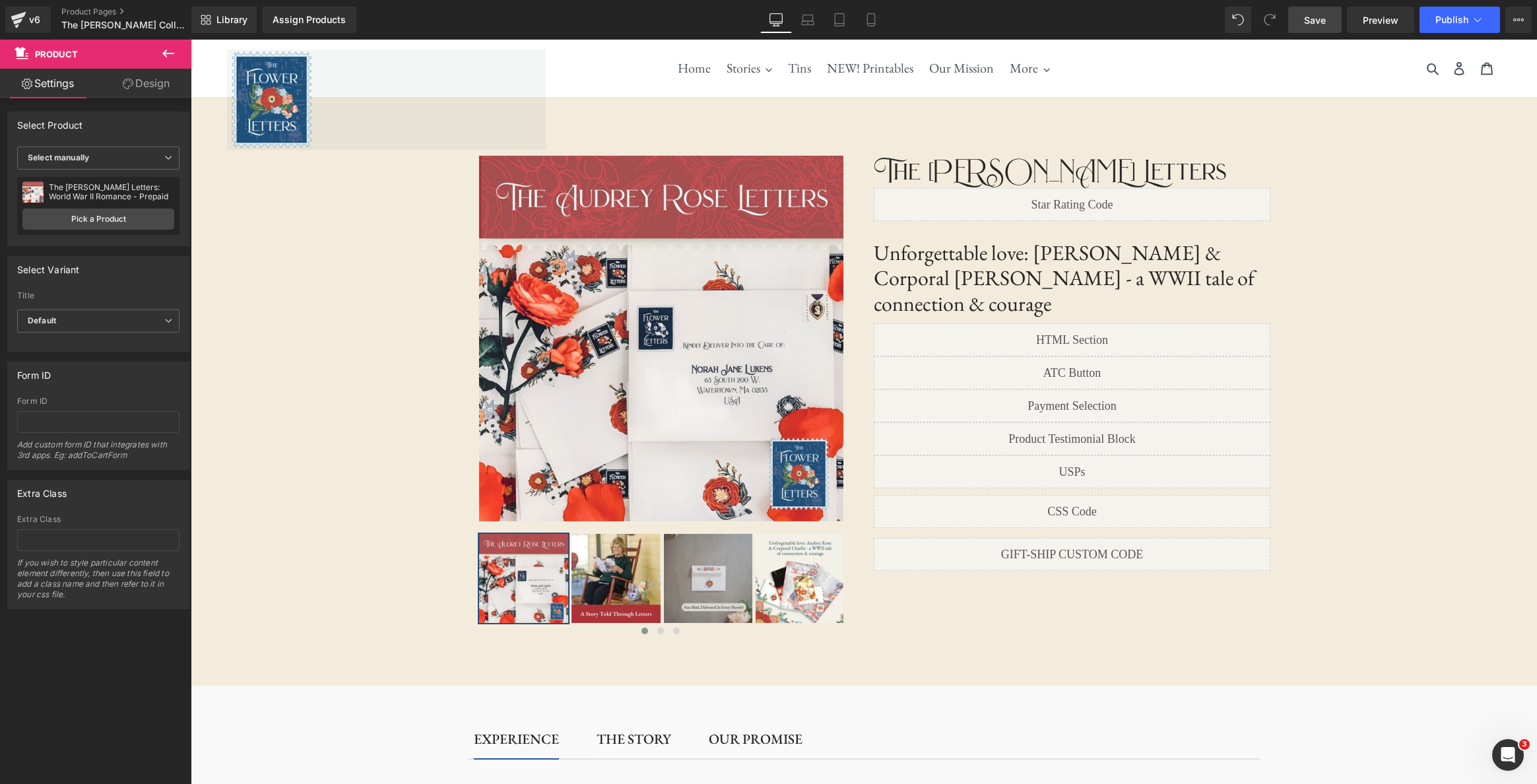
click at [1315, 20] on span "Save" at bounding box center [1315, 20] width 22 height 14
click at [1385, 21] on span "Preview" at bounding box center [1380, 20] width 35 height 14
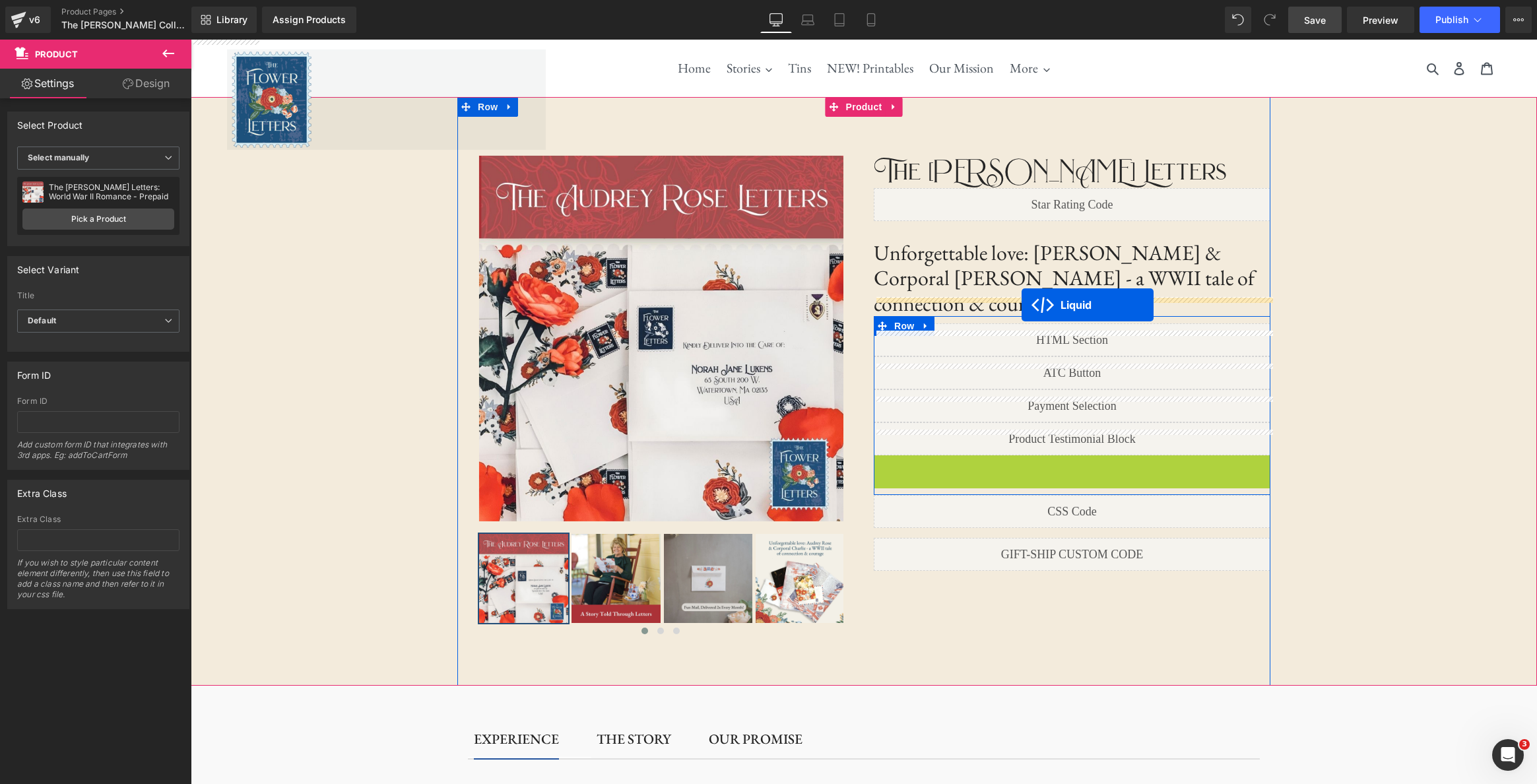
drag, startPoint x: 1036, startPoint y: 440, endPoint x: 1021, endPoint y: 305, distance: 135.8
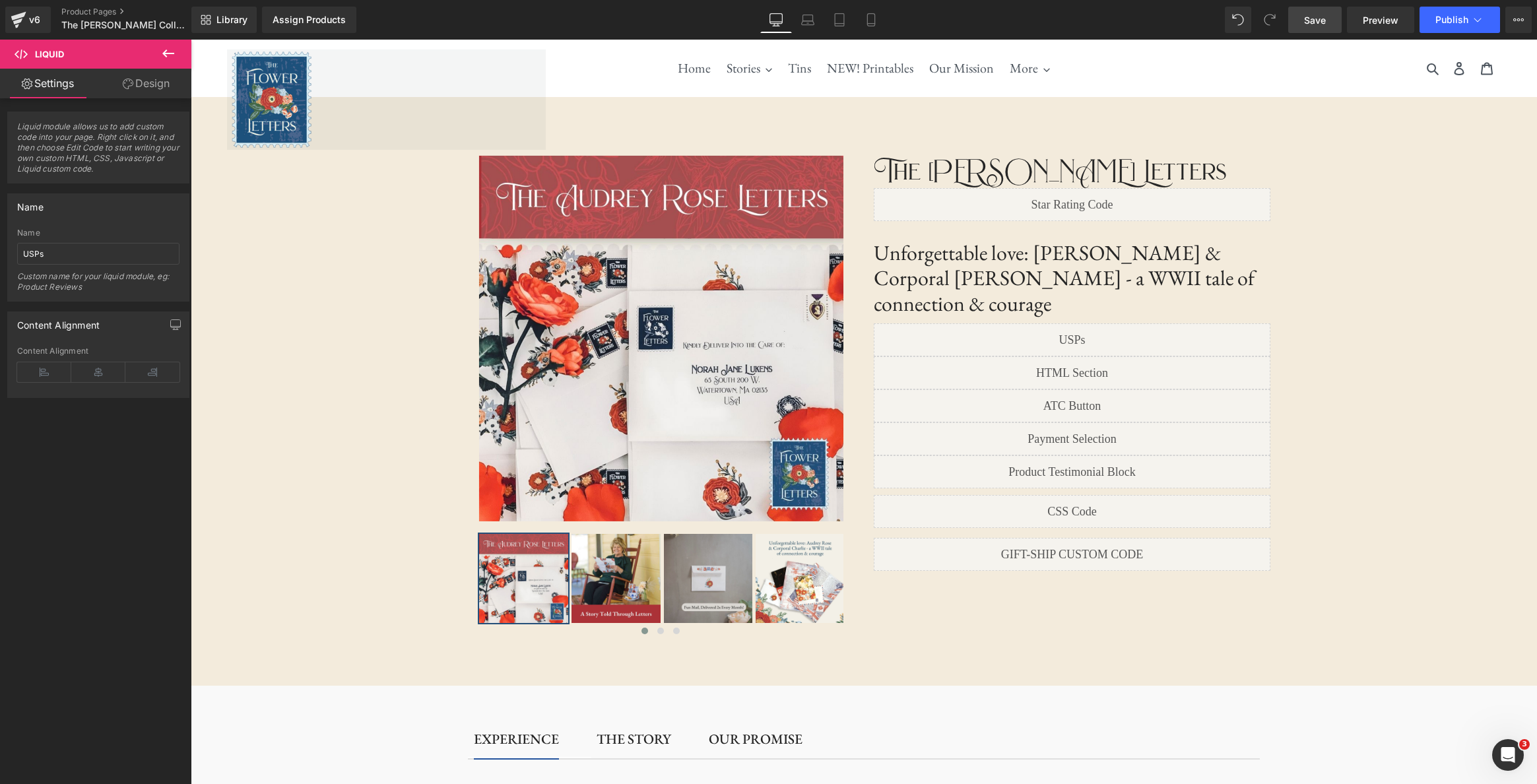
click at [1329, 22] on link "Save" at bounding box center [1315, 20] width 54 height 26
click at [1373, 24] on span "Preview" at bounding box center [1380, 20] width 35 height 14
click at [870, 109] on span "Product" at bounding box center [864, 107] width 43 height 20
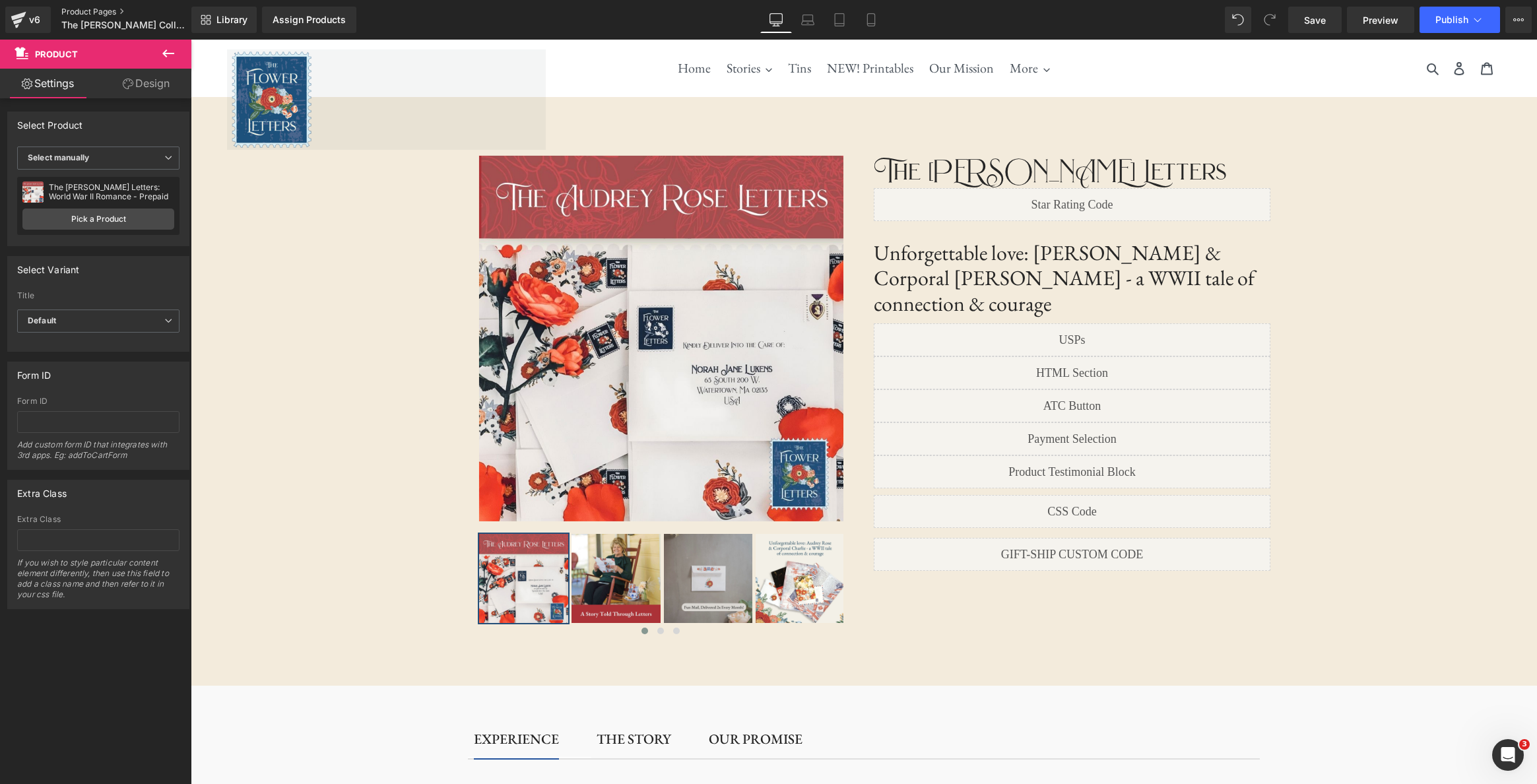
click at [75, 12] on link "Product Pages" at bounding box center [137, 12] width 152 height 11
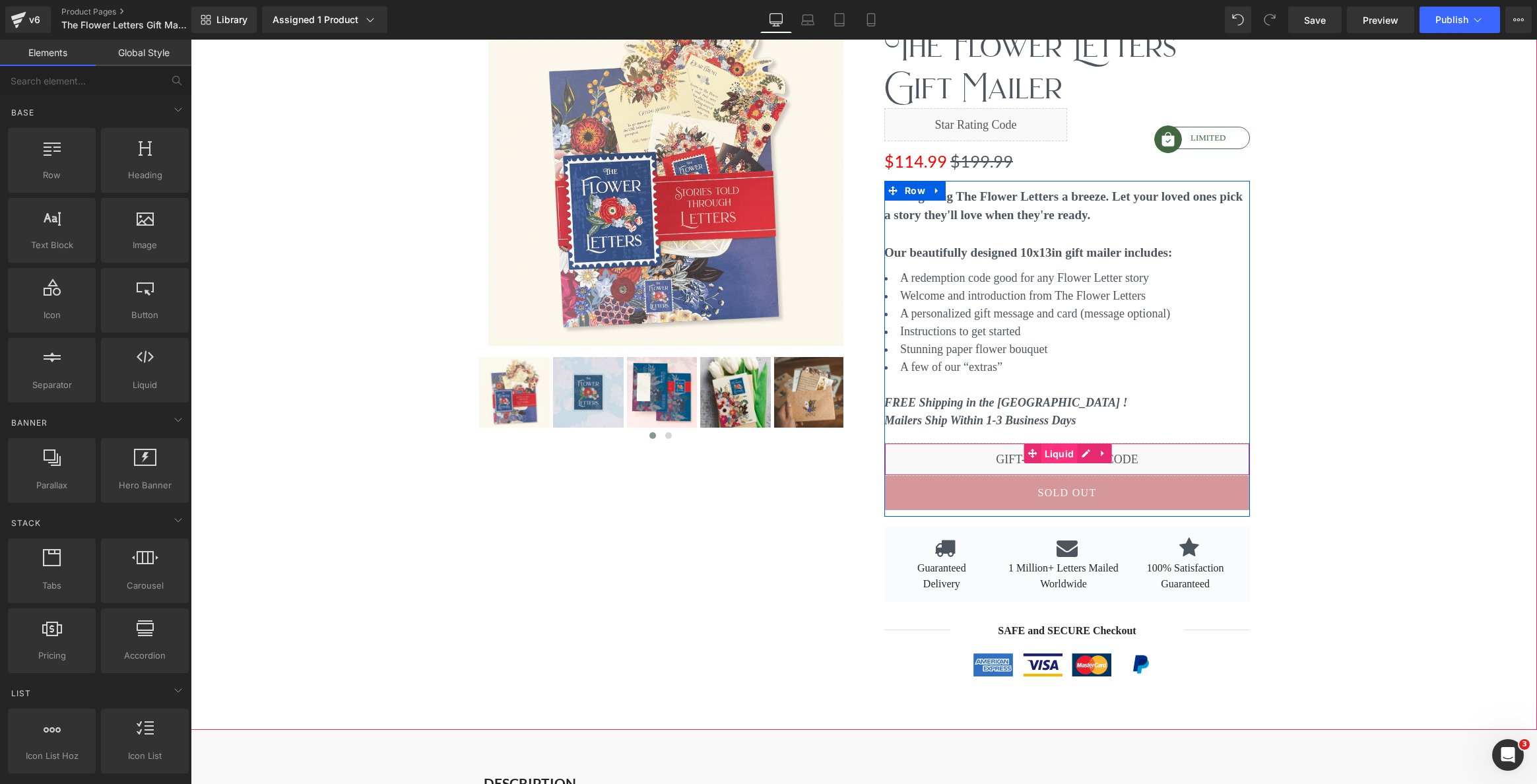
click at [1061, 455] on span "Liquid" at bounding box center [1059, 454] width 36 height 20
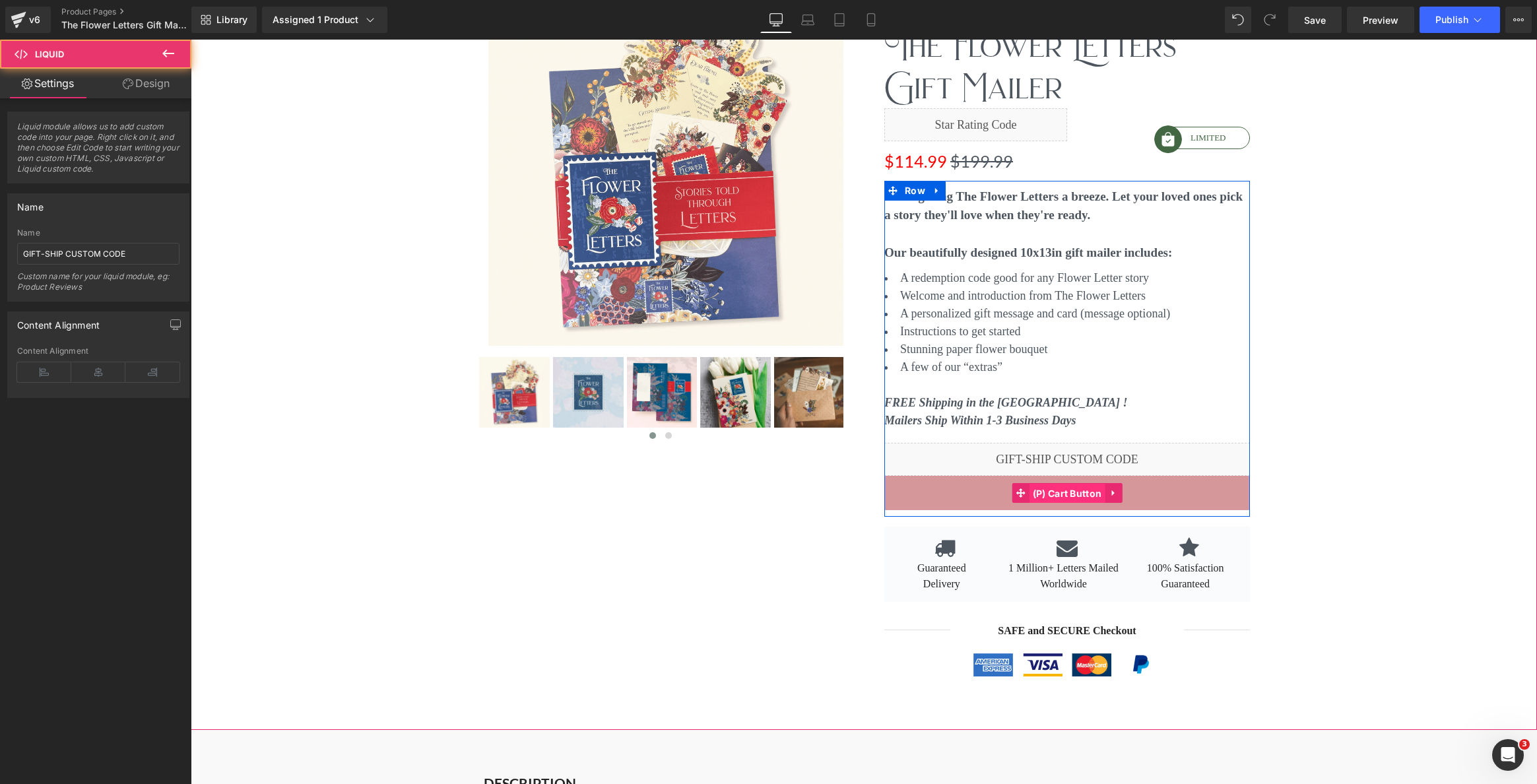
click at [1095, 495] on span "(P) Cart Button" at bounding box center [1067, 493] width 76 height 20
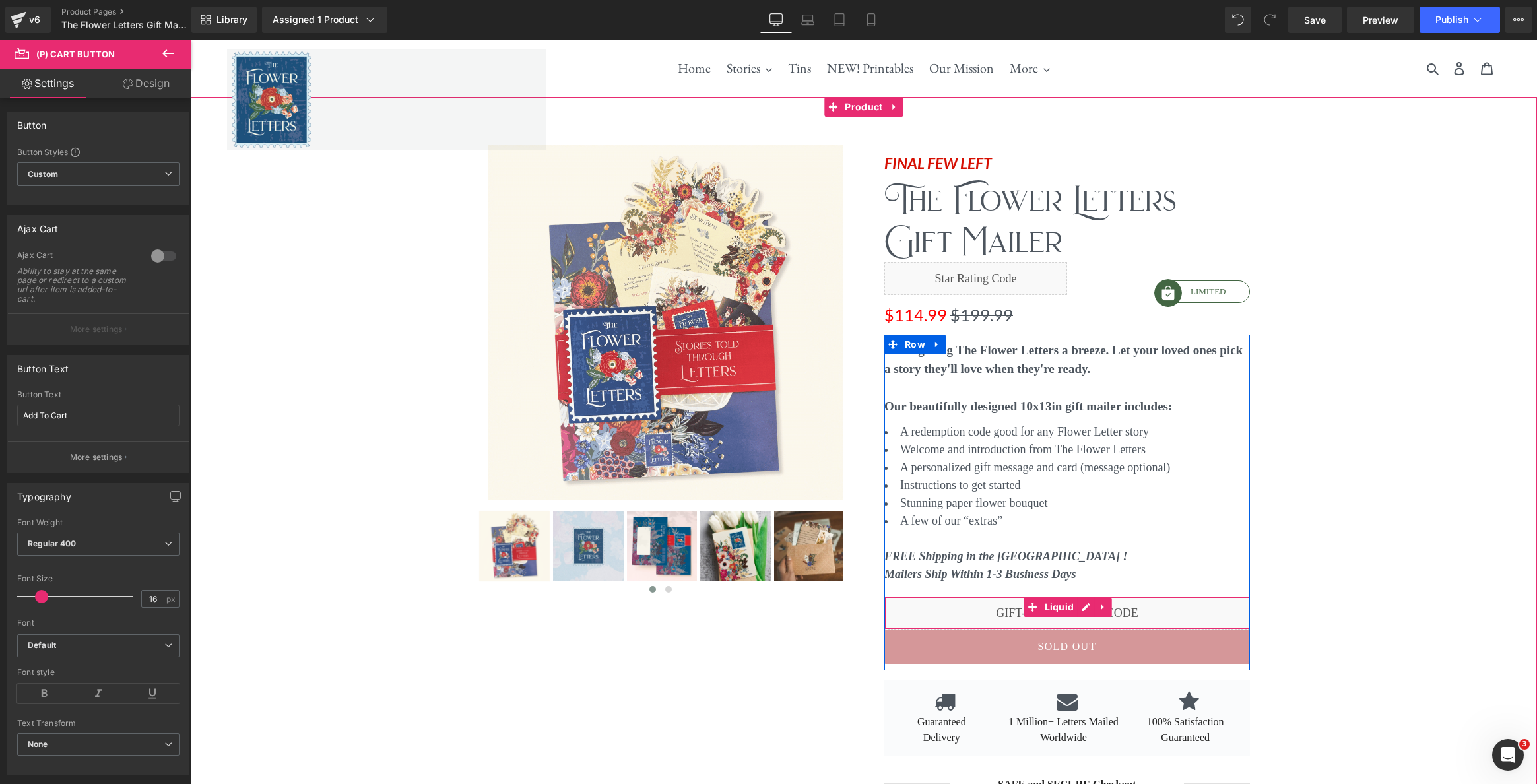
click at [1091, 606] on div "Liquid" at bounding box center [1067, 613] width 366 height 33
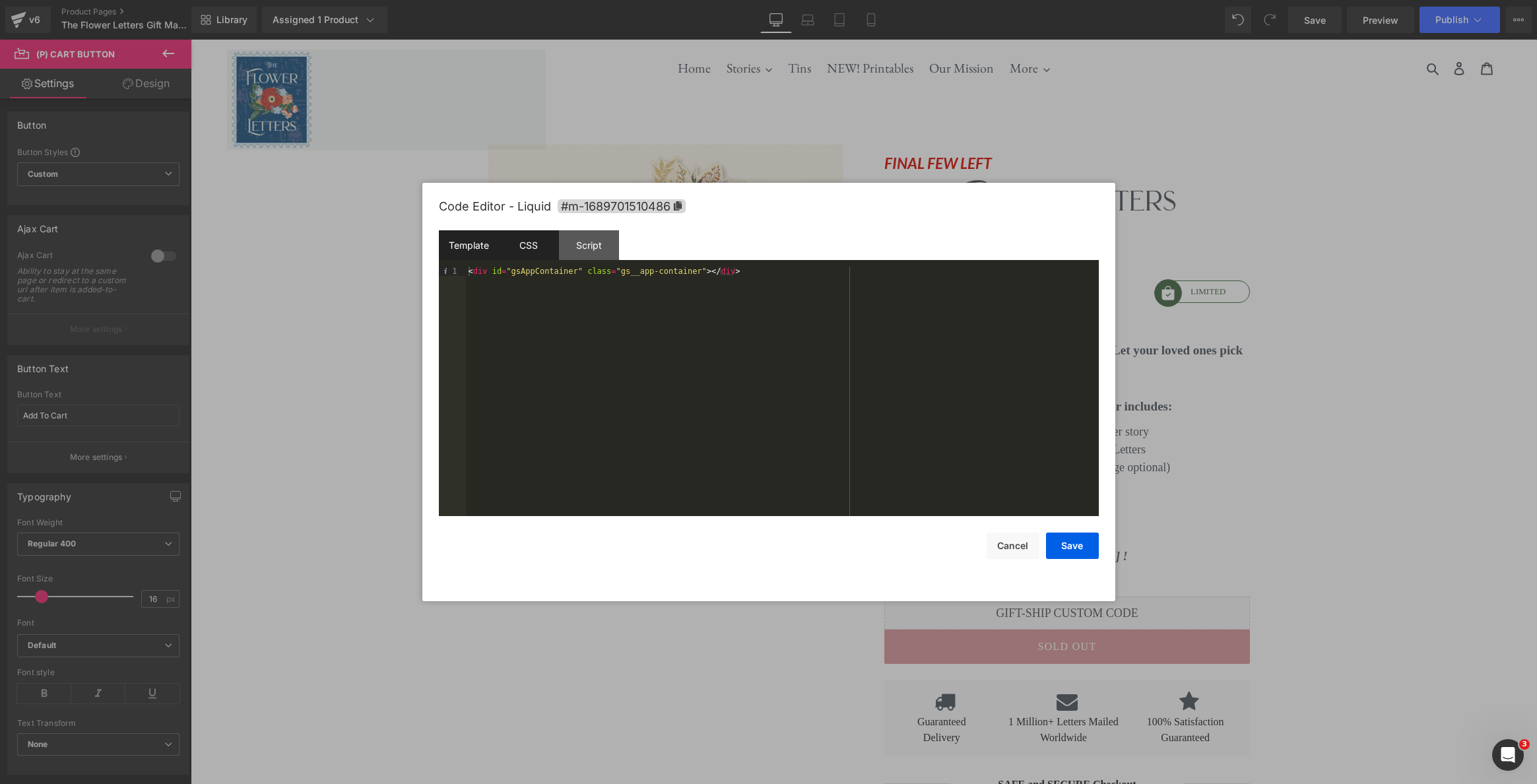
click at [525, 247] on div "CSS" at bounding box center [529, 245] width 60 height 30
click at [584, 246] on div "Script" at bounding box center [589, 245] width 60 height 30
click at [544, 251] on div "CSS" at bounding box center [529, 245] width 60 height 30
click at [470, 243] on div "Template" at bounding box center [469, 245] width 60 height 30
click at [1078, 551] on button "Save" at bounding box center [1072, 546] width 53 height 26
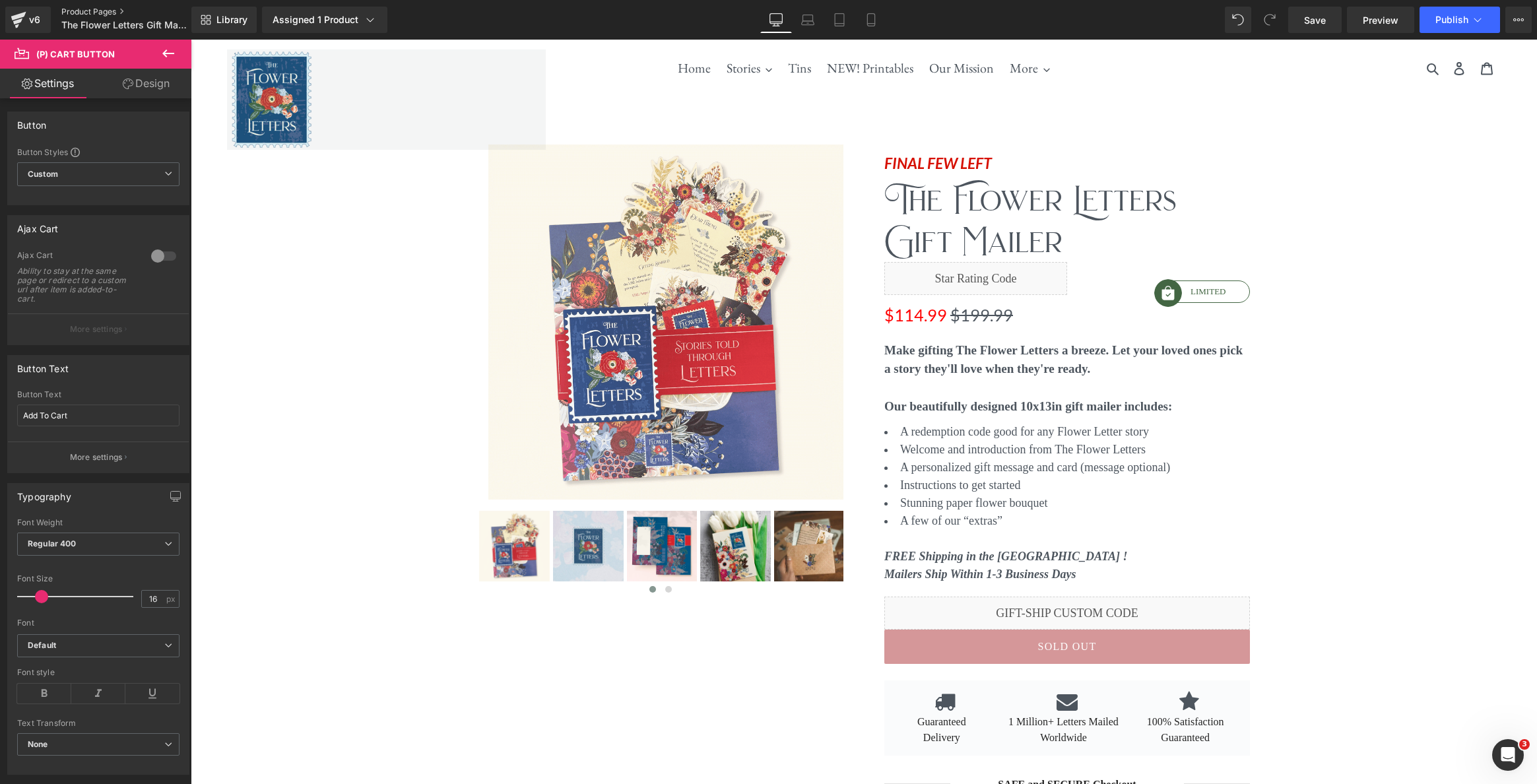
click at [87, 8] on link "Product Pages" at bounding box center [136, 12] width 150 height 11
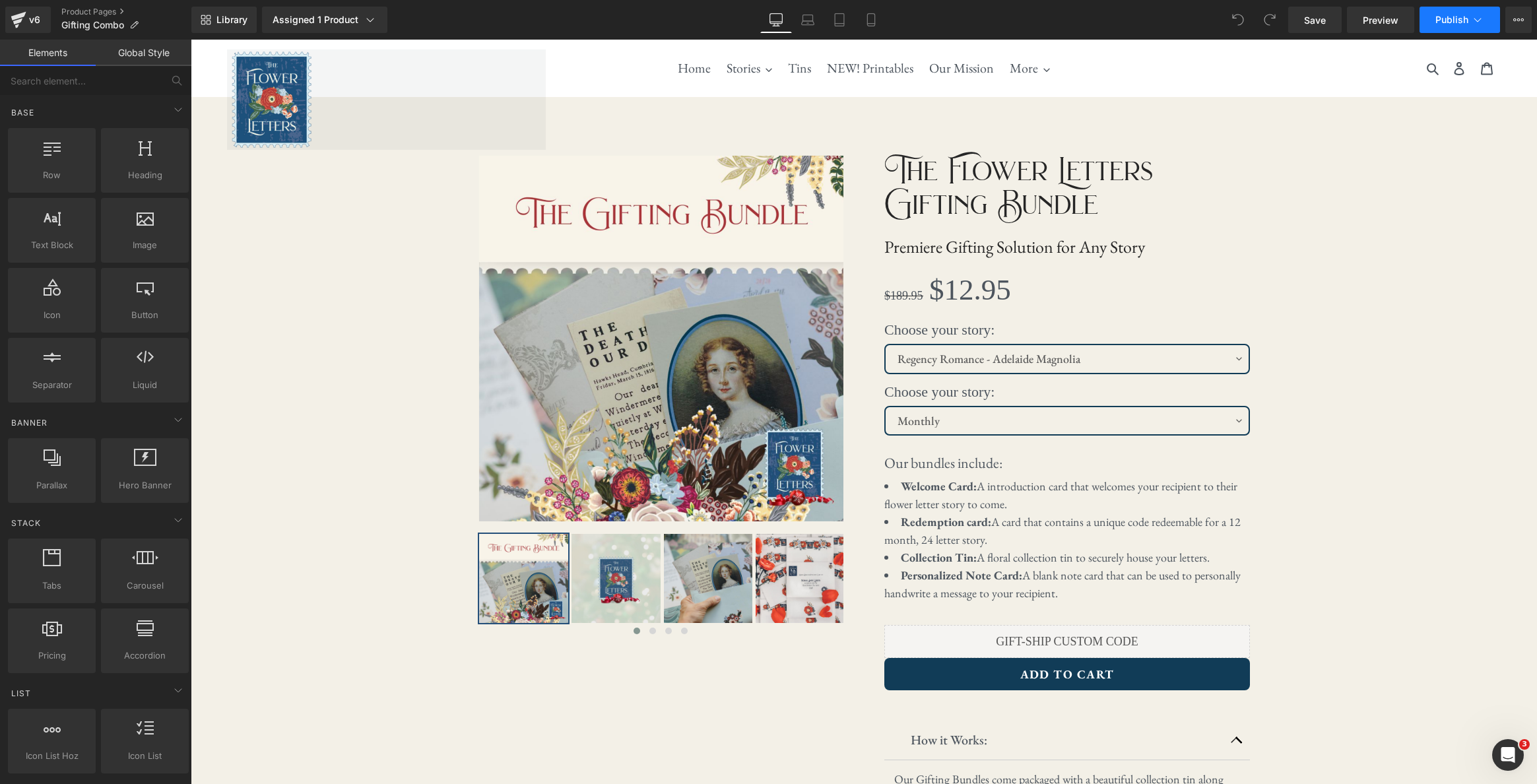
click at [1477, 24] on icon at bounding box center [1477, 19] width 13 height 13
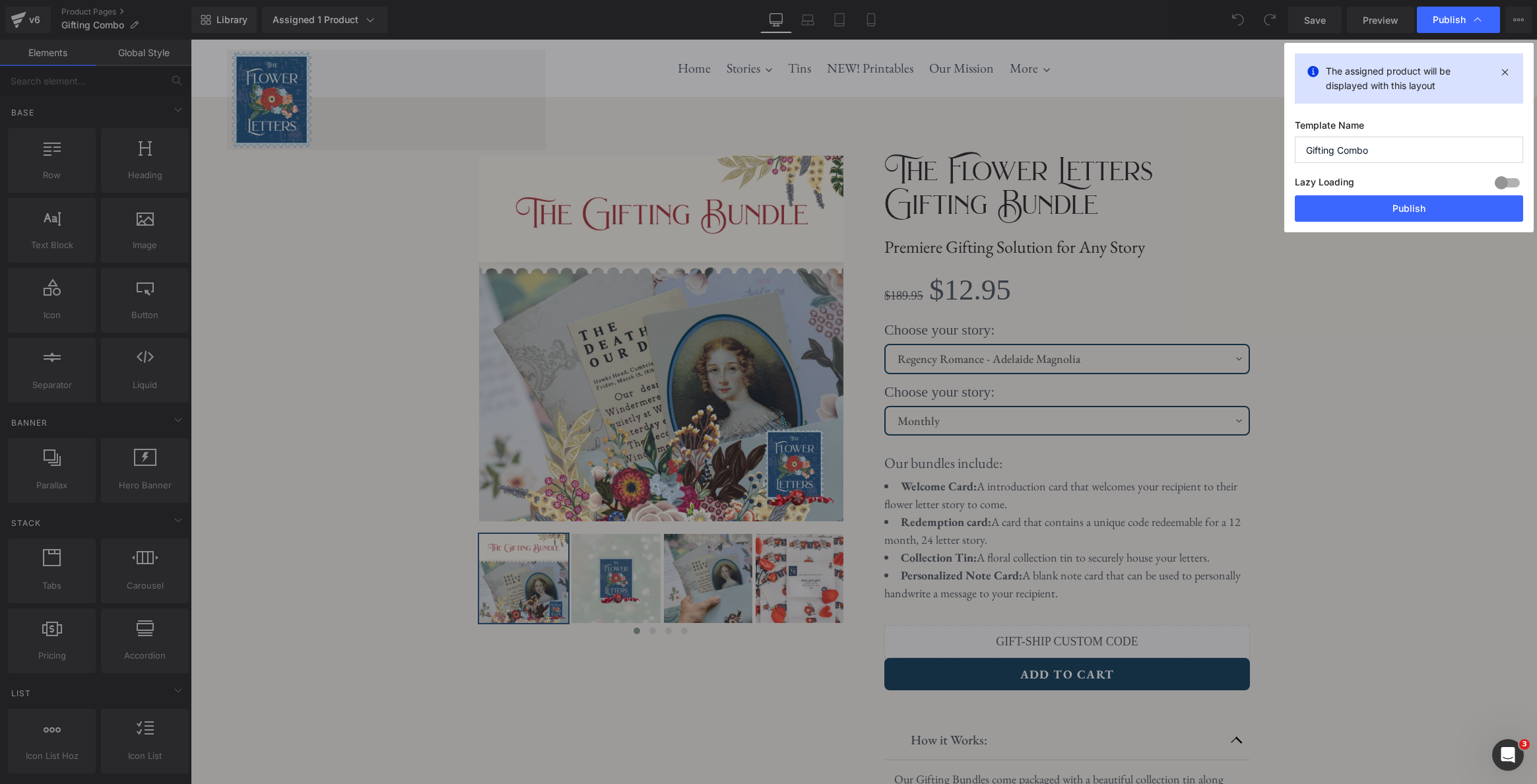
drag, startPoint x: 1414, startPoint y: 205, endPoint x: 1408, endPoint y: 339, distance: 134.1
click at [1408, 339] on div "Publish The assigned product will be displayed with this layout Template Name G…" at bounding box center [768, 392] width 1537 height 784
drag, startPoint x: 1599, startPoint y: 378, endPoint x: 1395, endPoint y: 329, distance: 209.8
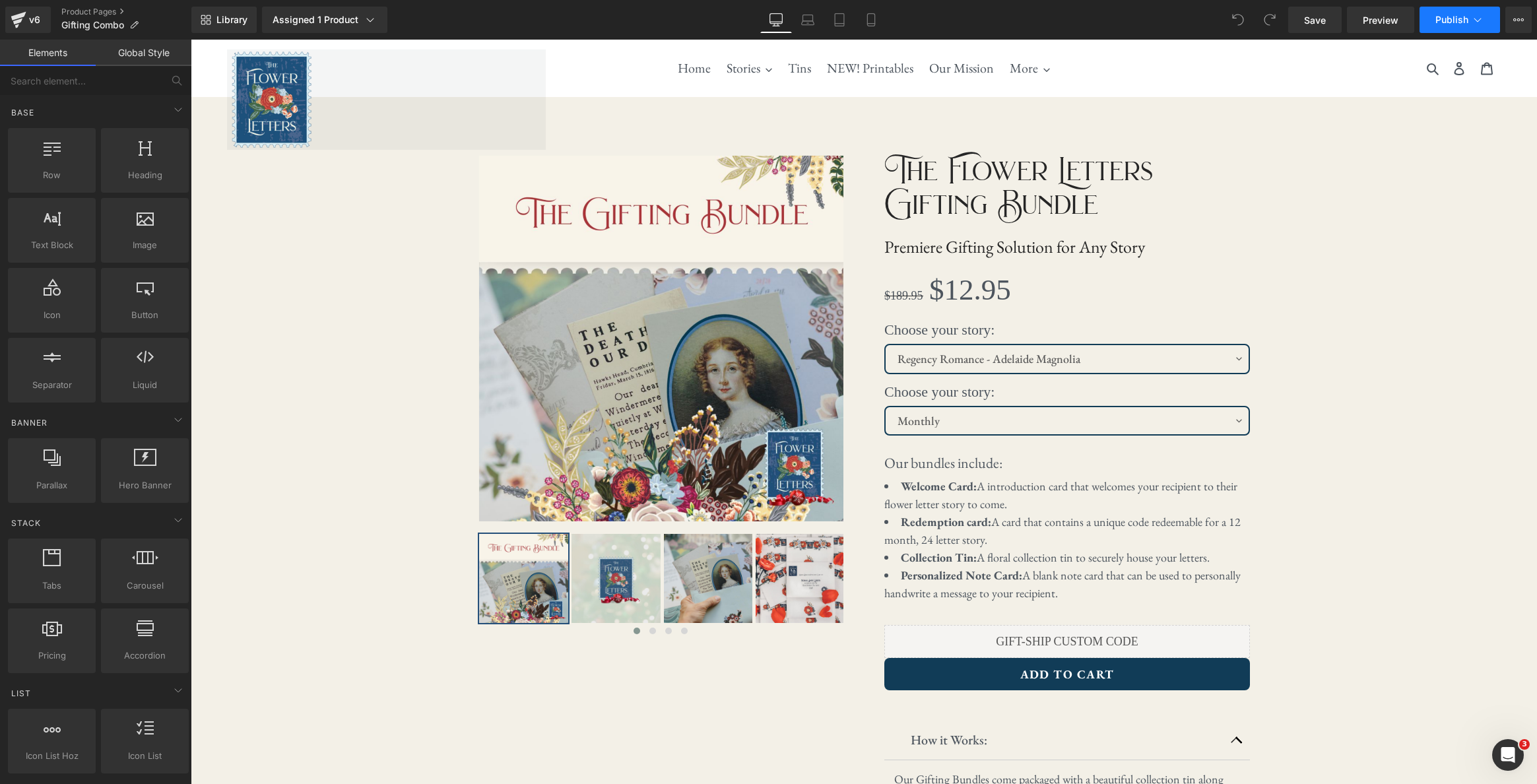
click at [1474, 26] on button "Publish" at bounding box center [1460, 20] width 80 height 26
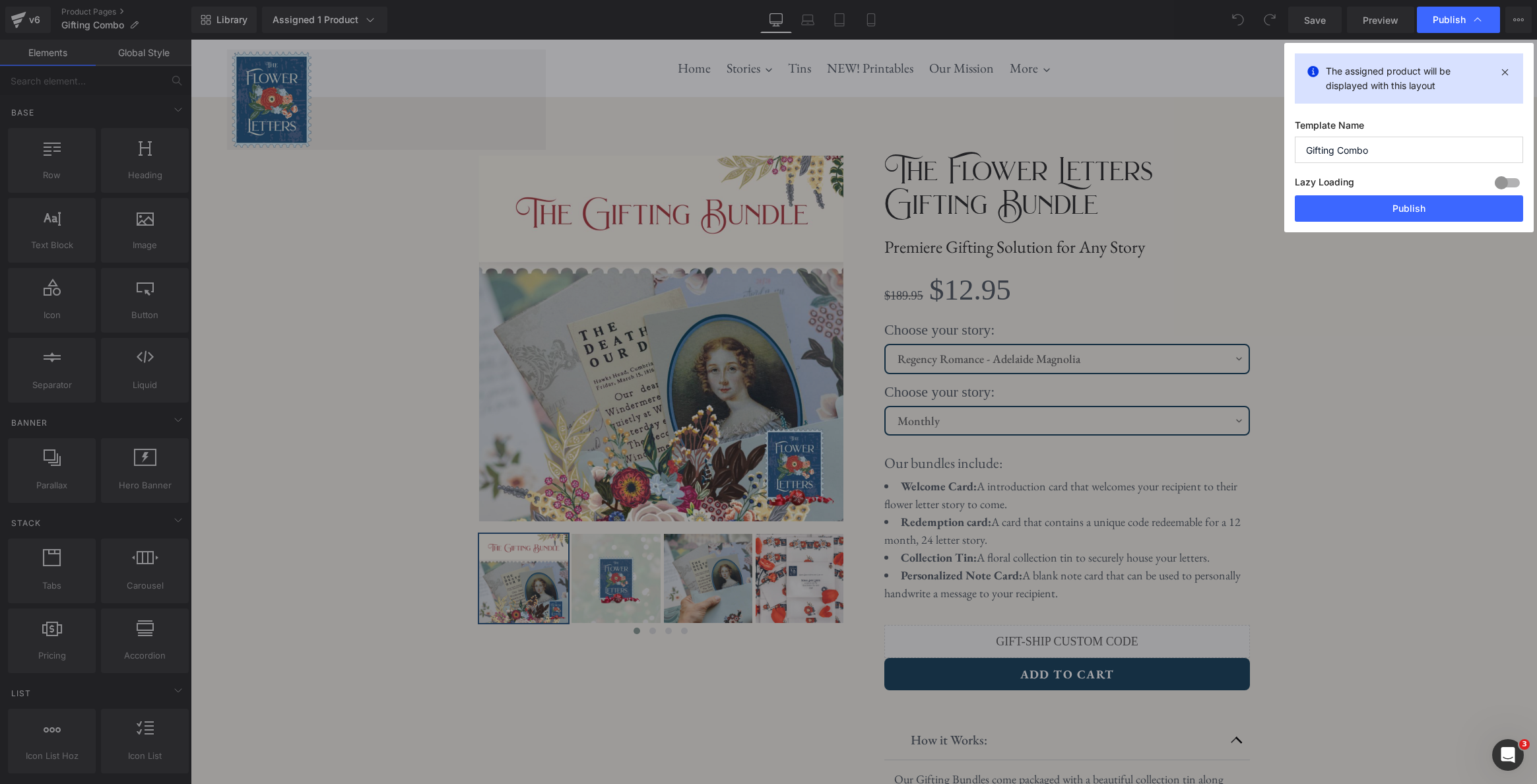
drag, startPoint x: 1414, startPoint y: 204, endPoint x: 1376, endPoint y: 384, distance: 184.0
click at [1376, 385] on div "Publish The assigned product will be displayed with this layout Template Name G…" at bounding box center [768, 392] width 1537 height 784
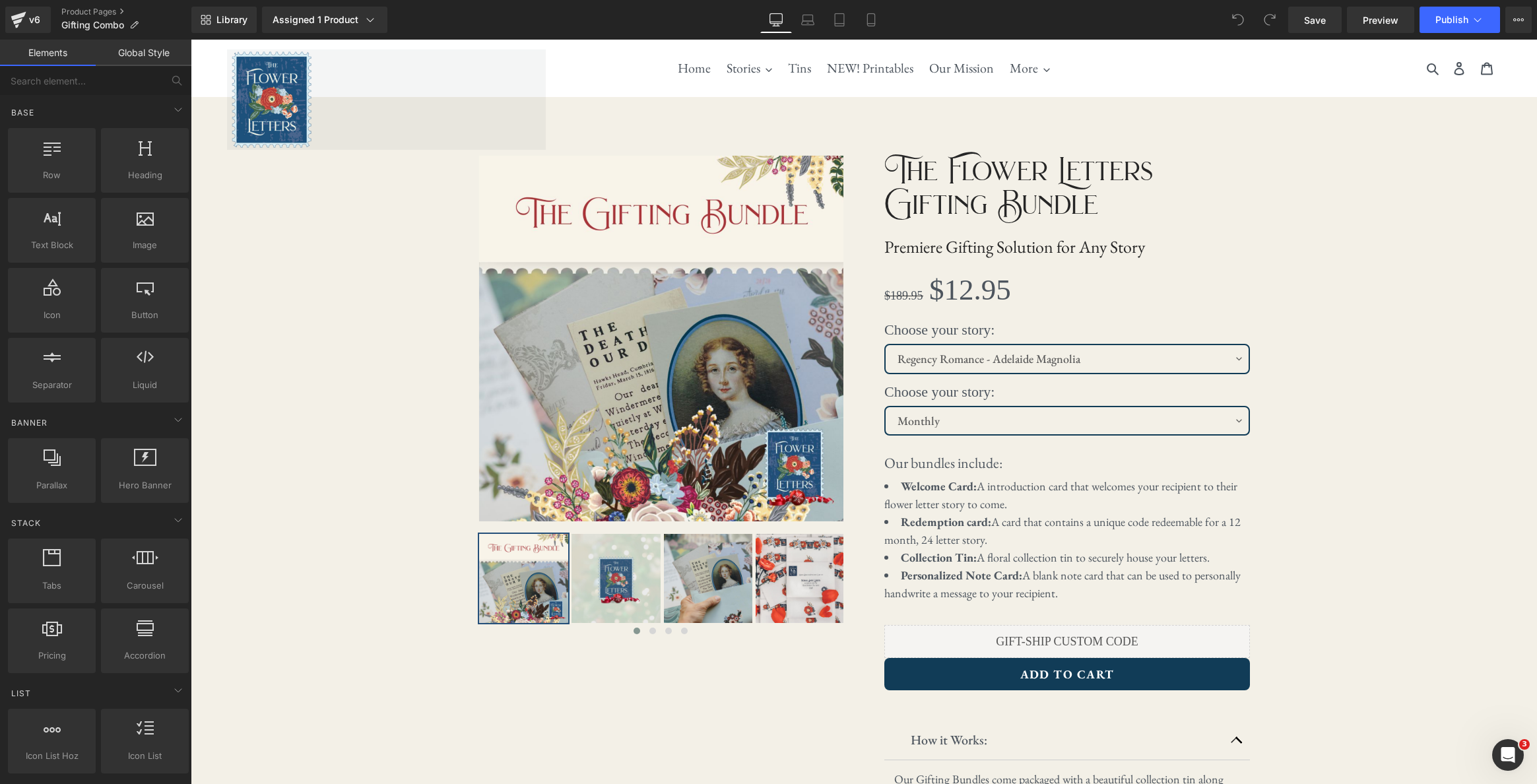
click at [1308, 33] on div "Library Assigned 1 Product Product Preview The Flower Letters Combo Gift Manage…" at bounding box center [864, 20] width 1345 height 39
click at [1308, 31] on link "Save" at bounding box center [1315, 20] width 54 height 26
click at [1391, 27] on link "Preview" at bounding box center [1380, 20] width 67 height 26
click at [1468, 29] on button "Publish" at bounding box center [1460, 20] width 80 height 26
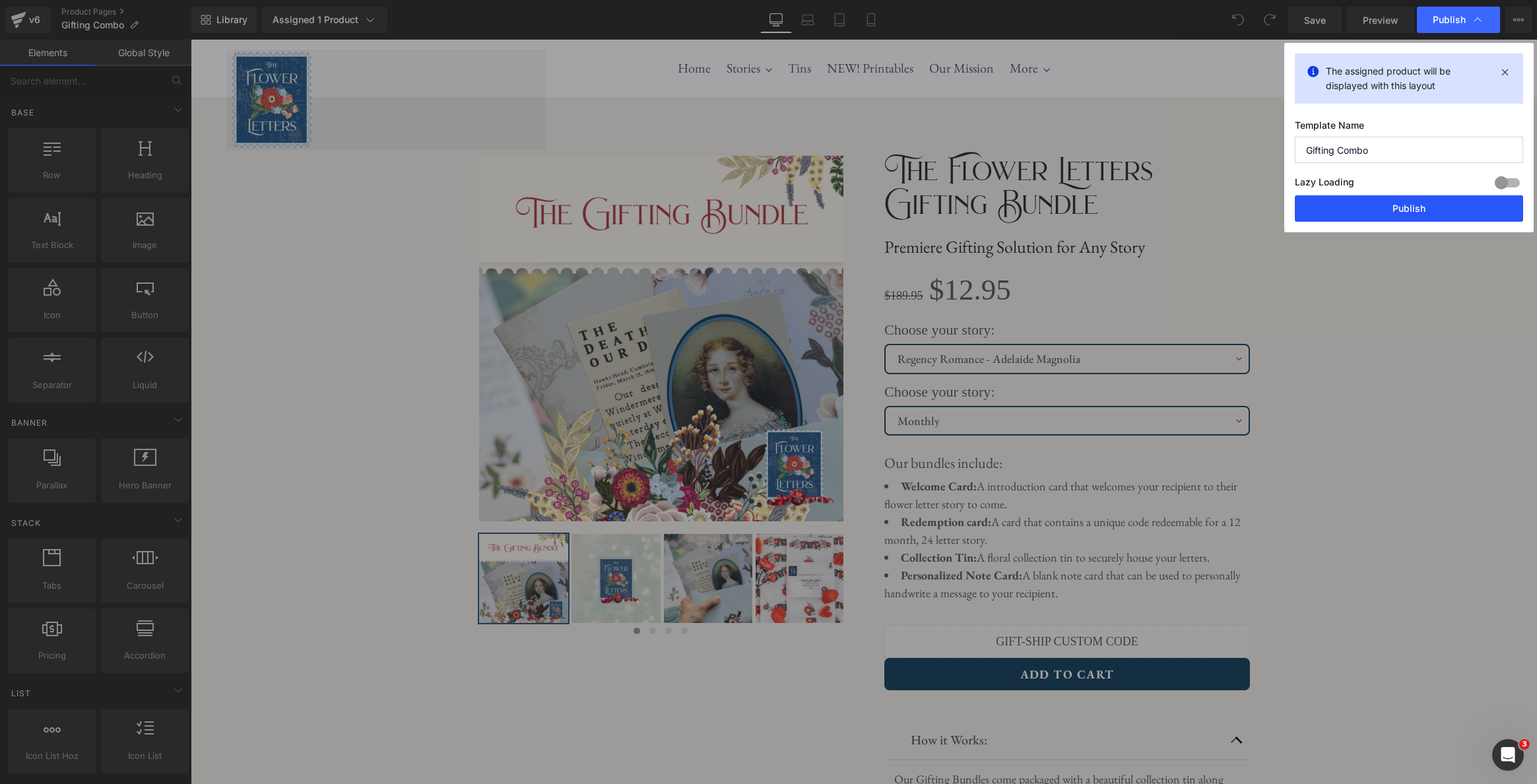
click at [1430, 209] on button "Publish" at bounding box center [1409, 208] width 228 height 26
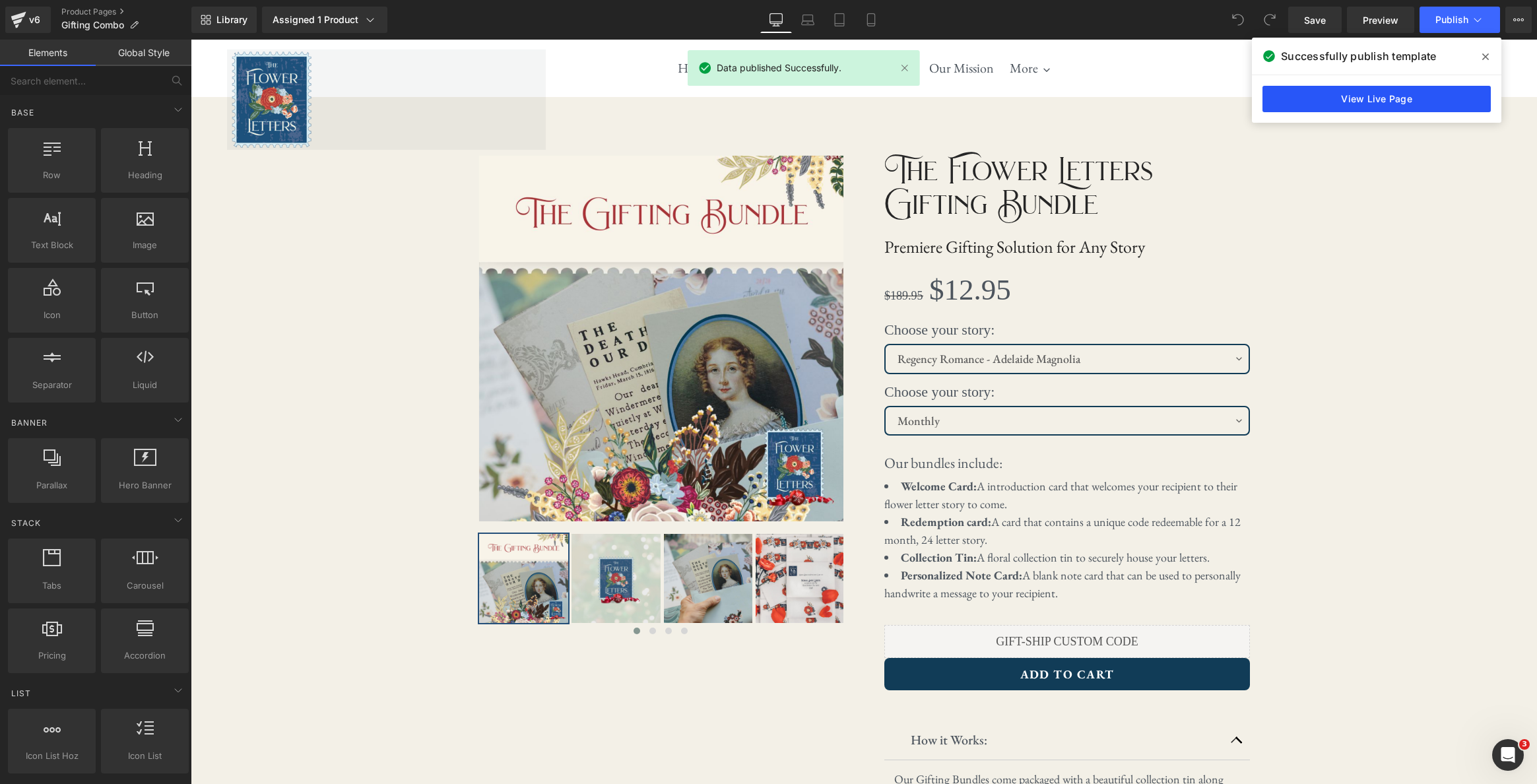
click at [1377, 101] on link "View Live Page" at bounding box center [1377, 99] width 228 height 26
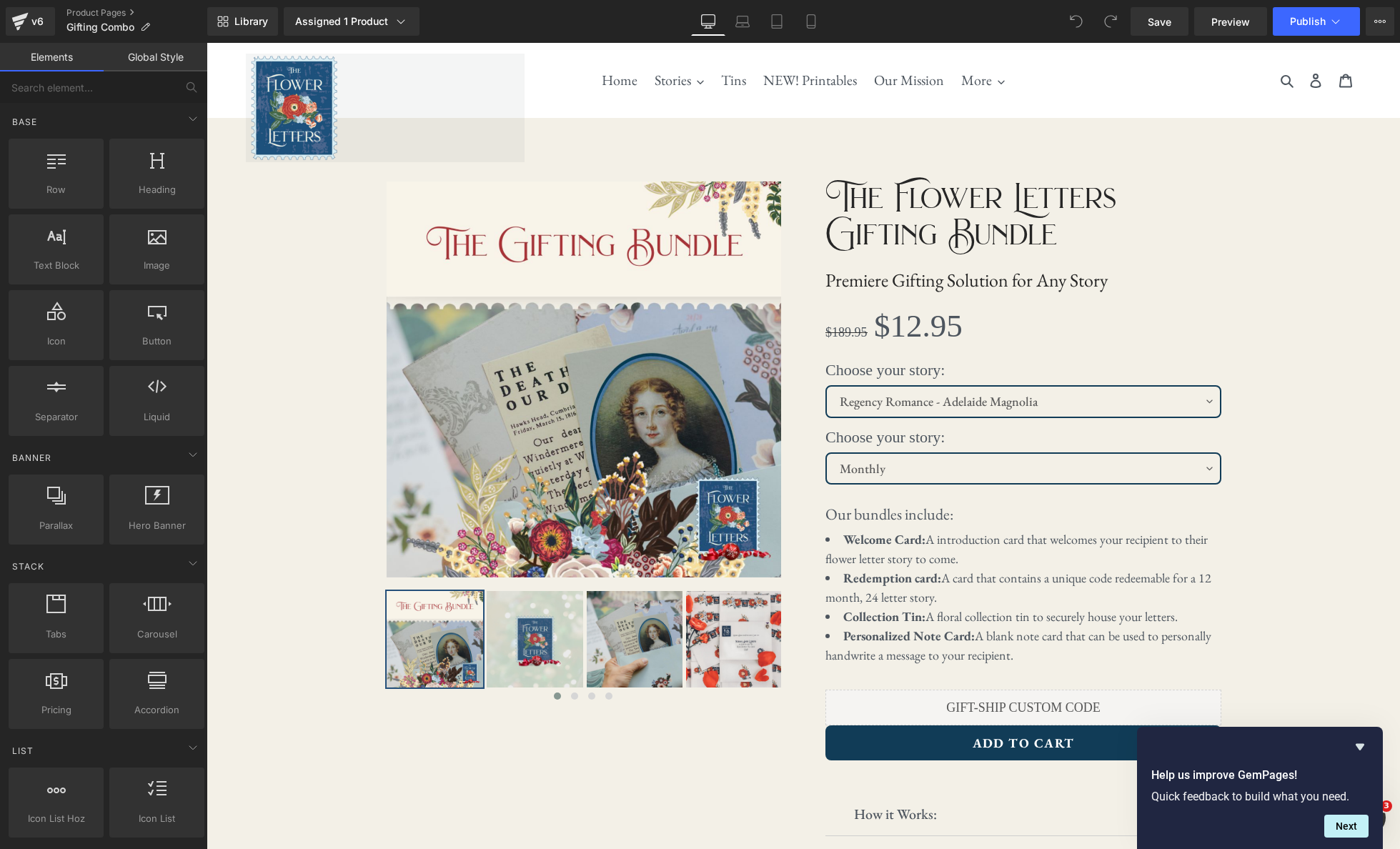
click at [1359, 746] on icon "Hide survey" at bounding box center [1360, 747] width 9 height 7
